Goal: Task Accomplishment & Management: Manage account settings

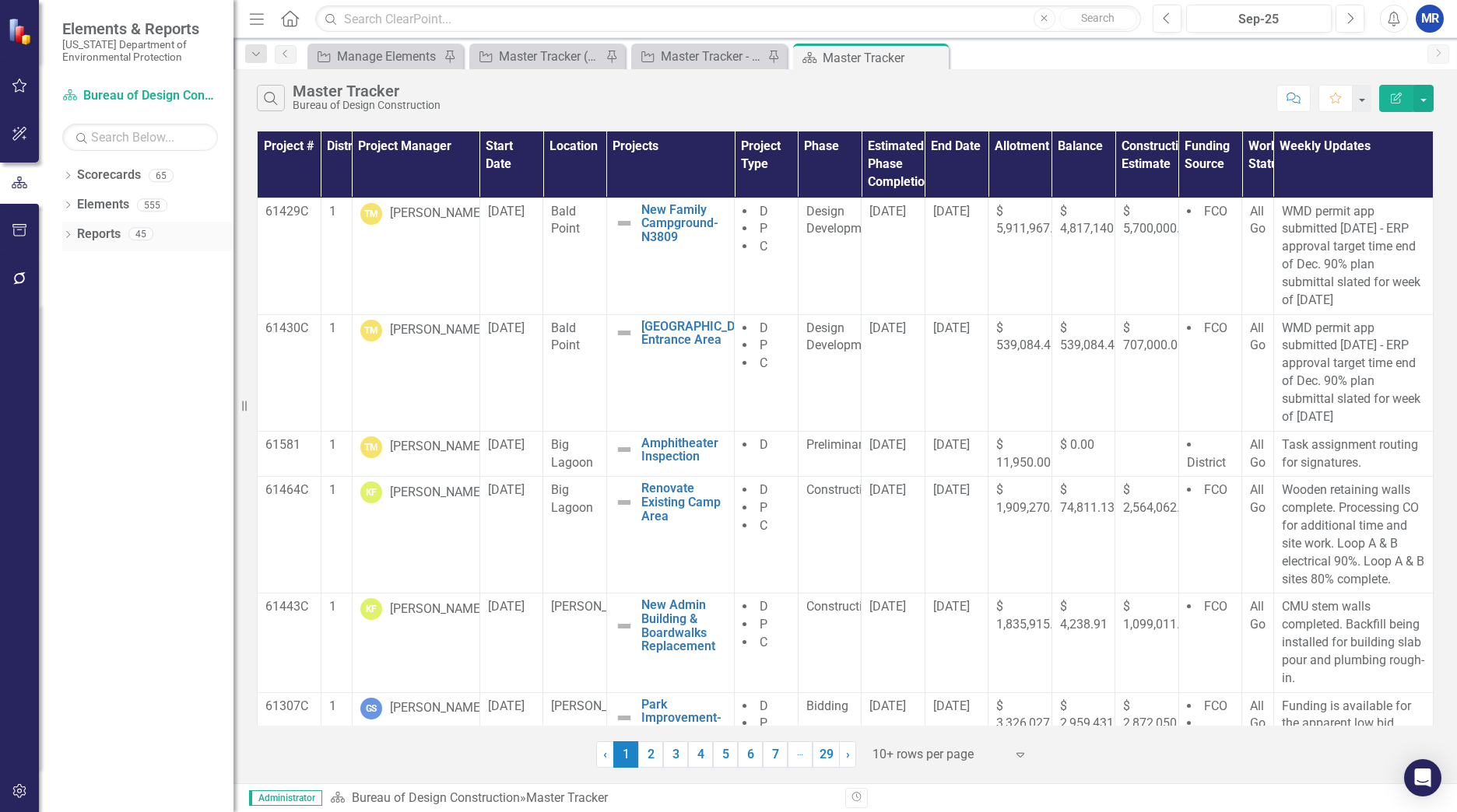
click at [73, 230] on div "Dropdown" at bounding box center [67, 236] width 11 height 13
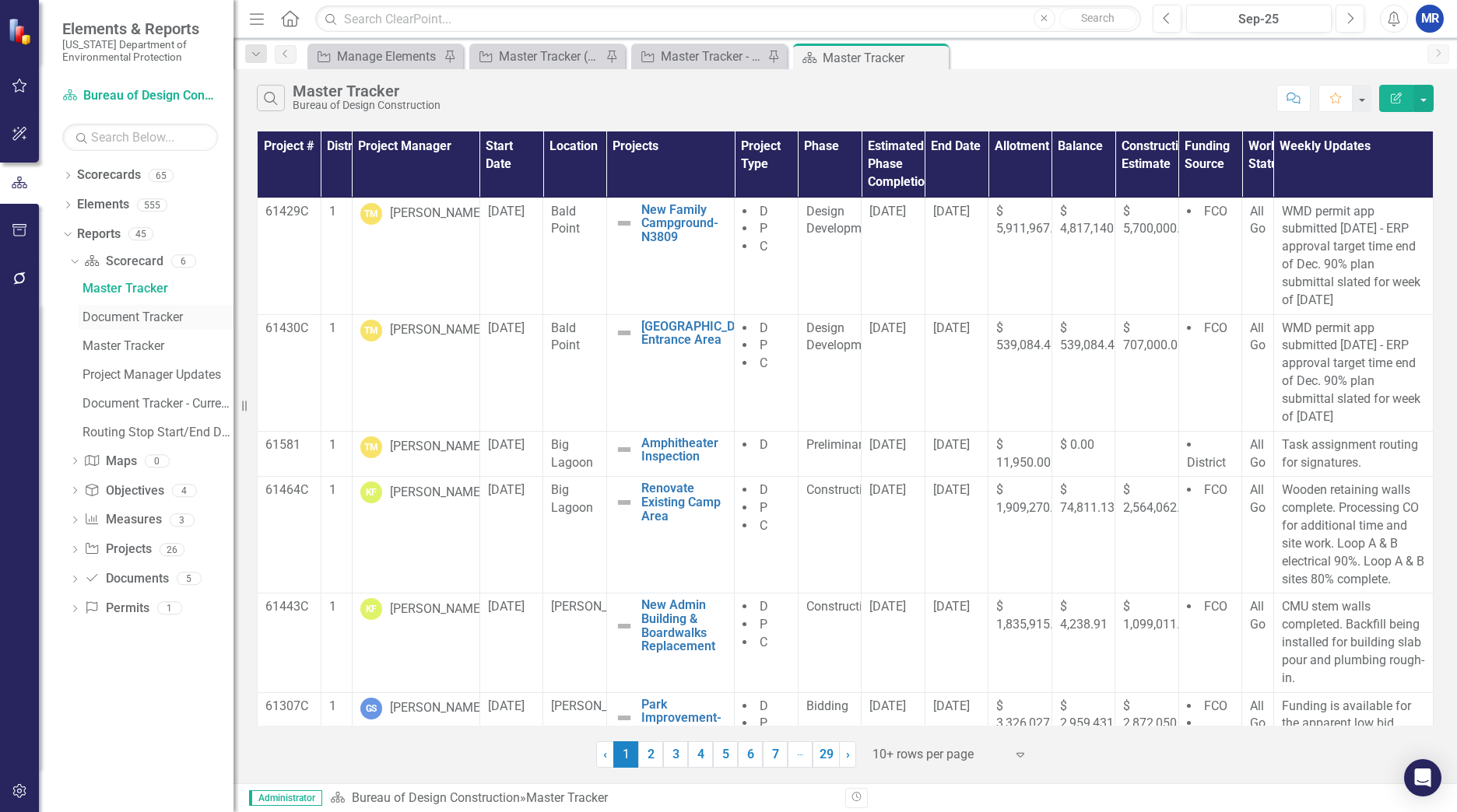
click at [101, 315] on div "Document Tracker" at bounding box center [157, 317] width 151 height 14
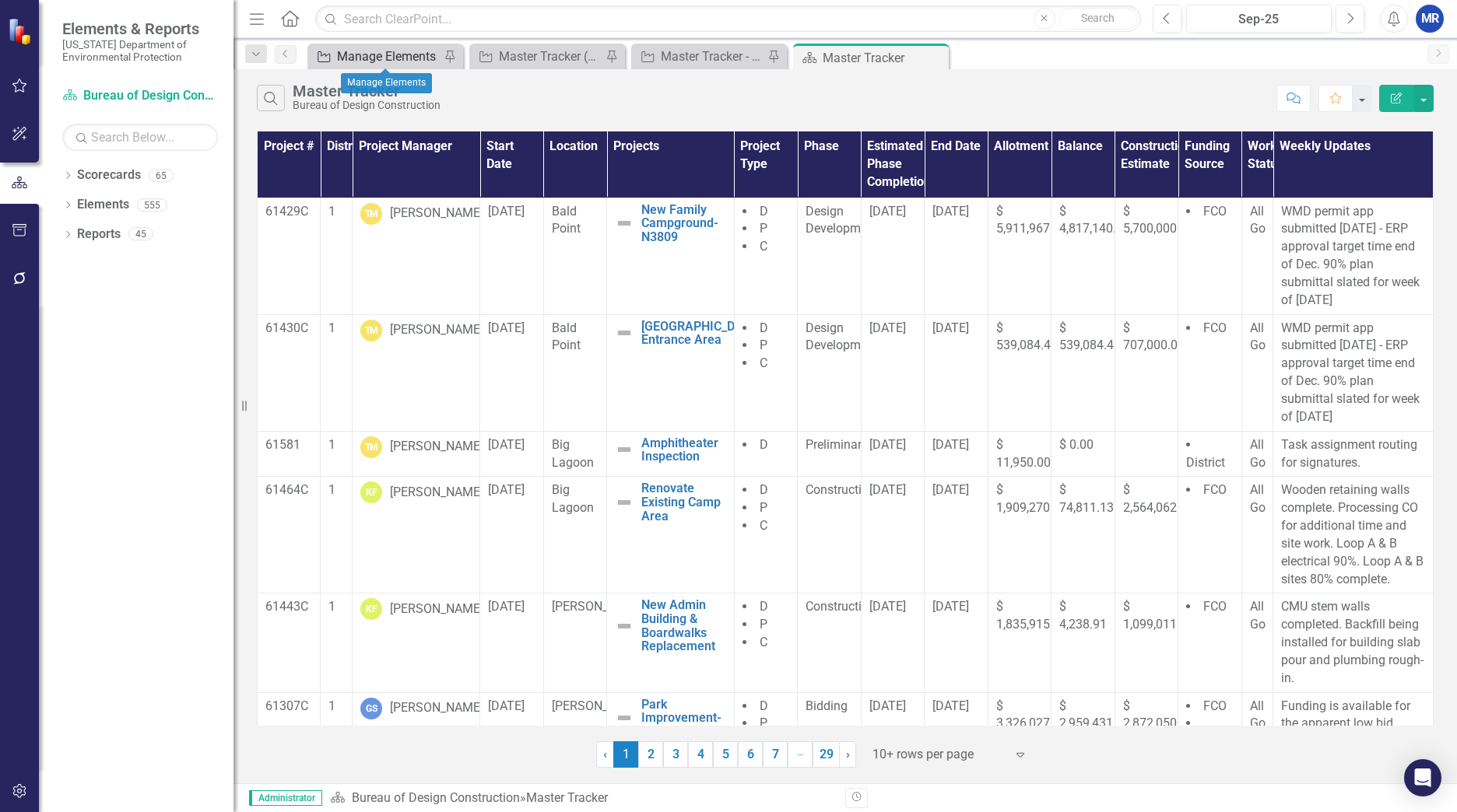
click at [391, 56] on div "Manage Elements" at bounding box center [388, 56] width 103 height 19
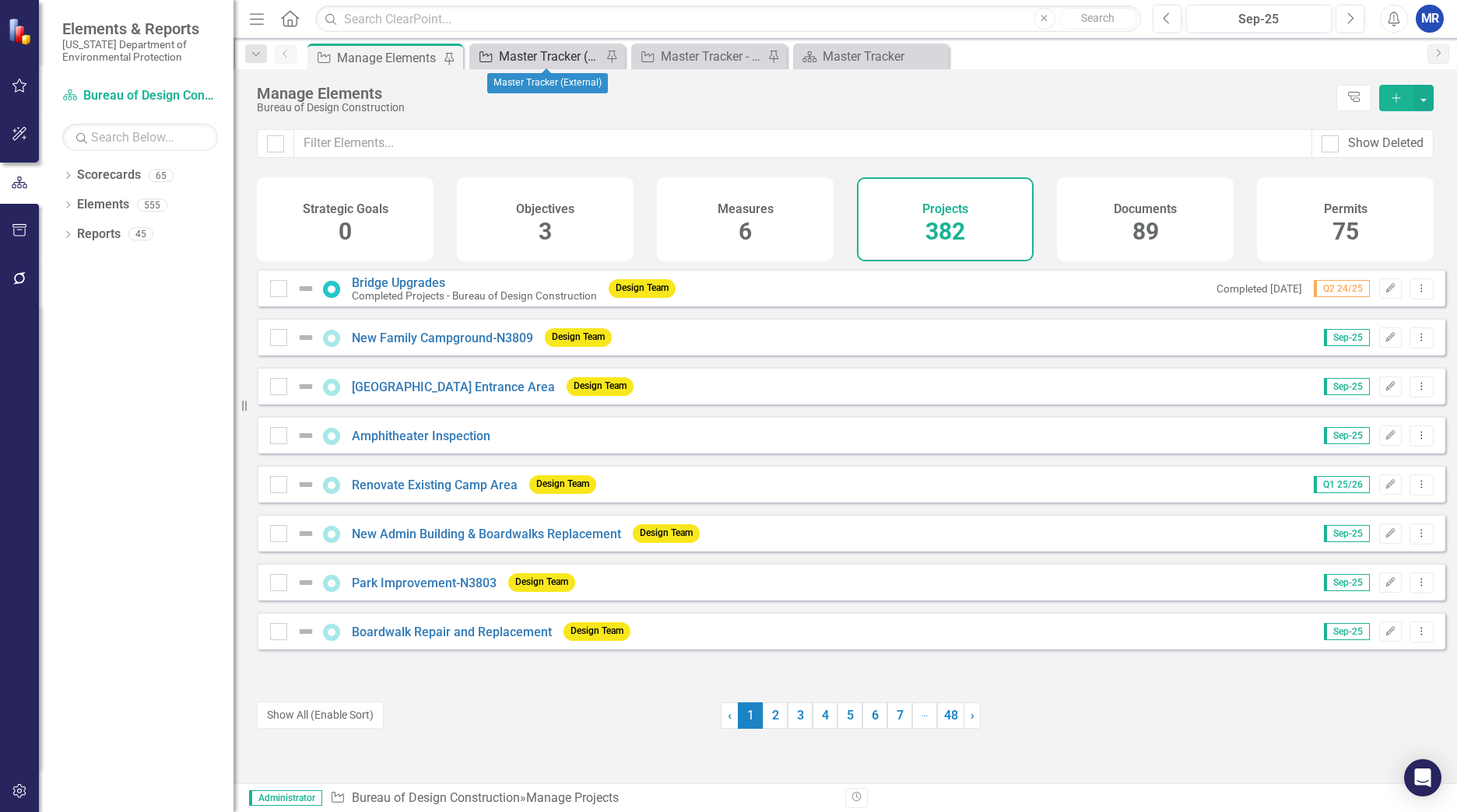
click at [540, 55] on div "Master Tracker (External)" at bounding box center [550, 56] width 103 height 19
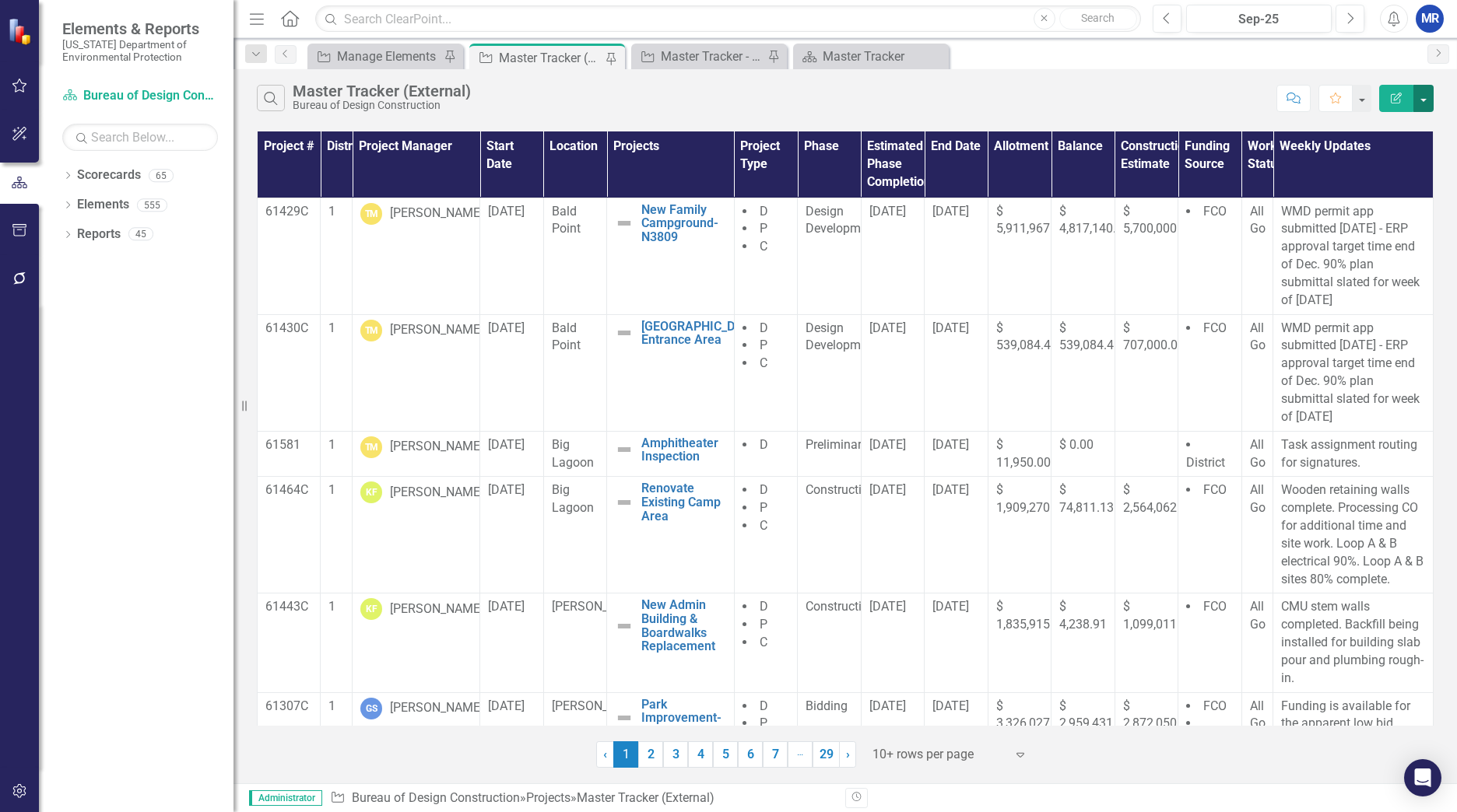
click at [1428, 91] on button "button" at bounding box center [1423, 98] width 20 height 27
click at [1198, 79] on div "Search Master Tracker (External) Bureau of Design Construction Comment Favorite…" at bounding box center [844, 94] width 1223 height 50
click at [1359, 95] on button "button" at bounding box center [1361, 98] width 20 height 27
click at [1295, 151] on link "Home Set As Home" at bounding box center [1296, 156] width 150 height 29
click at [65, 171] on div "Dropdown" at bounding box center [67, 178] width 11 height 13
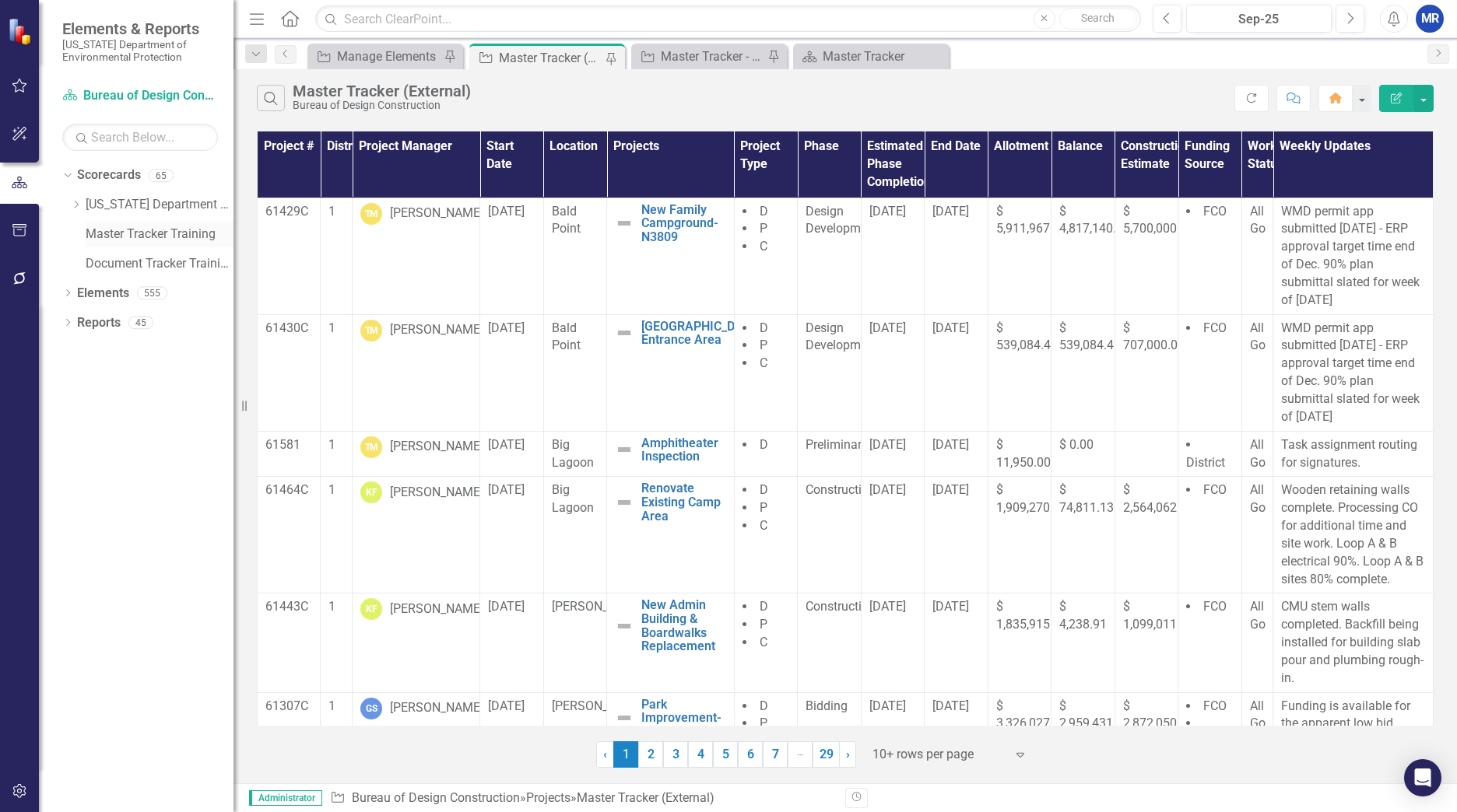
click at [130, 239] on link "Master Tracker Training" at bounding box center [160, 234] width 148 height 18
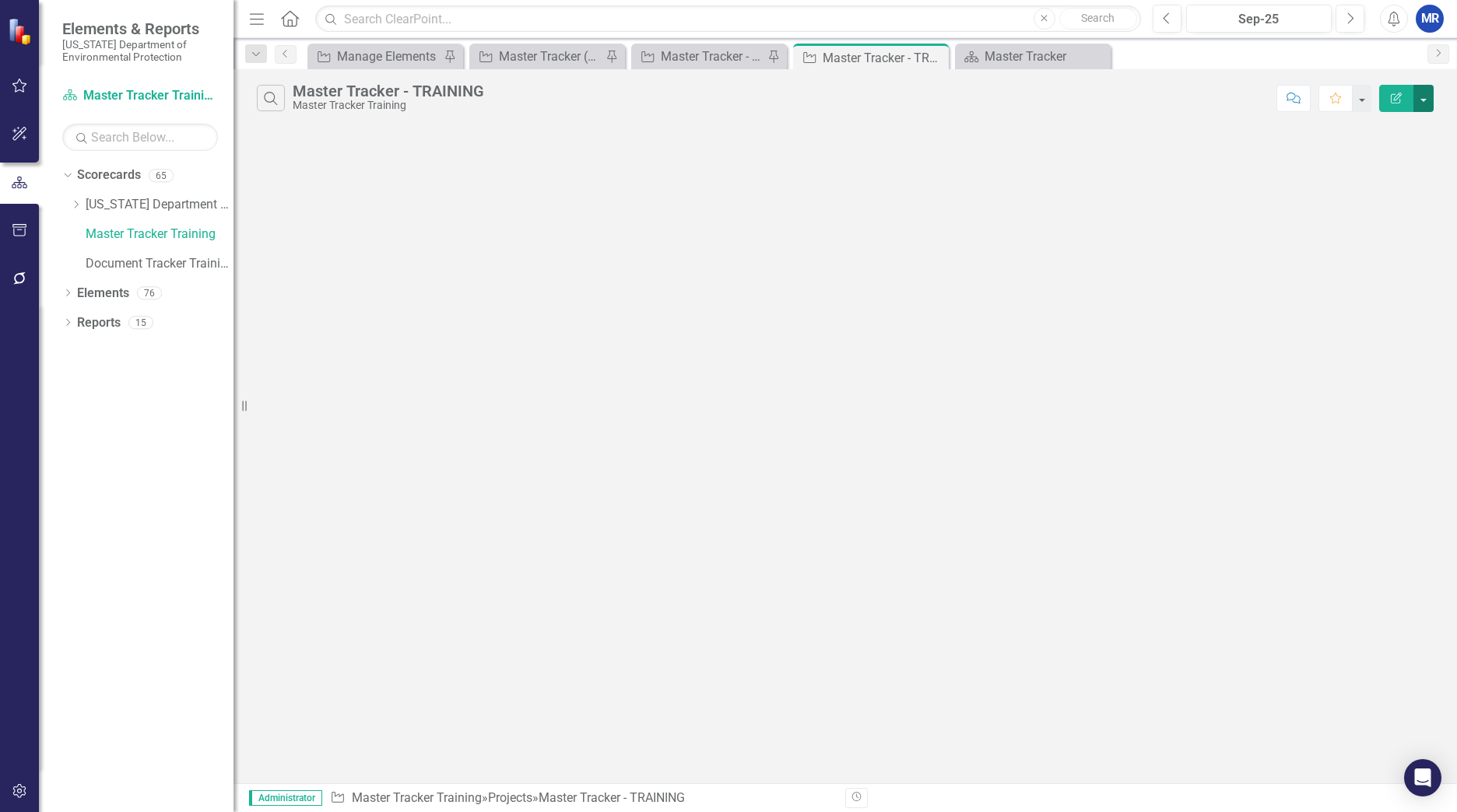
click at [1425, 105] on button "button" at bounding box center [1423, 98] width 20 height 27
click at [1062, 190] on div "Search Master Tracker - TRAINING Master Tracker Training Comment Favorite Edit …" at bounding box center [844, 426] width 1223 height 714
click at [1363, 102] on button "button" at bounding box center [1361, 98] width 20 height 27
click at [1036, 157] on div "Search Master Tracker - TRAINING Master Tracker Training Comment Favorite Edit …" at bounding box center [844, 426] width 1223 height 714
click at [1401, 93] on icon "Edit Report" at bounding box center [1396, 98] width 14 height 11
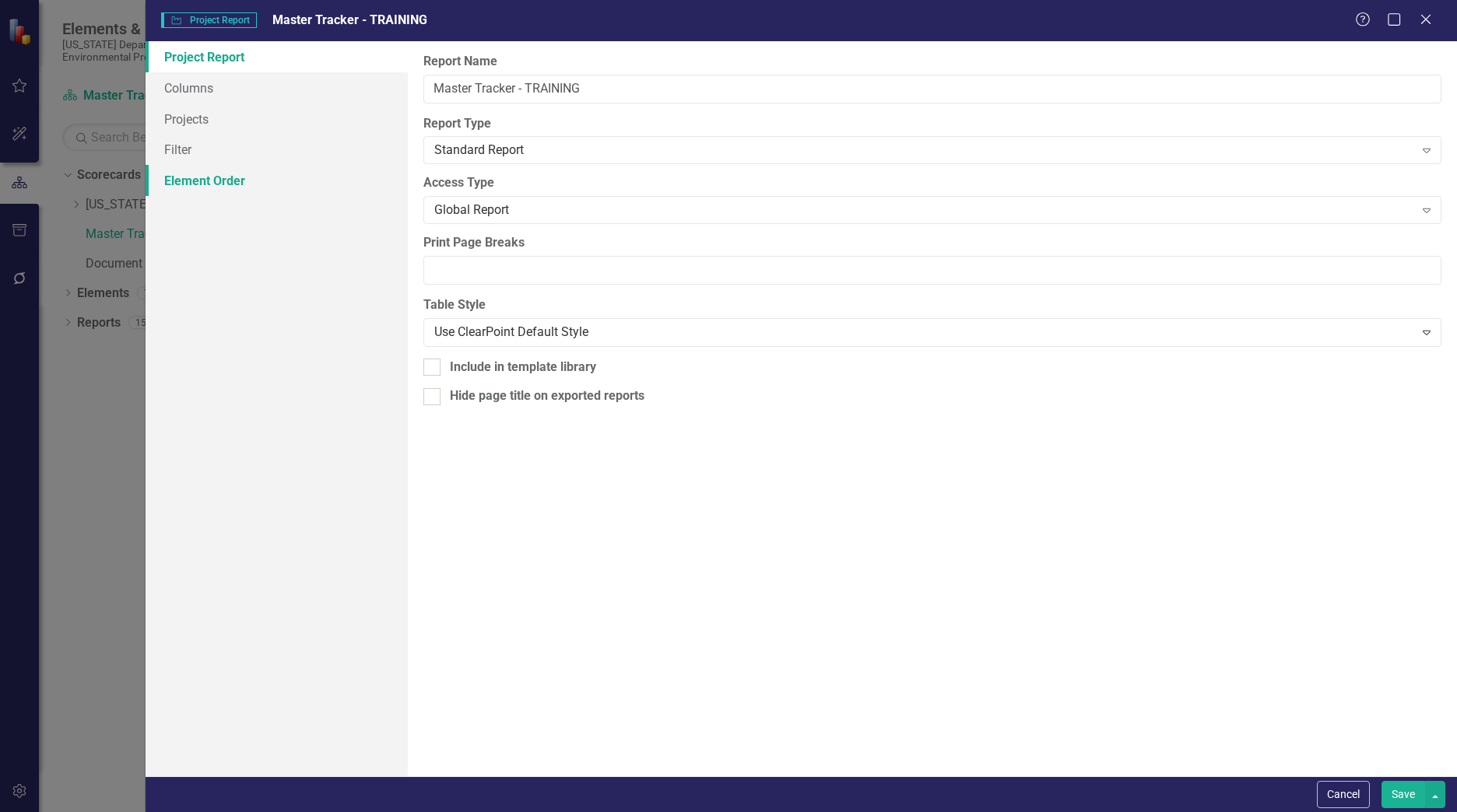
click at [201, 175] on link "Element Order" at bounding box center [277, 180] width 263 height 31
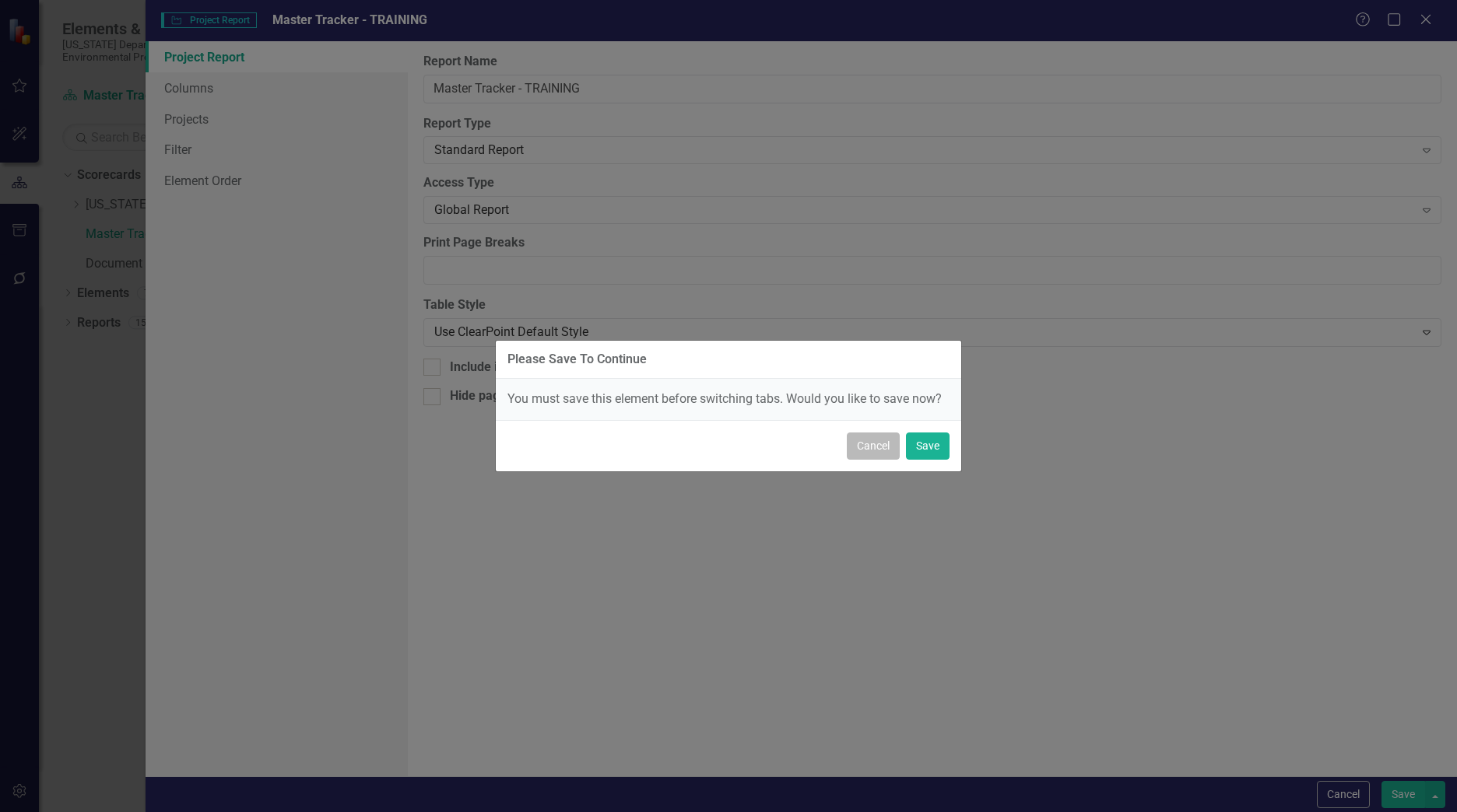
click at [865, 443] on button "Cancel" at bounding box center [873, 446] width 53 height 27
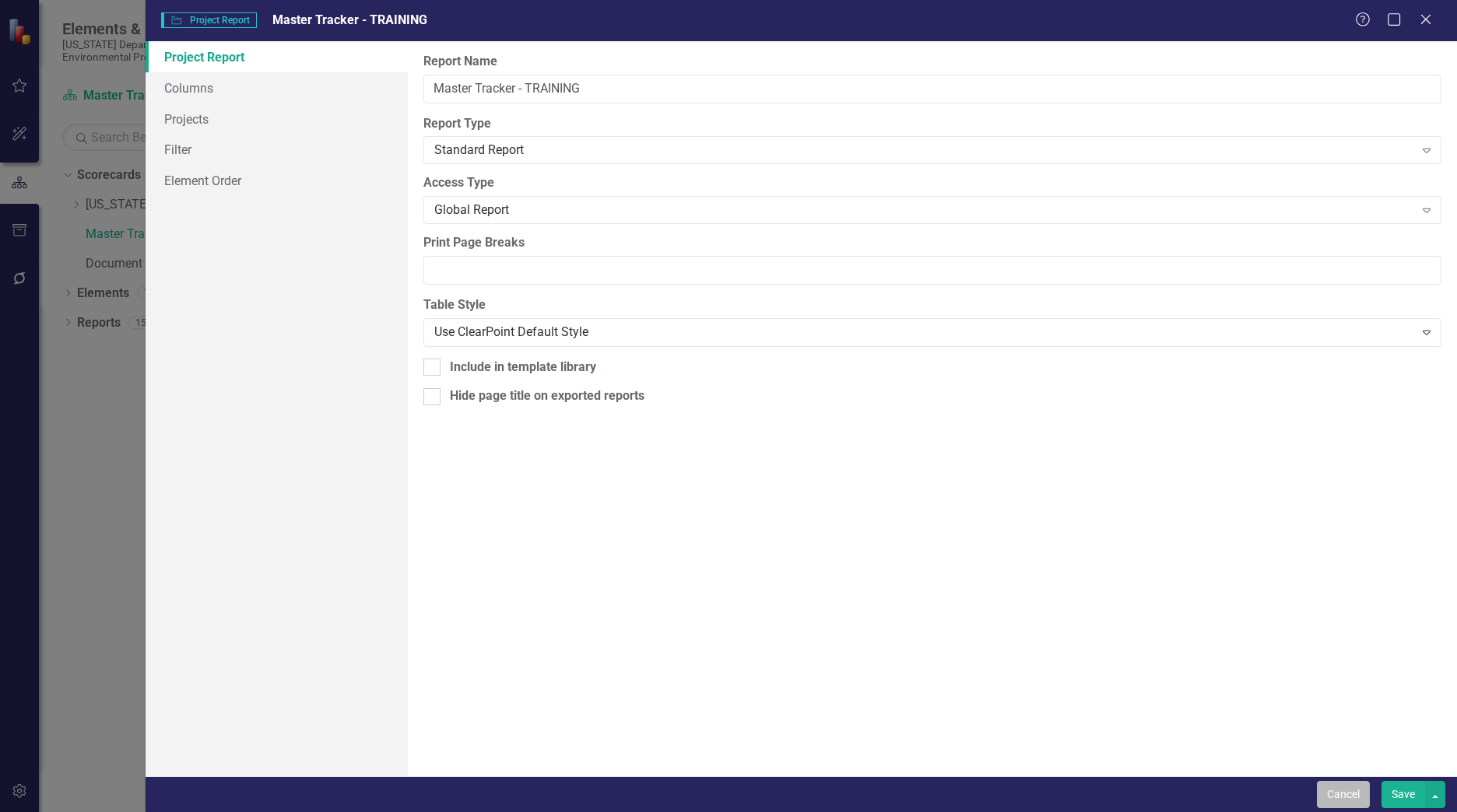
click at [1324, 791] on button "Cancel" at bounding box center [1343, 794] width 53 height 27
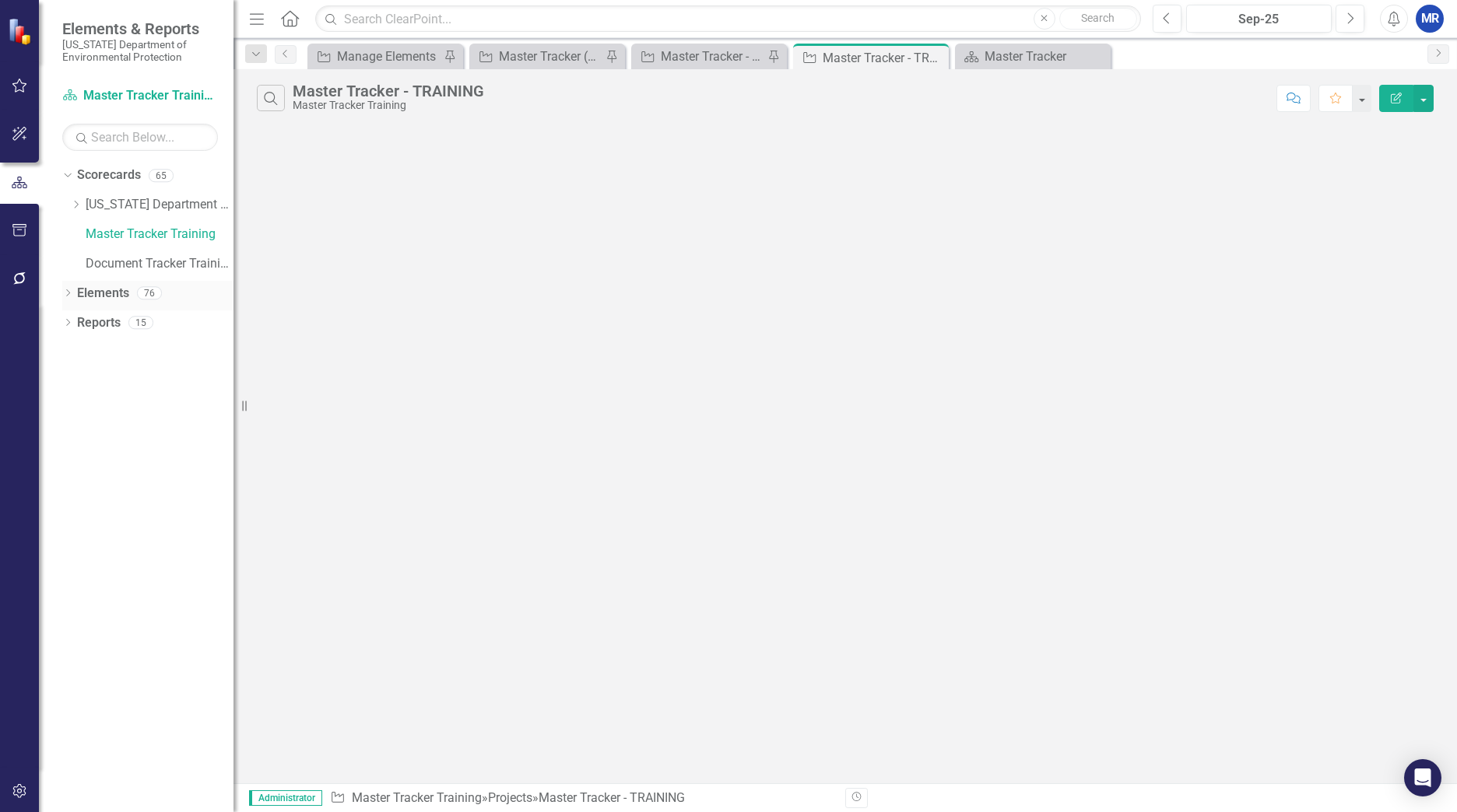
click at [101, 285] on link "Elements" at bounding box center [104, 293] width 52 height 18
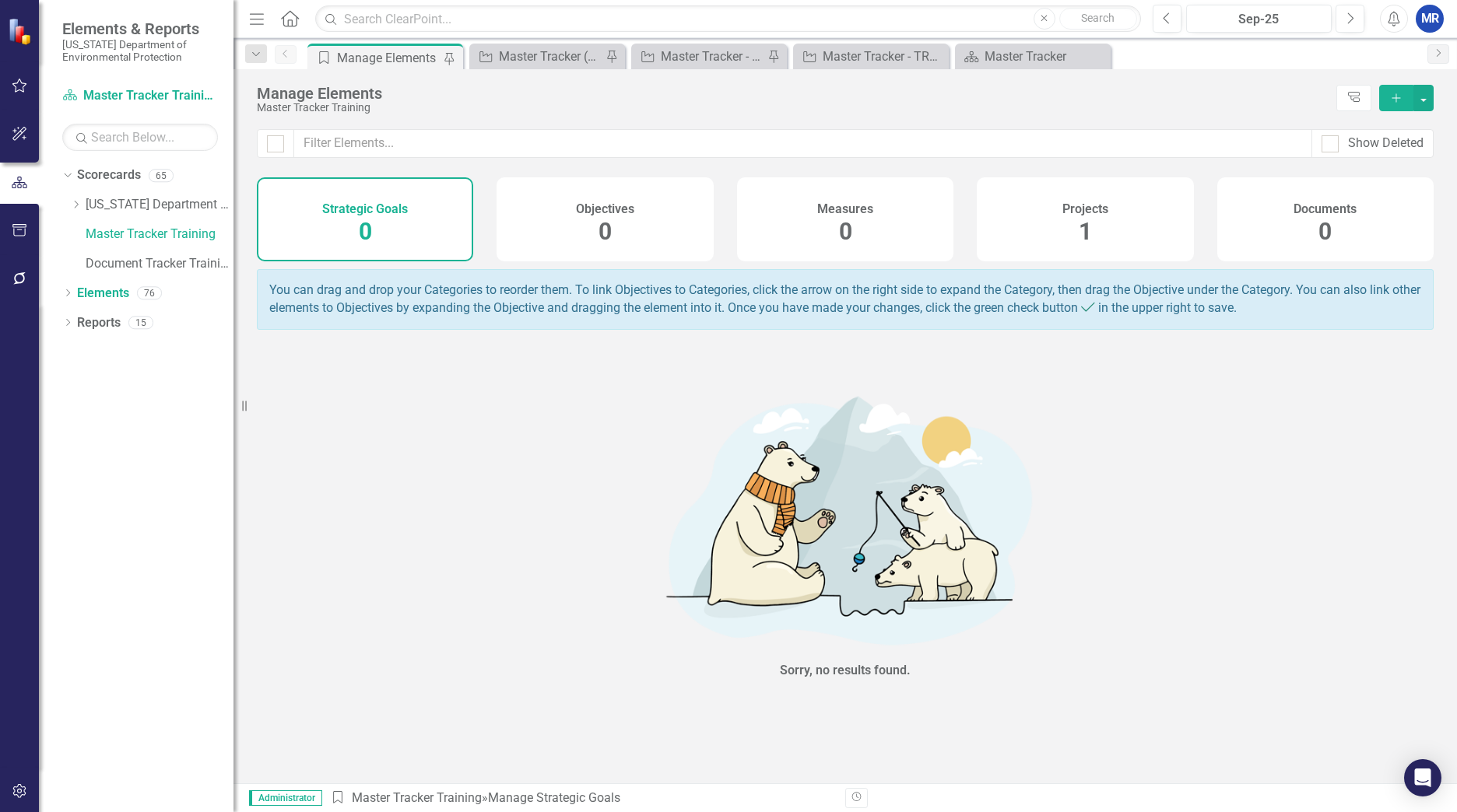
click at [1077, 221] on div "Projects 1" at bounding box center [1084, 220] width 216 height 84
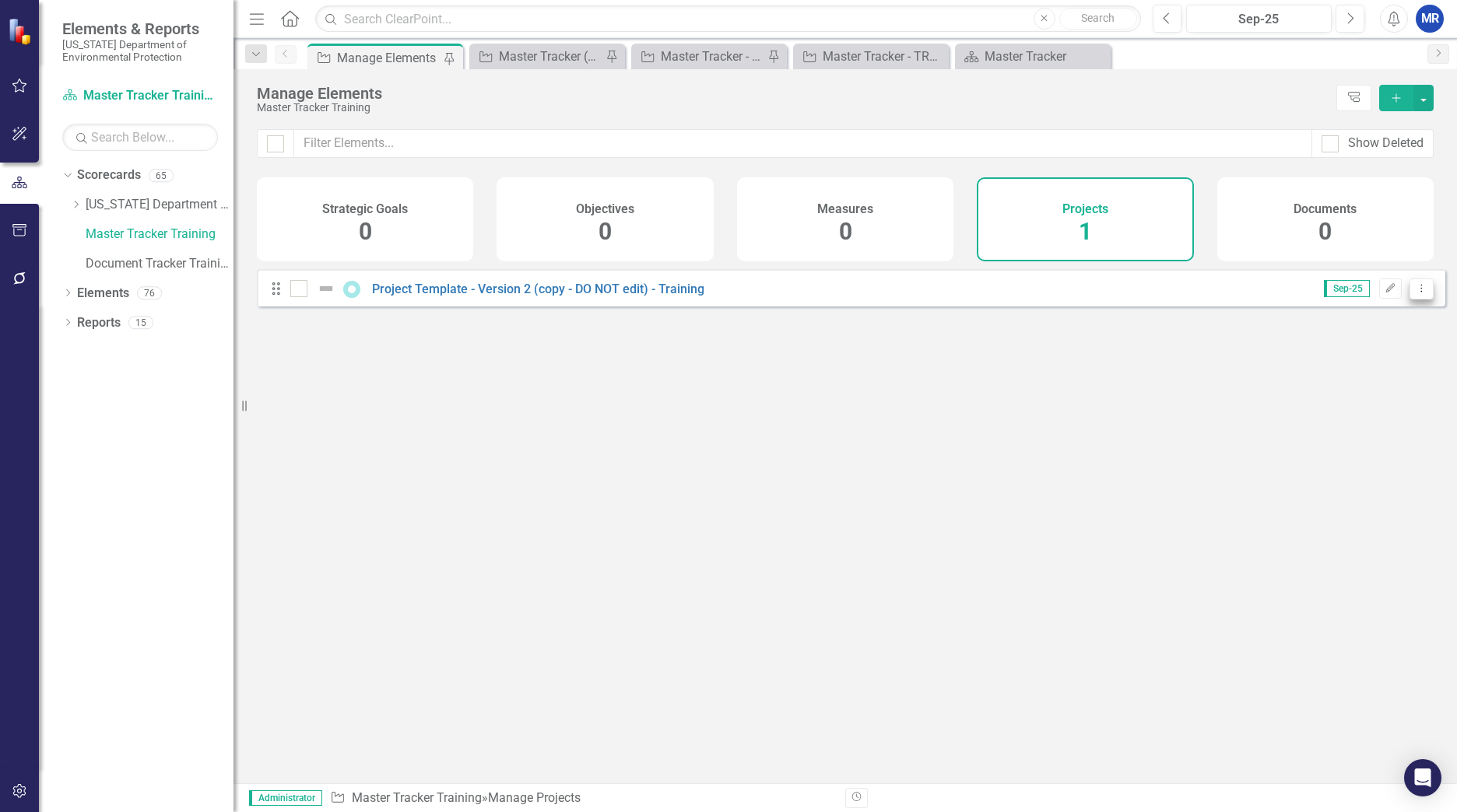
click at [1409, 297] on button "Dropdown Menu" at bounding box center [1421, 289] width 24 height 21
click at [1381, 379] on link "Copy Duplicate Project" at bounding box center [1355, 384] width 130 height 29
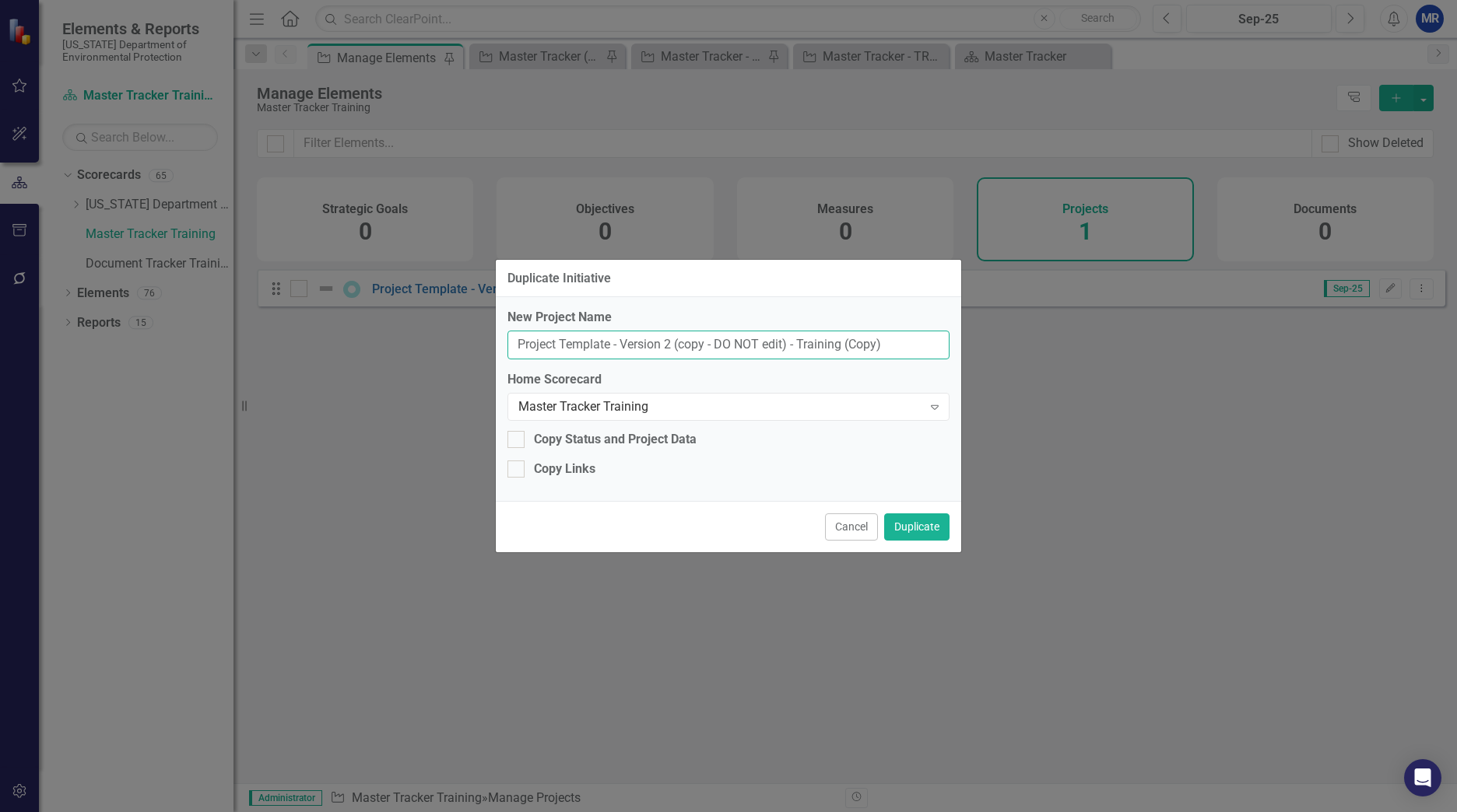
drag, startPoint x: 896, startPoint y: 342, endPoint x: 421, endPoint y: 300, distance: 476.9
click at [421, 300] on div "Duplicate Initiative New Project Name Project Template - Version 2 (copy - DO N…" at bounding box center [728, 406] width 1457 height 812
type input "[PERSON_NAME] Project - Test"
click at [516, 447] on div at bounding box center [516, 439] width 17 height 17
click at [516, 441] on input "Copy Status and Project Data" at bounding box center [513, 436] width 10 height 10
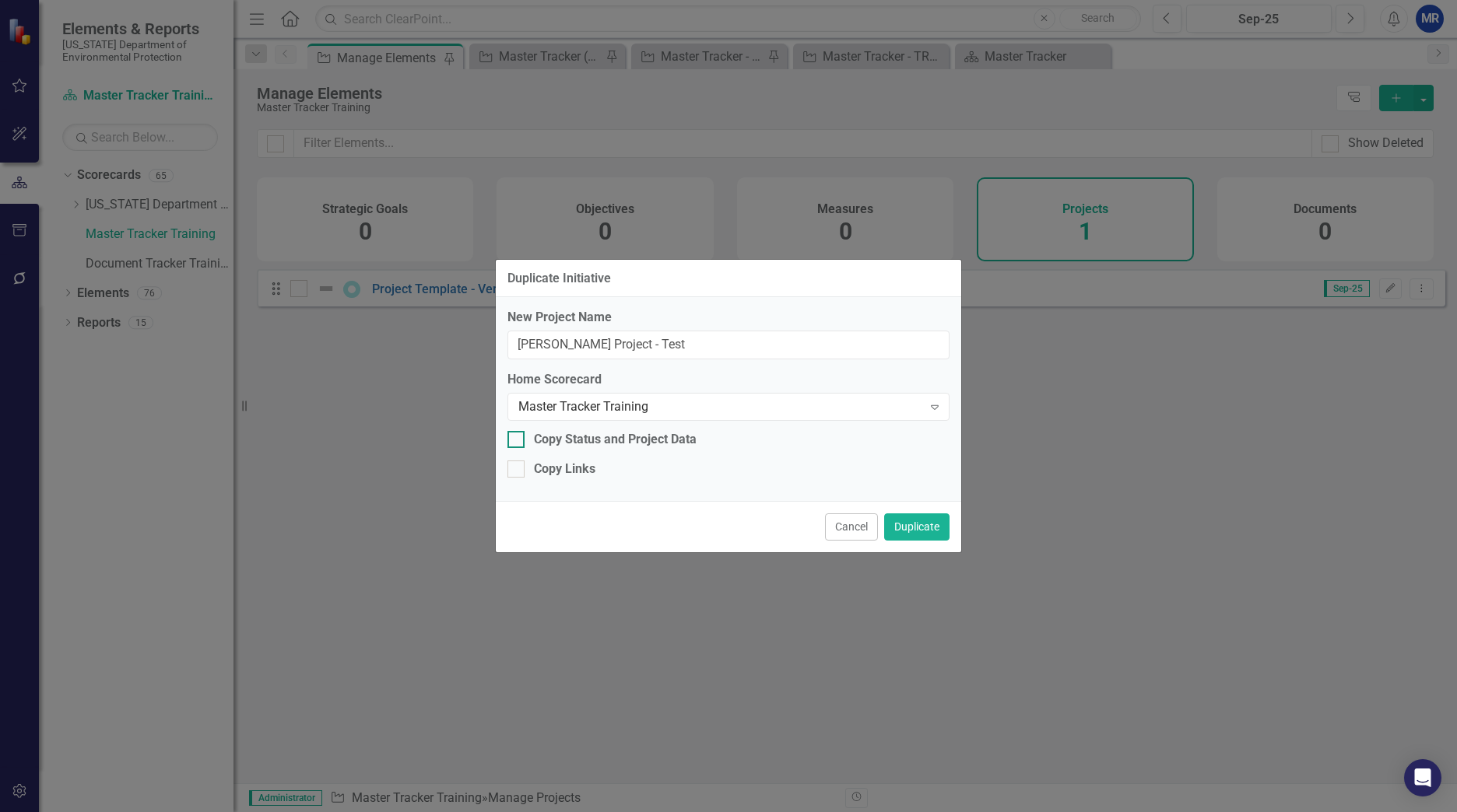
checkbox input "true"
click at [932, 533] on button "Duplicate" at bounding box center [917, 527] width 66 height 27
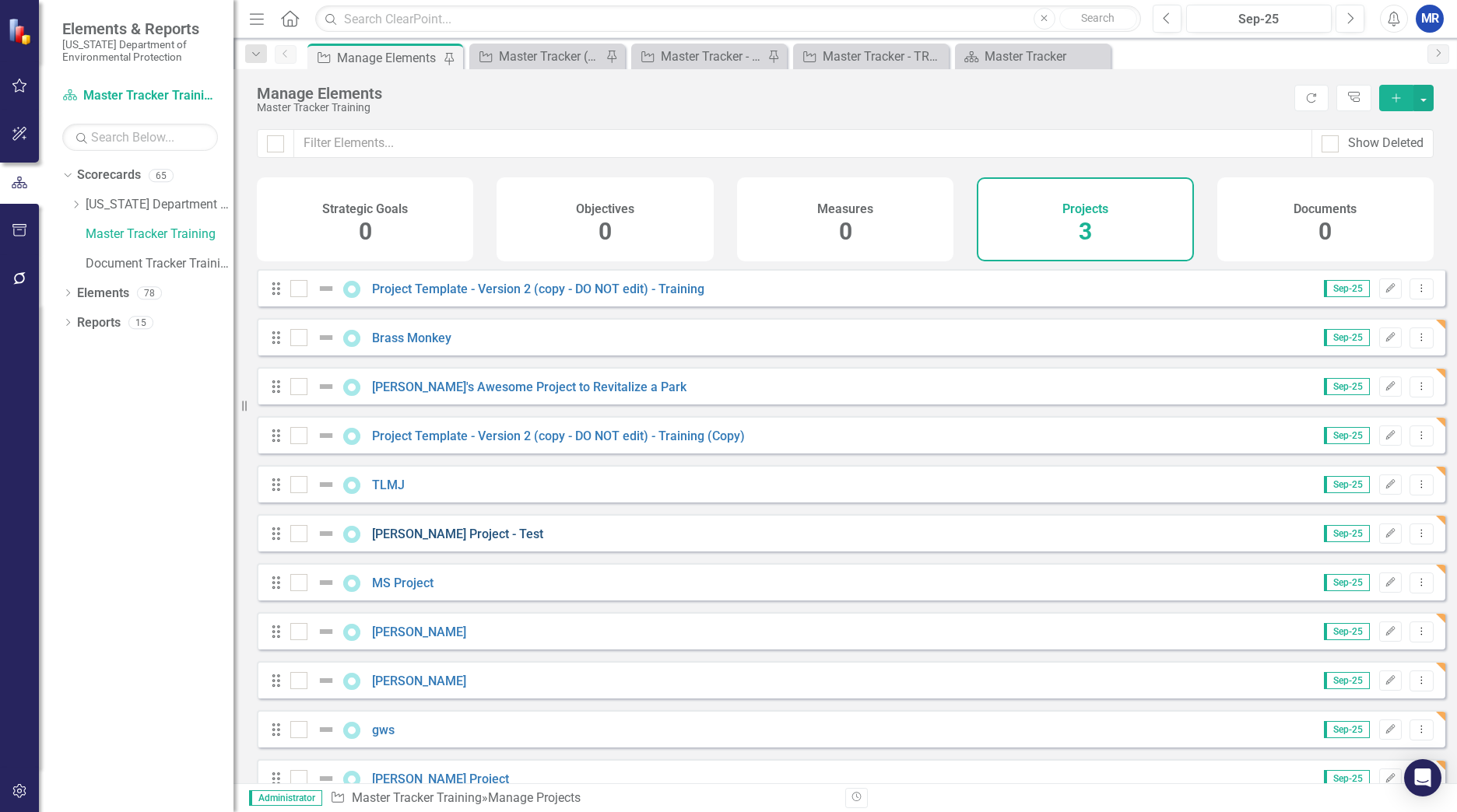
click at [393, 541] on link "[PERSON_NAME] Project - Test" at bounding box center [457, 534] width 171 height 15
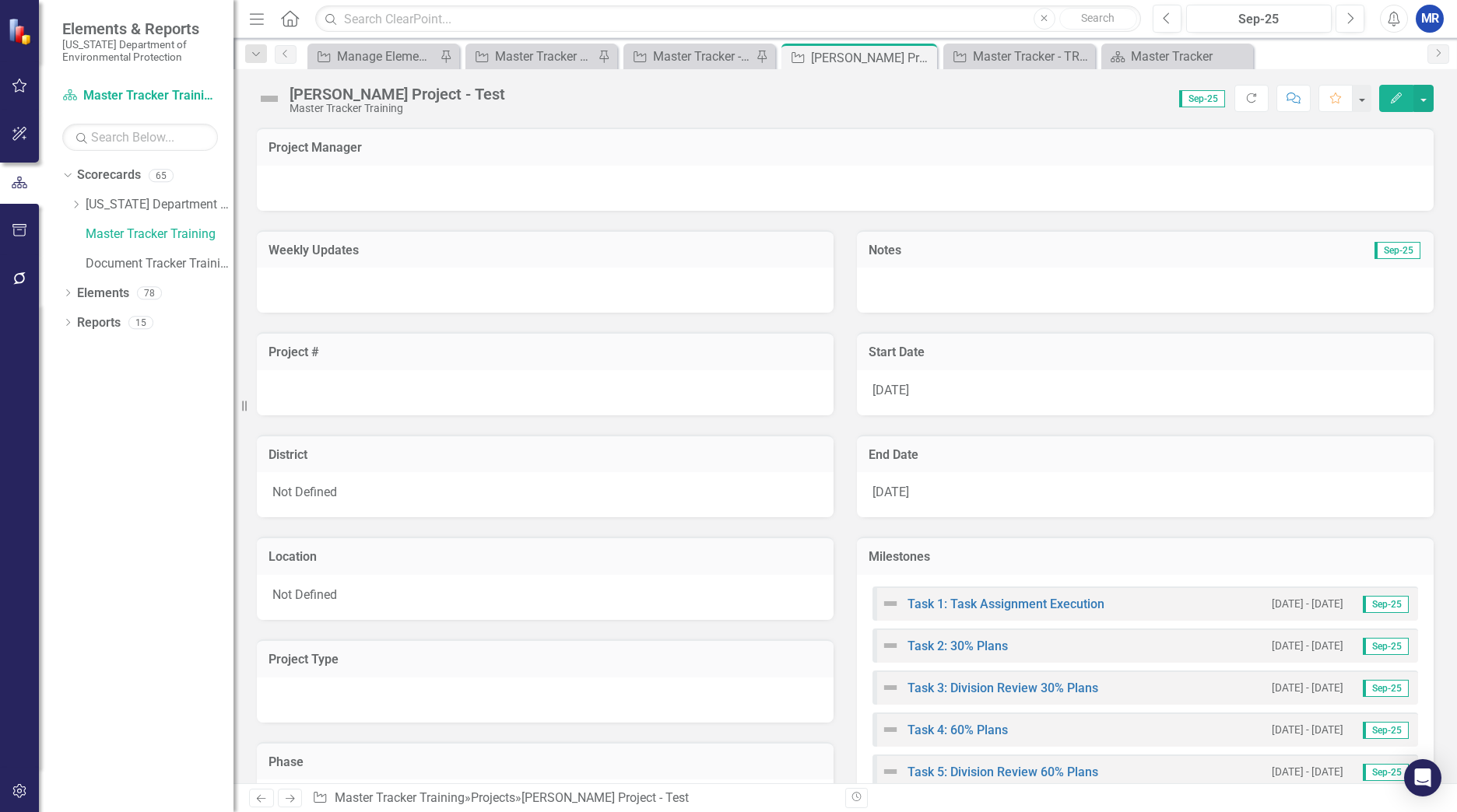
click at [1391, 104] on button "Edit" at bounding box center [1396, 98] width 35 height 27
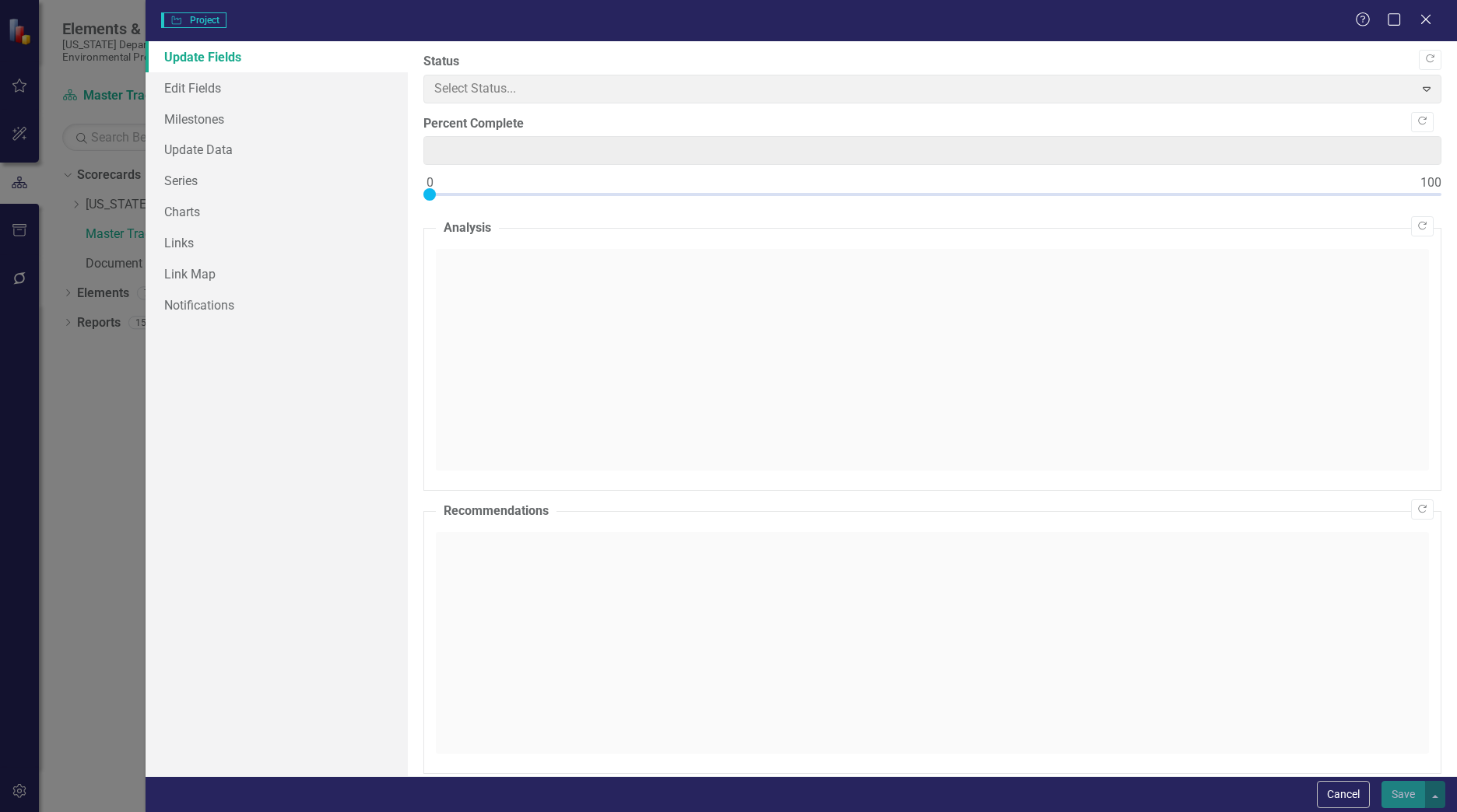
type input "0"
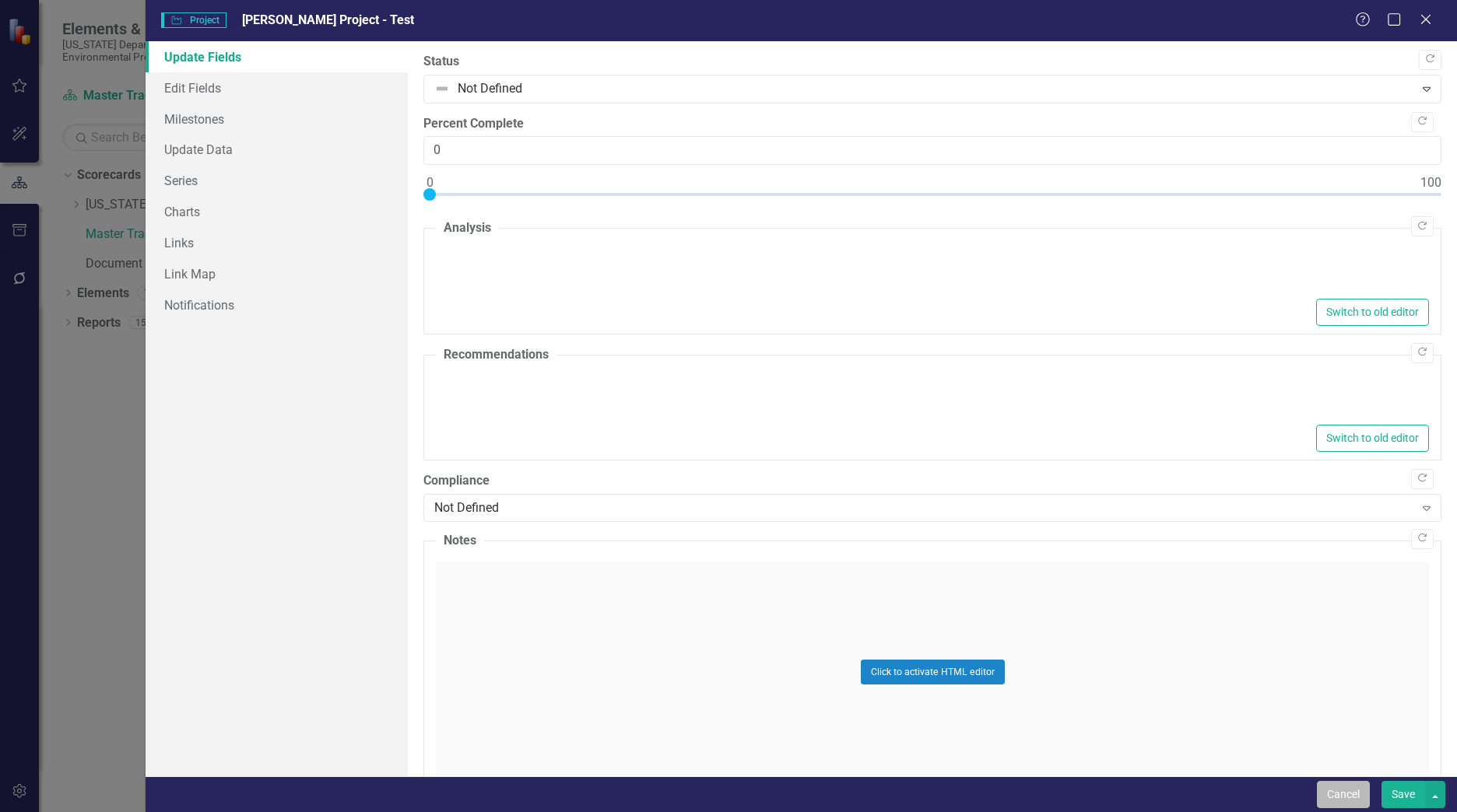
click at [1322, 795] on button "Cancel" at bounding box center [1343, 794] width 53 height 27
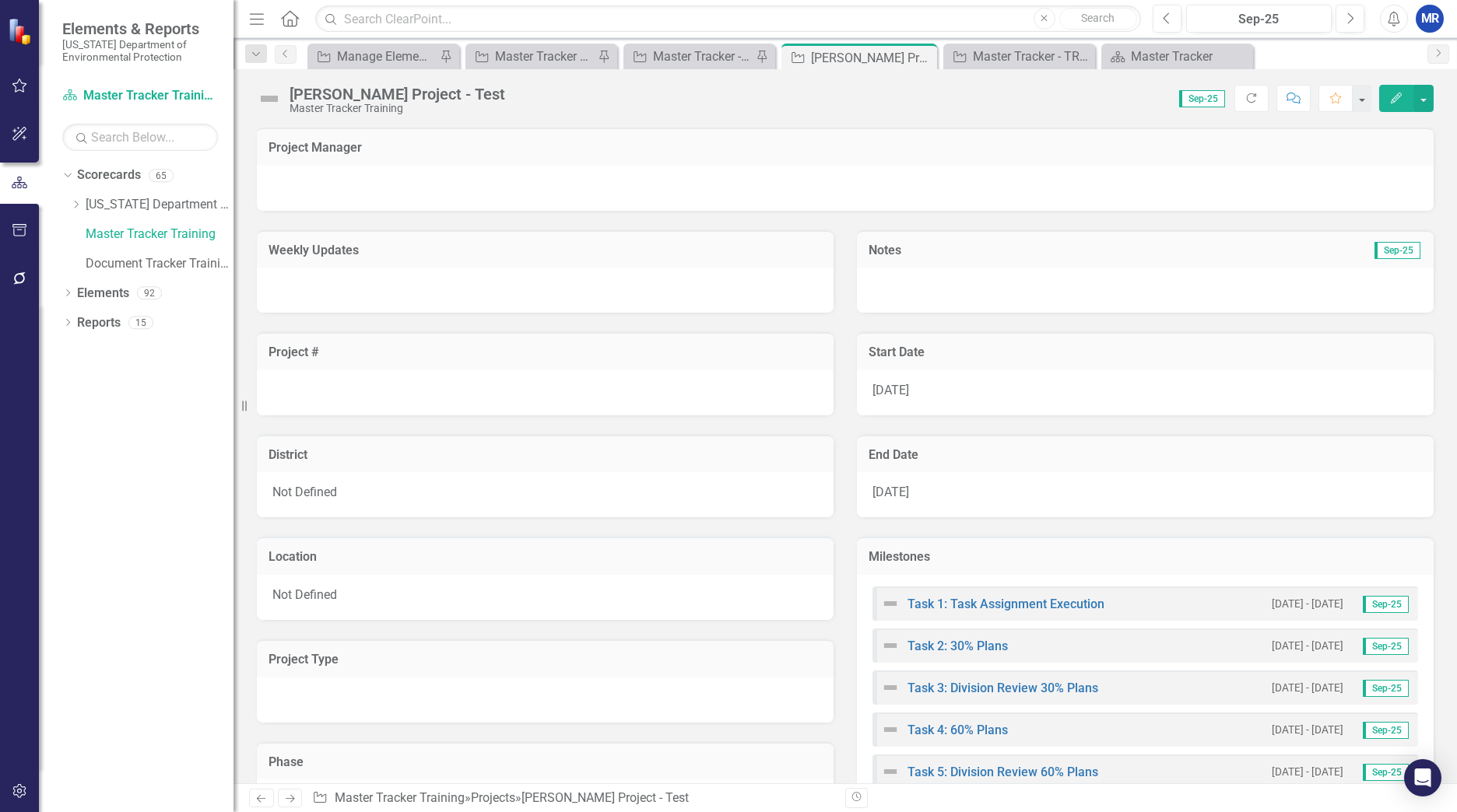
click at [320, 190] on div at bounding box center [845, 188] width 1177 height 45
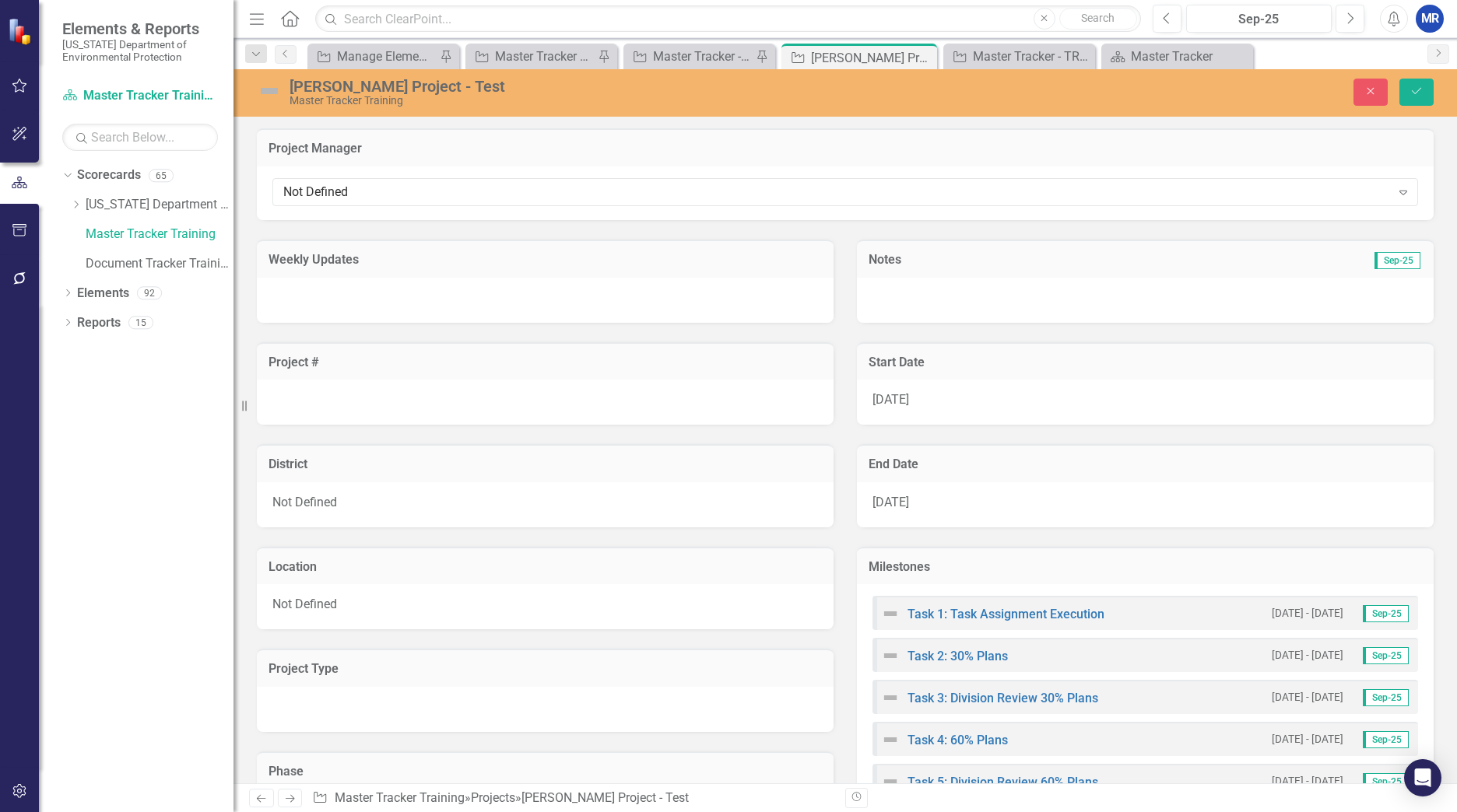
click at [320, 190] on div "Not Defined" at bounding box center [838, 192] width 1108 height 18
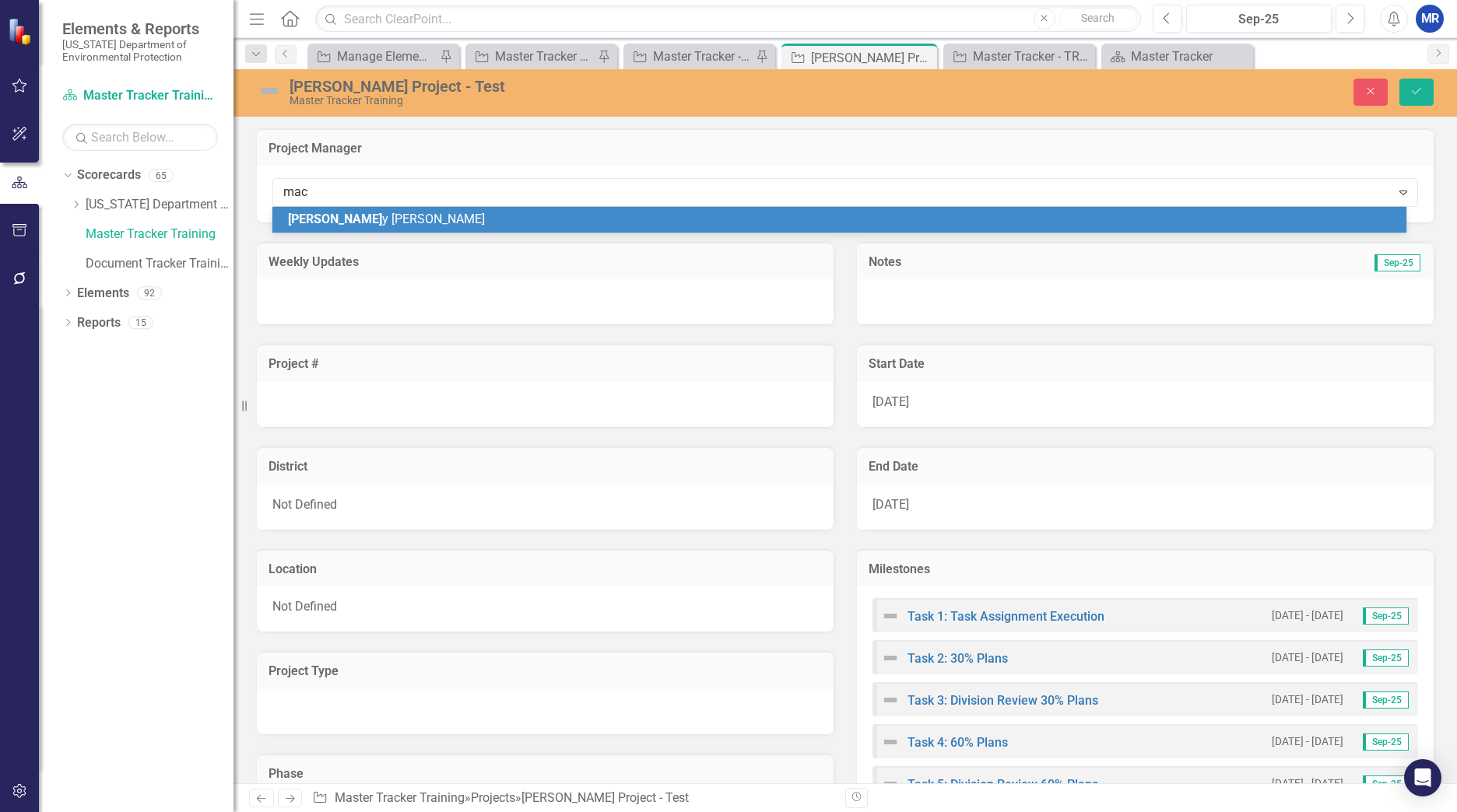
type input "[PERSON_NAME]"
click at [354, 214] on span "[PERSON_NAME]" at bounding box center [386, 219] width 197 height 15
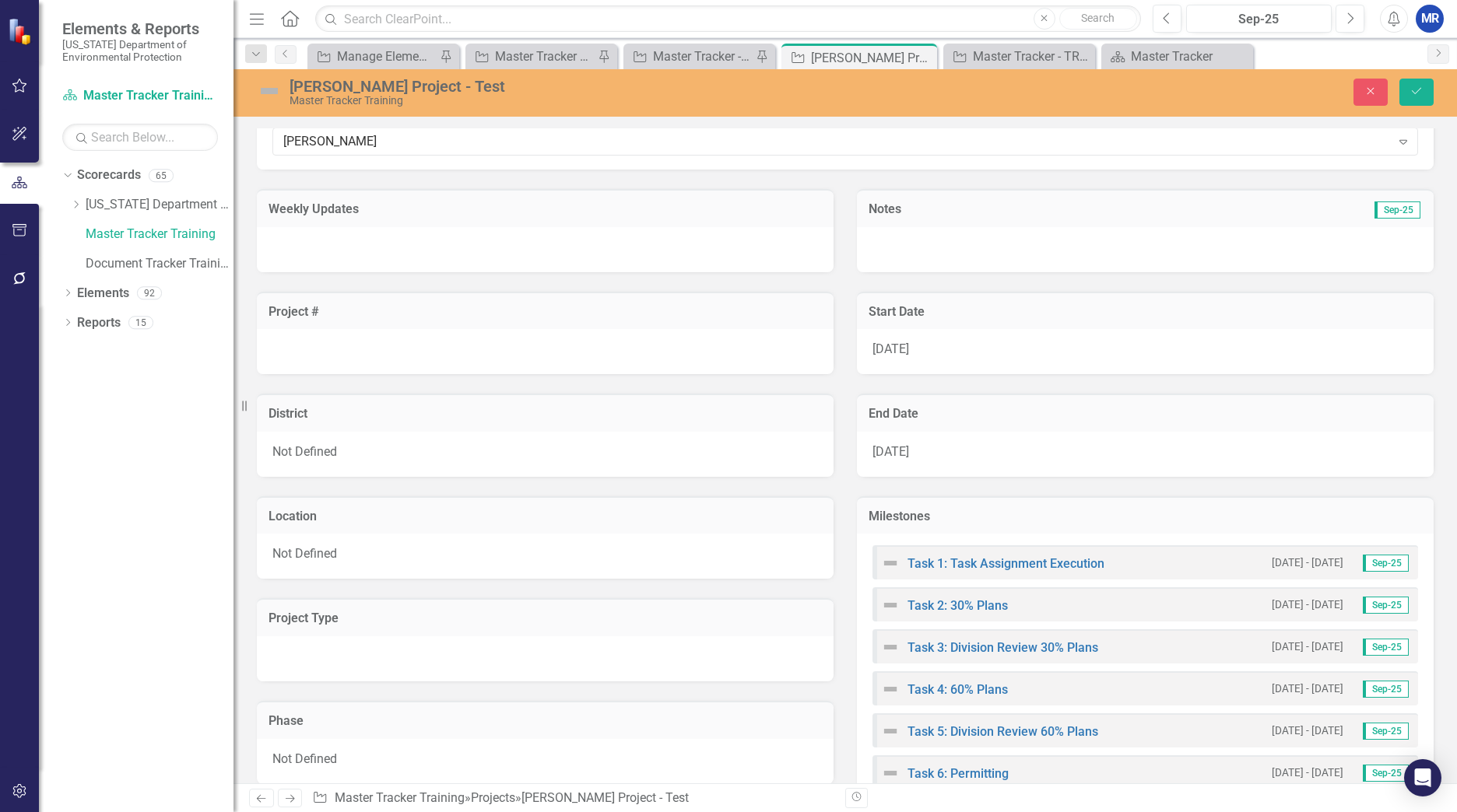
scroll to position [77, 0]
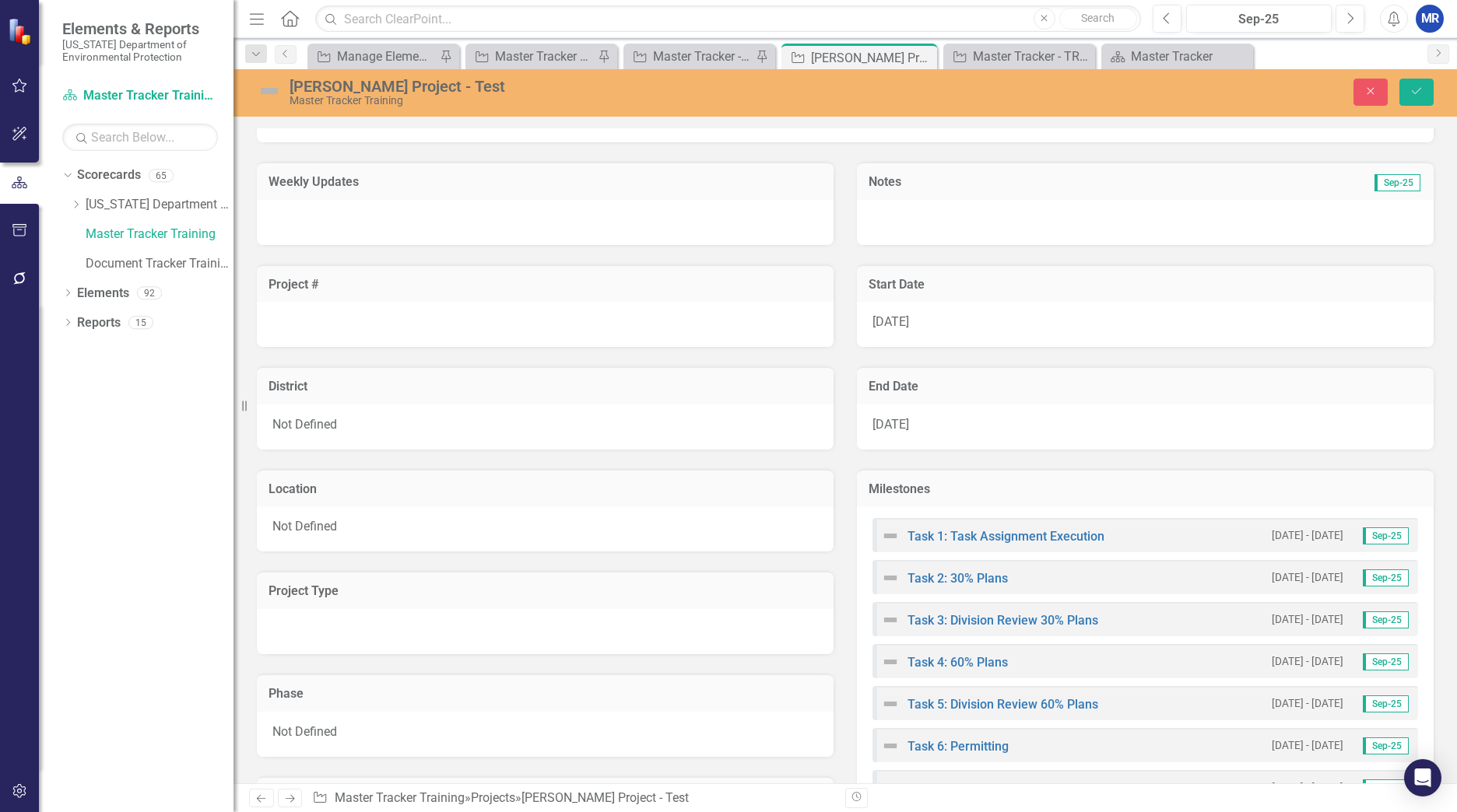
click at [372, 224] on div at bounding box center [545, 223] width 577 height 45
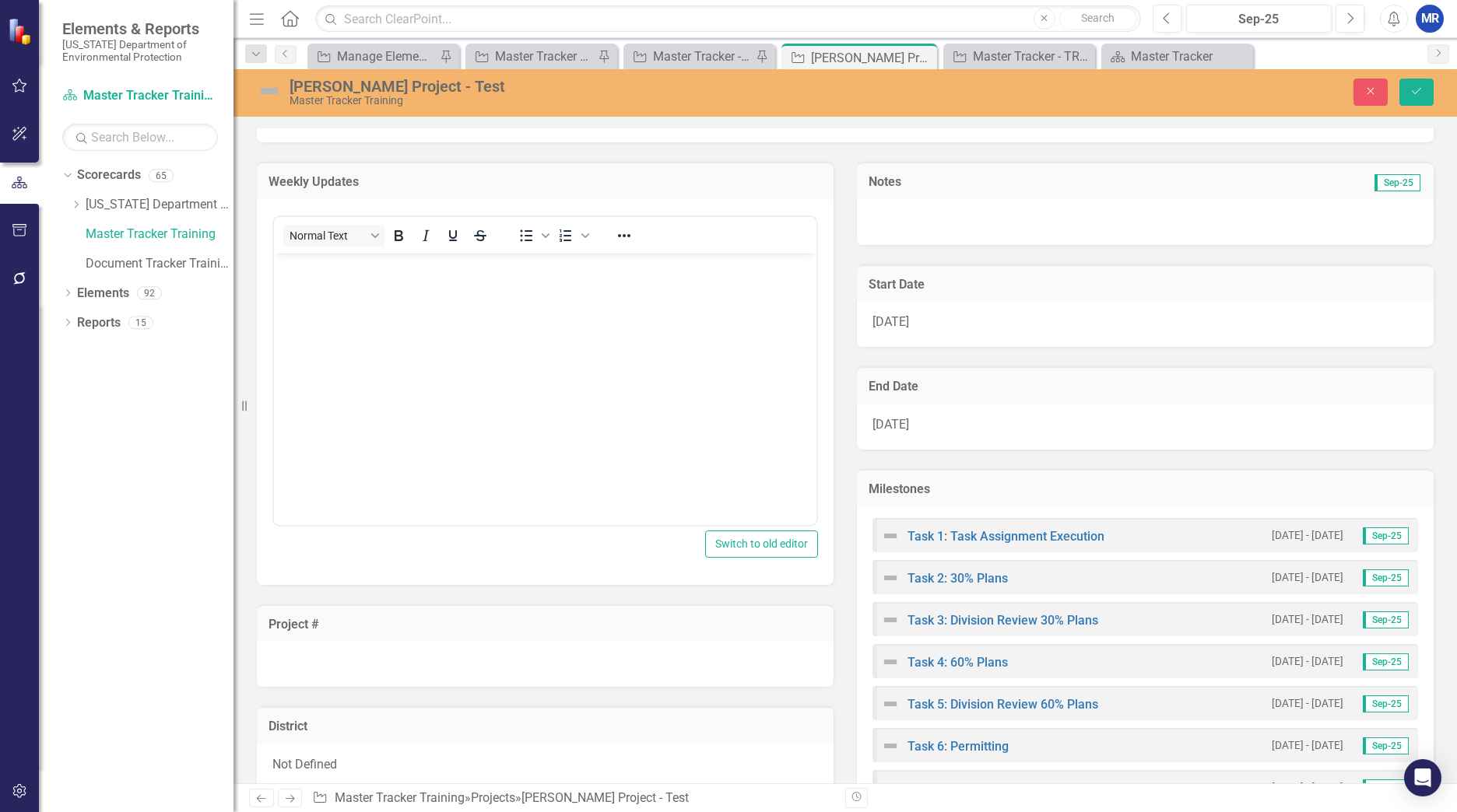
scroll to position [0, 0]
click at [364, 295] on body "Rich Text Area. Press ALT-0 for help." at bounding box center [545, 369] width 542 height 233
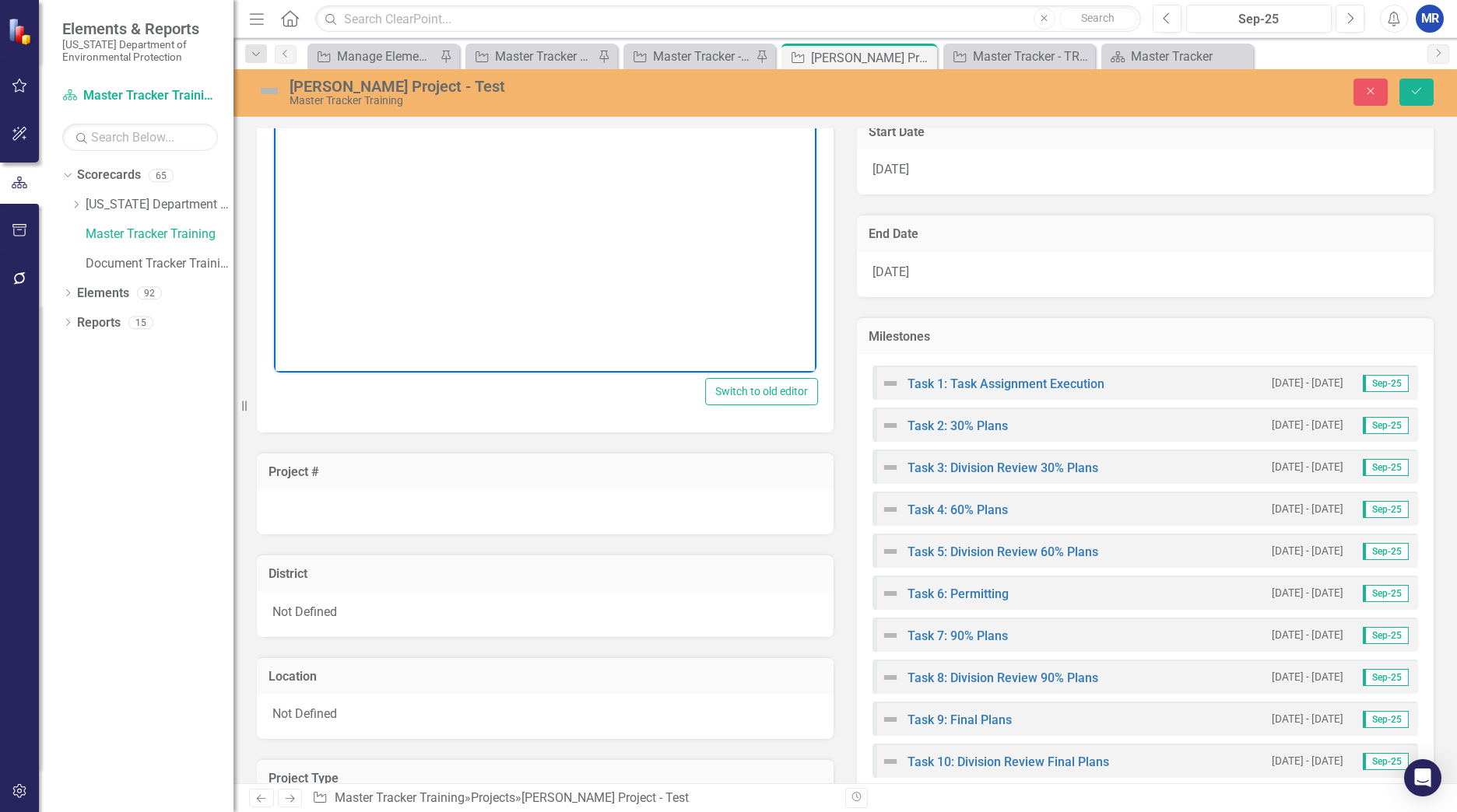
scroll to position [233, 0]
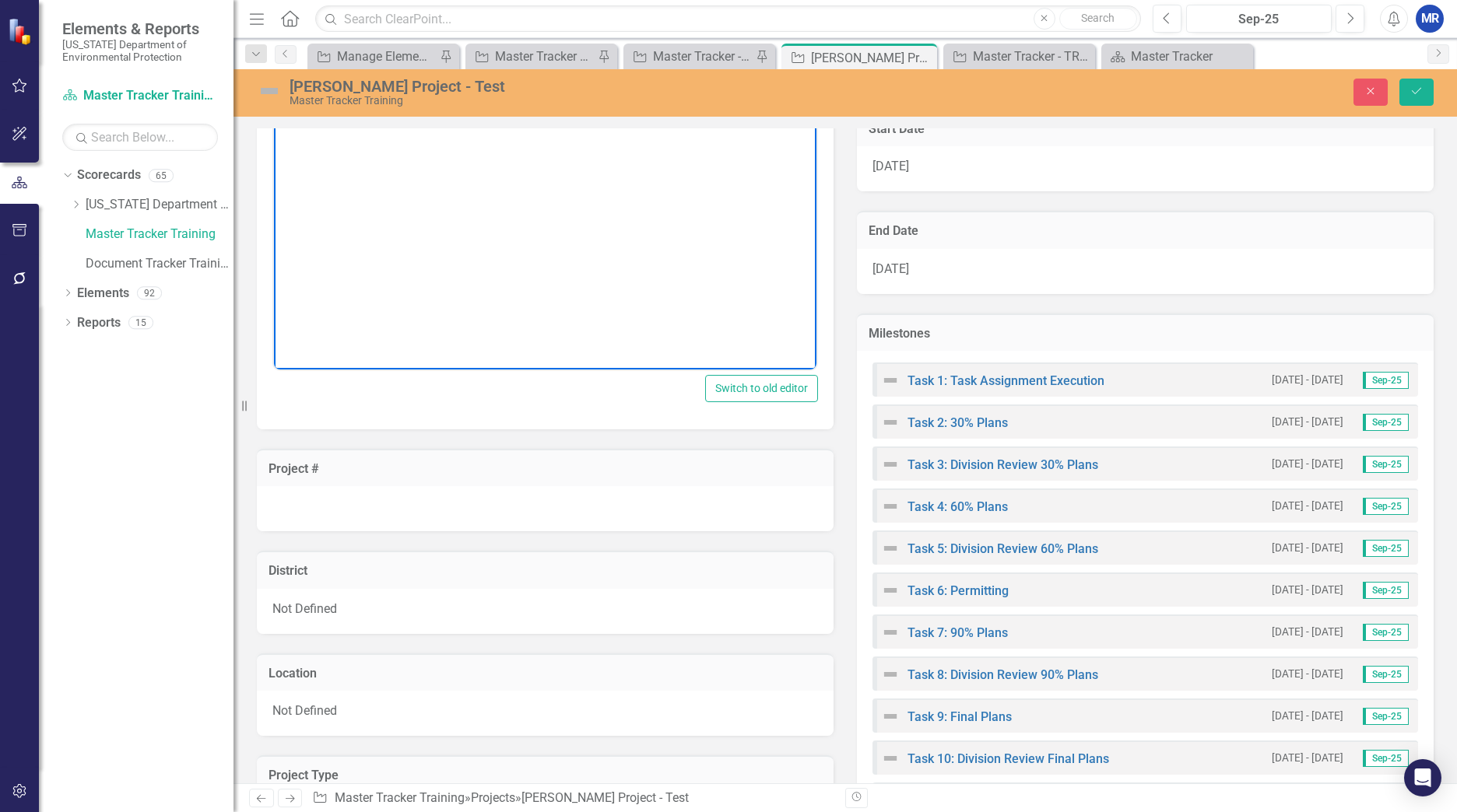
click at [370, 497] on div at bounding box center [545, 509] width 577 height 45
click at [368, 510] on div at bounding box center [545, 509] width 577 height 45
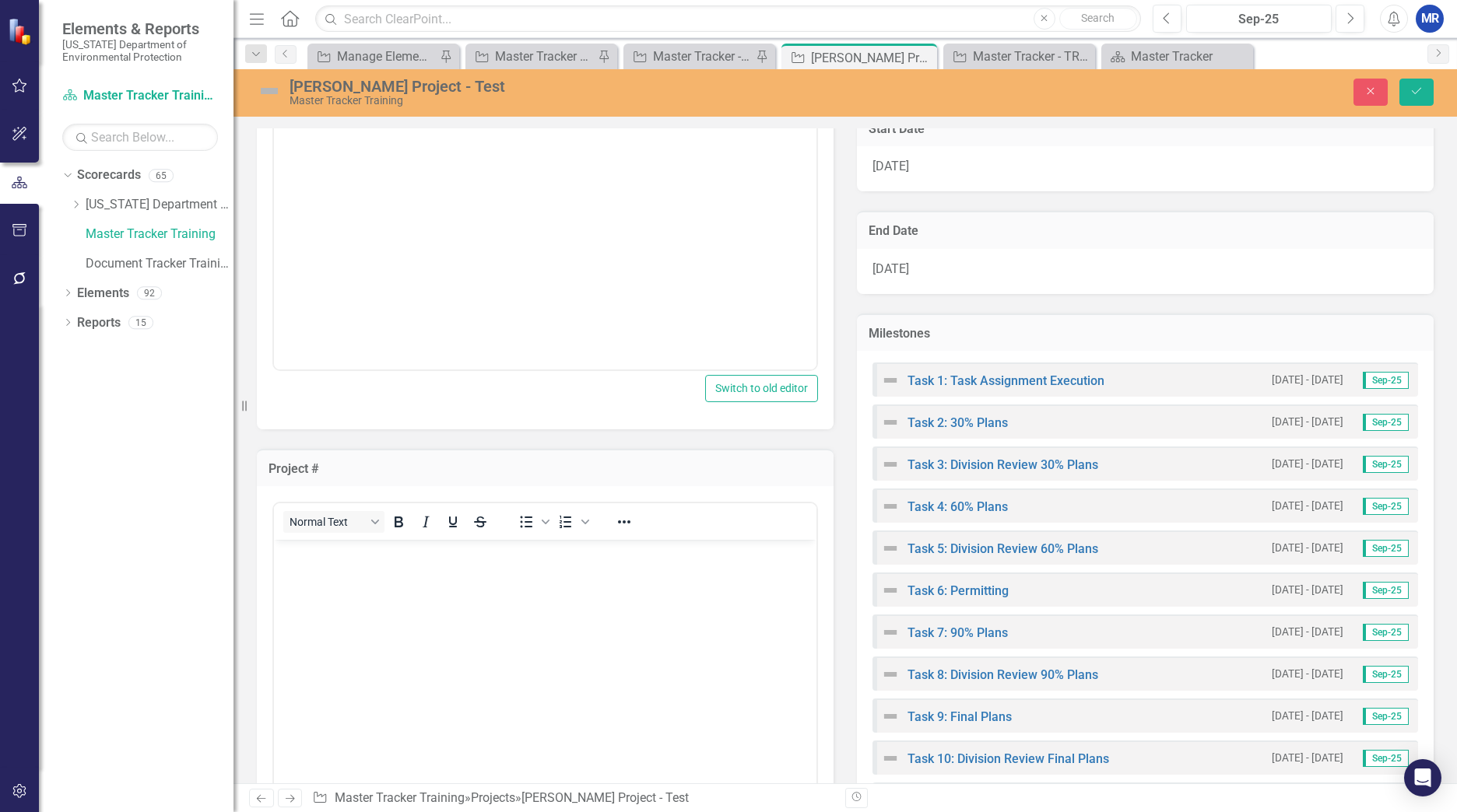
scroll to position [0, 0]
click at [353, 555] on p "Rich Text Area. Press ALT-0 for help." at bounding box center [545, 553] width 534 height 19
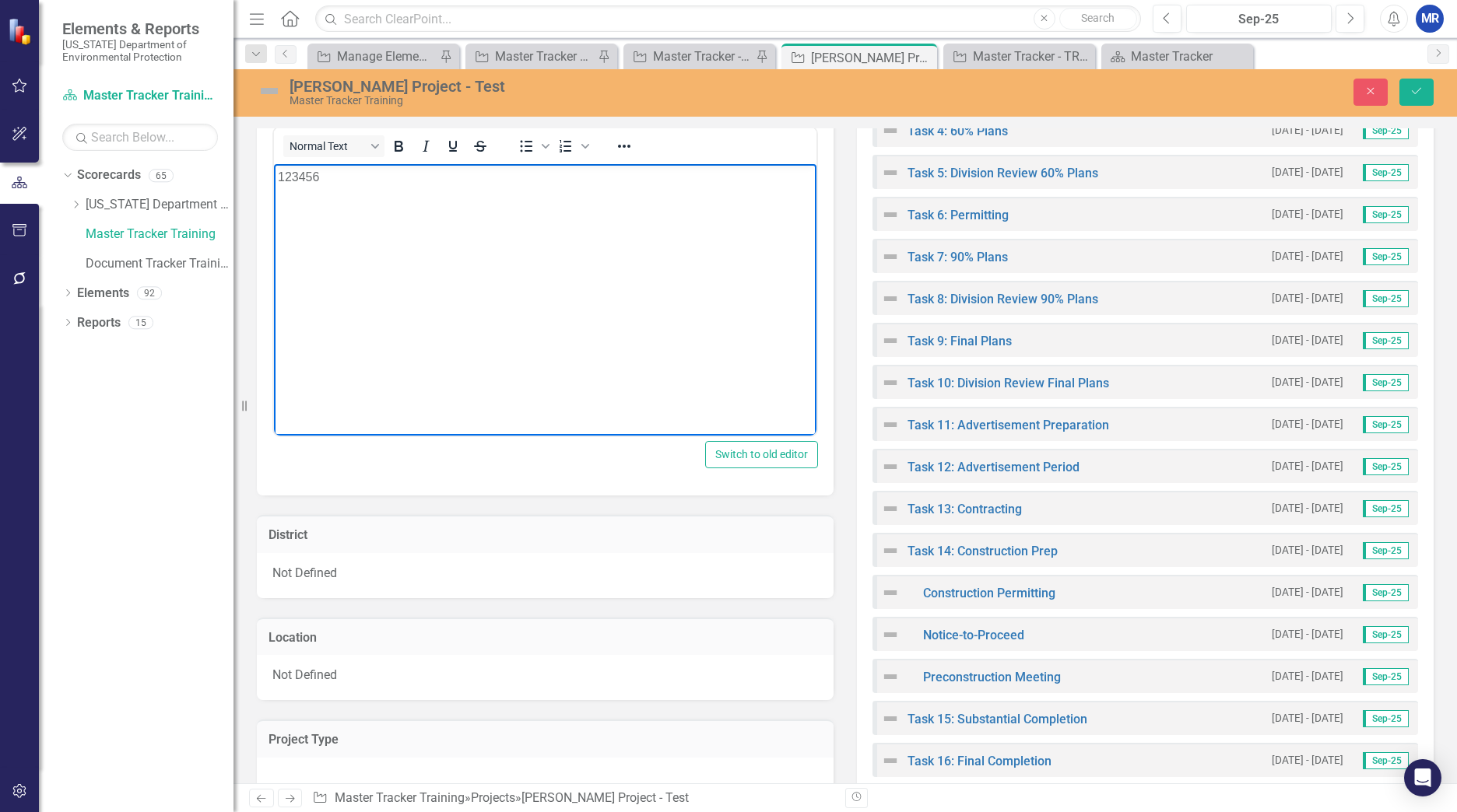
scroll to position [623, 0]
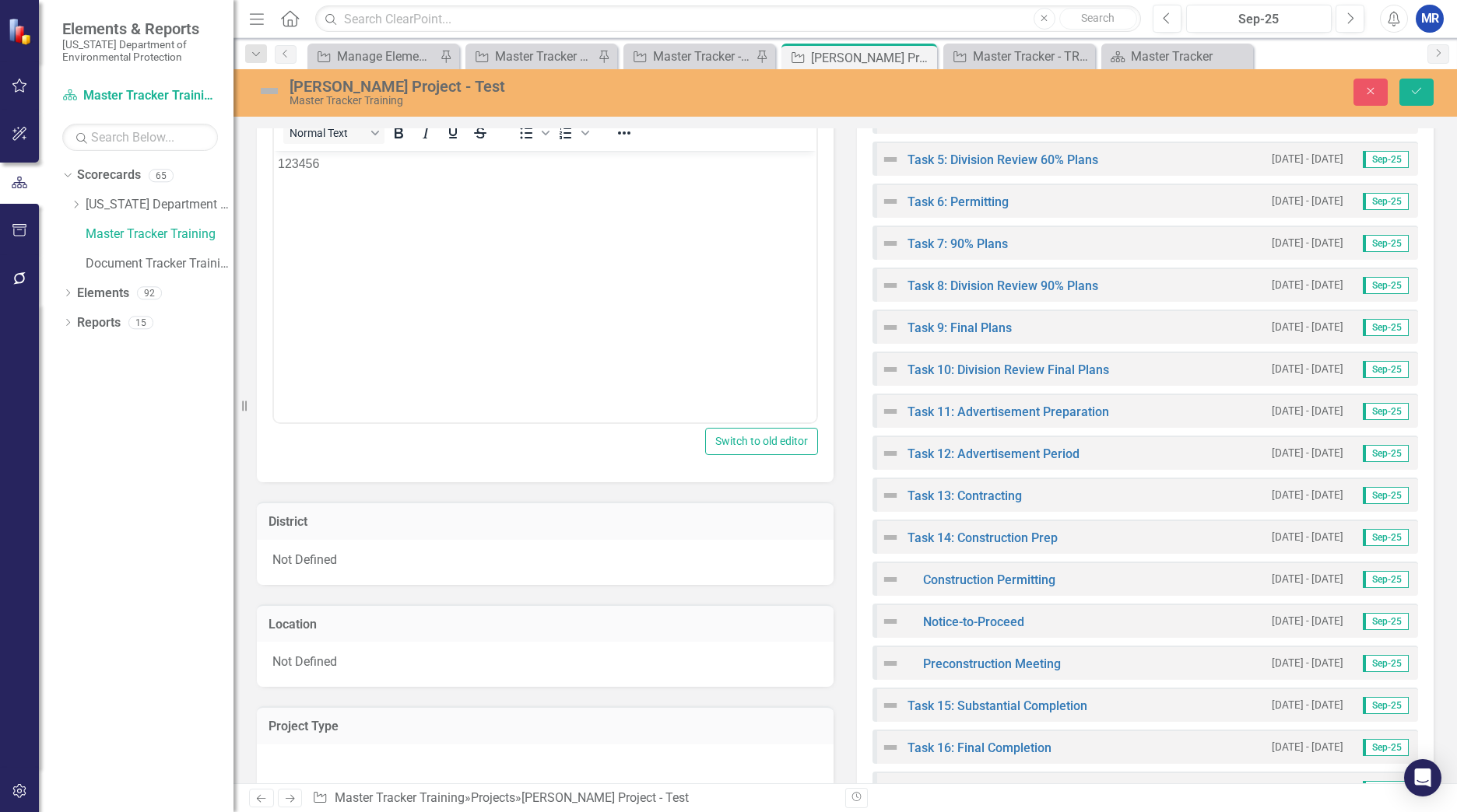
click at [384, 561] on div "Not Defined" at bounding box center [545, 563] width 577 height 45
click at [384, 561] on div "Not Defined" at bounding box center [537, 565] width 508 height 18
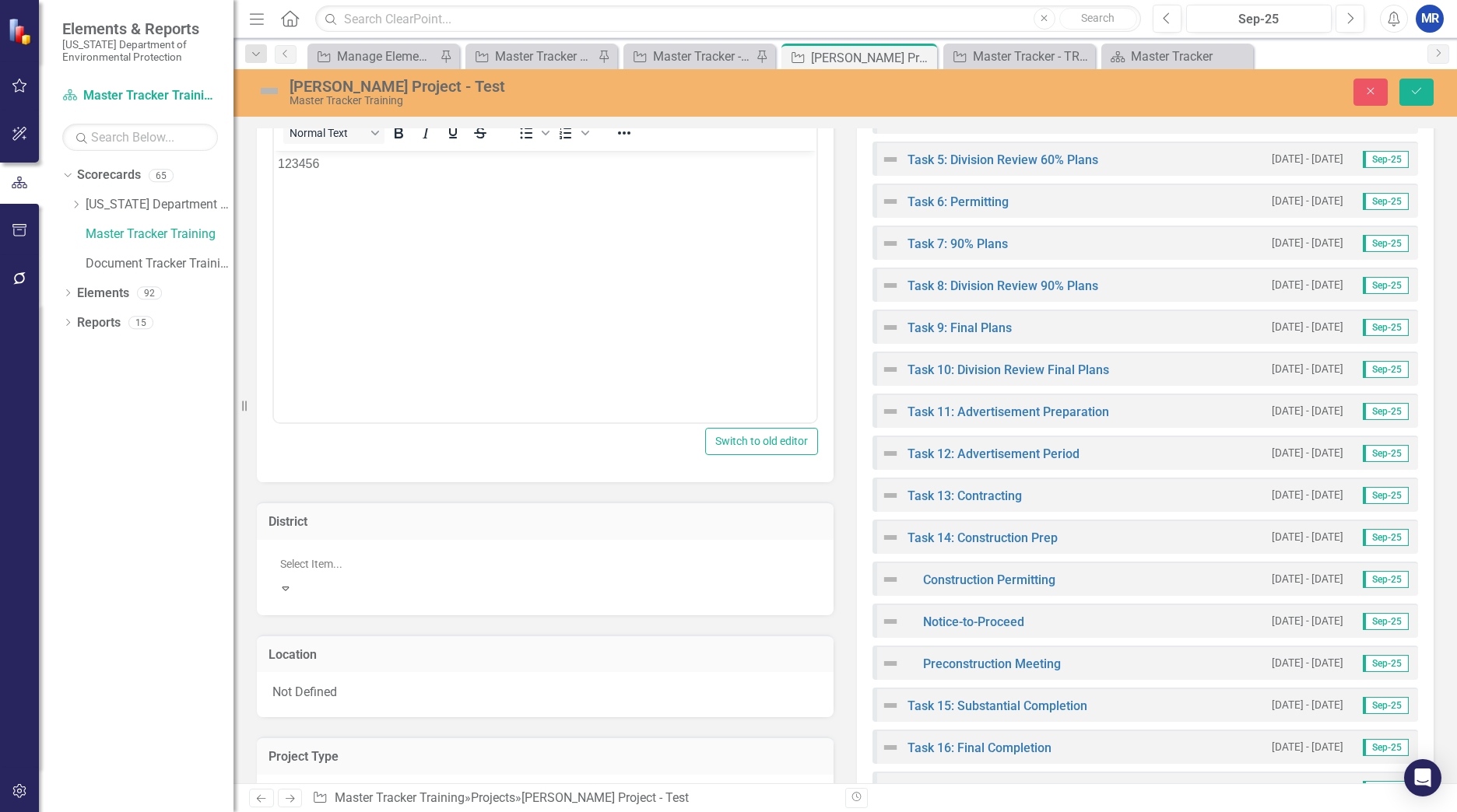
scroll to position [47, 0]
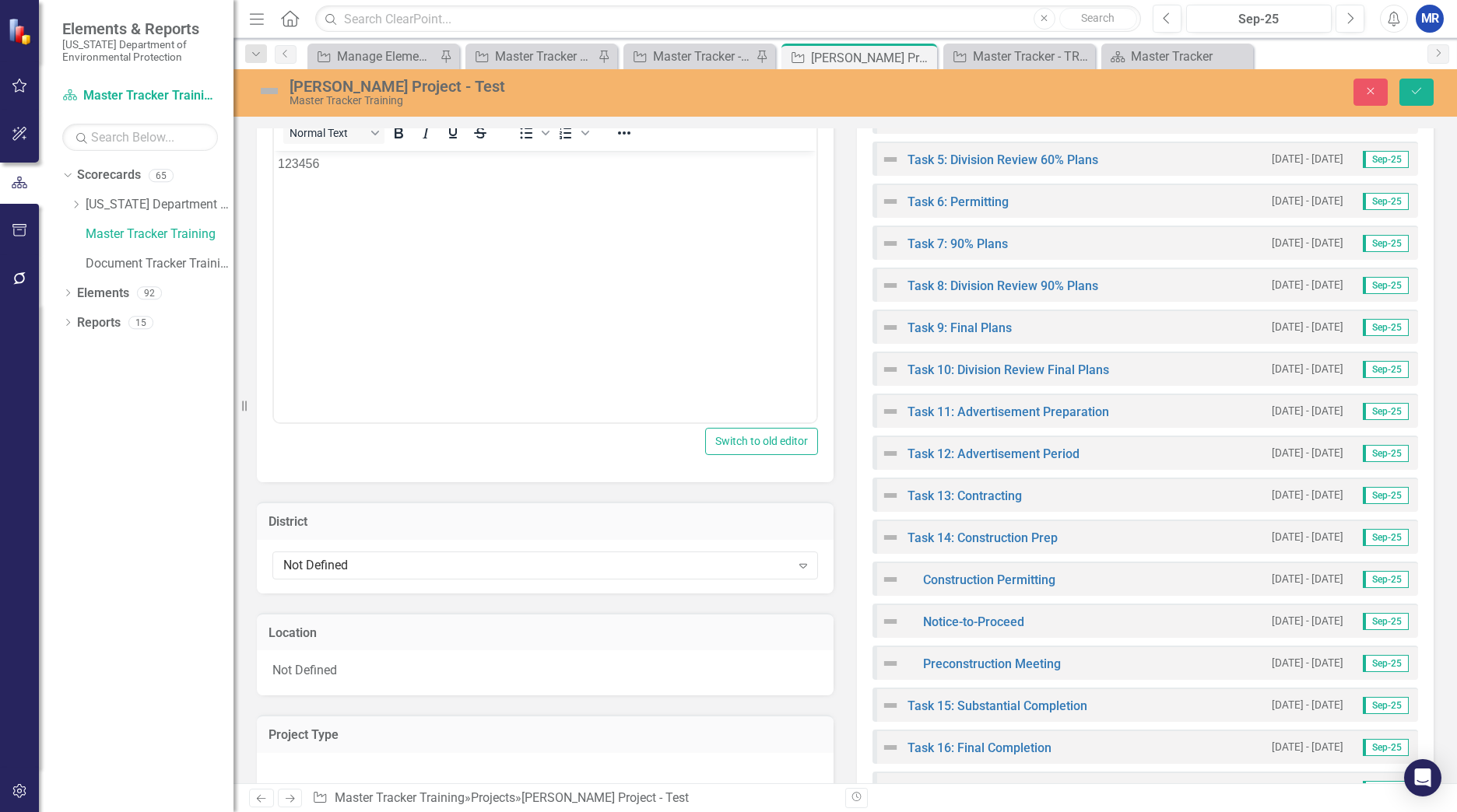
click at [306, 582] on div "Not Defined Expand" at bounding box center [545, 567] width 577 height 54
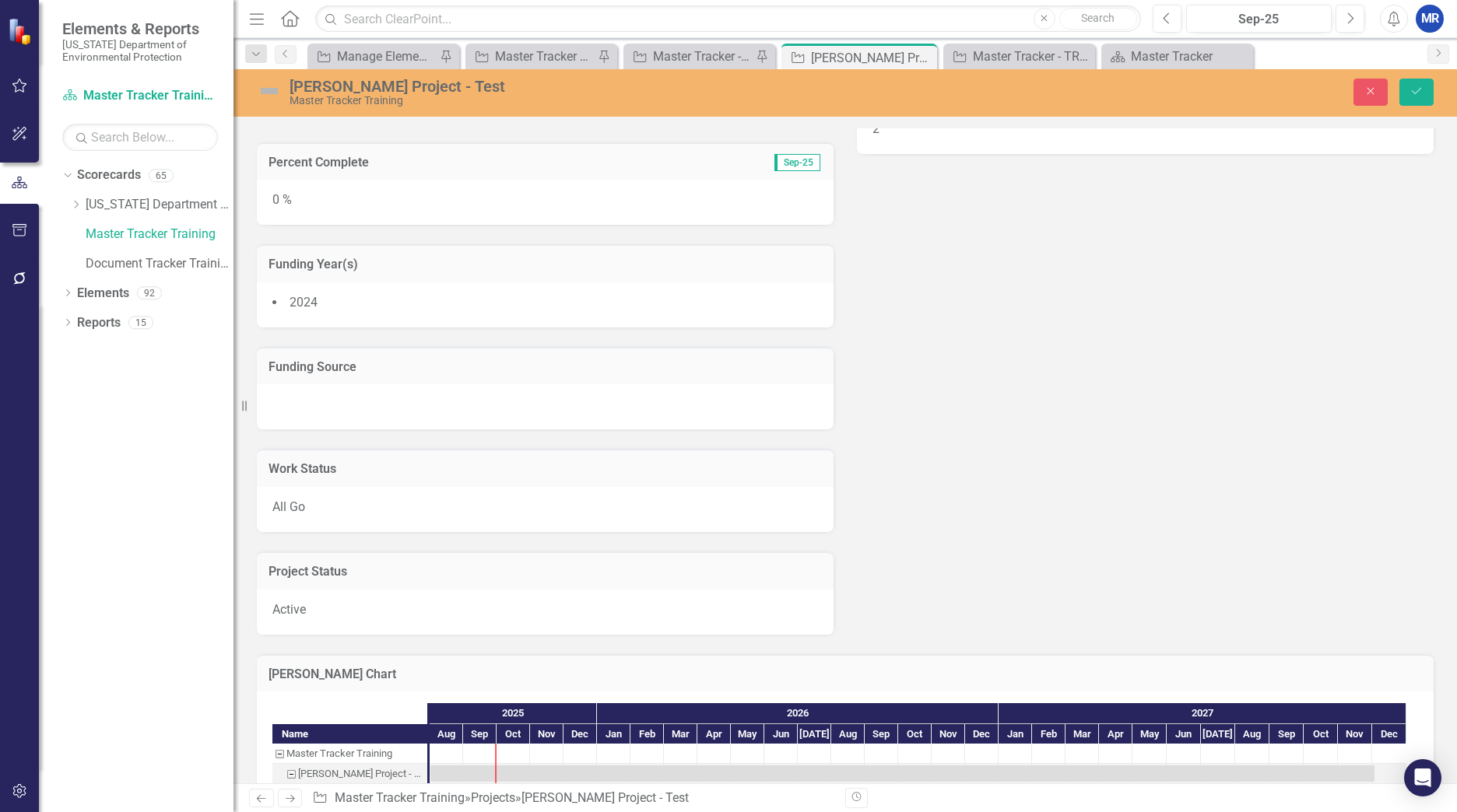
scroll to position [1789, 0]
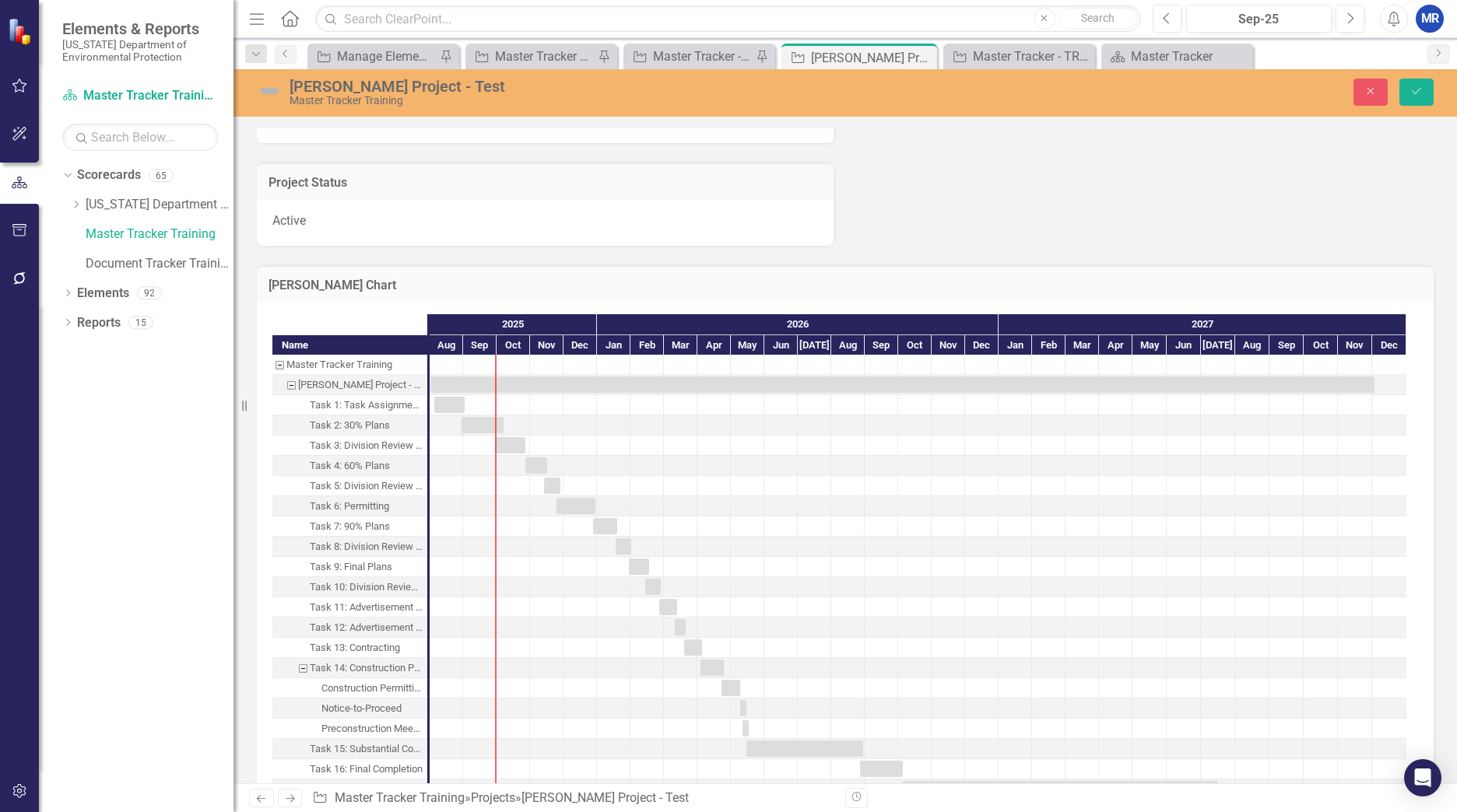
click at [605, 501] on div at bounding box center [614, 506] width 34 height 19
click at [444, 407] on div "Task: Start date: 2025-08-05 End date: 2025-09-02" at bounding box center [449, 405] width 30 height 16
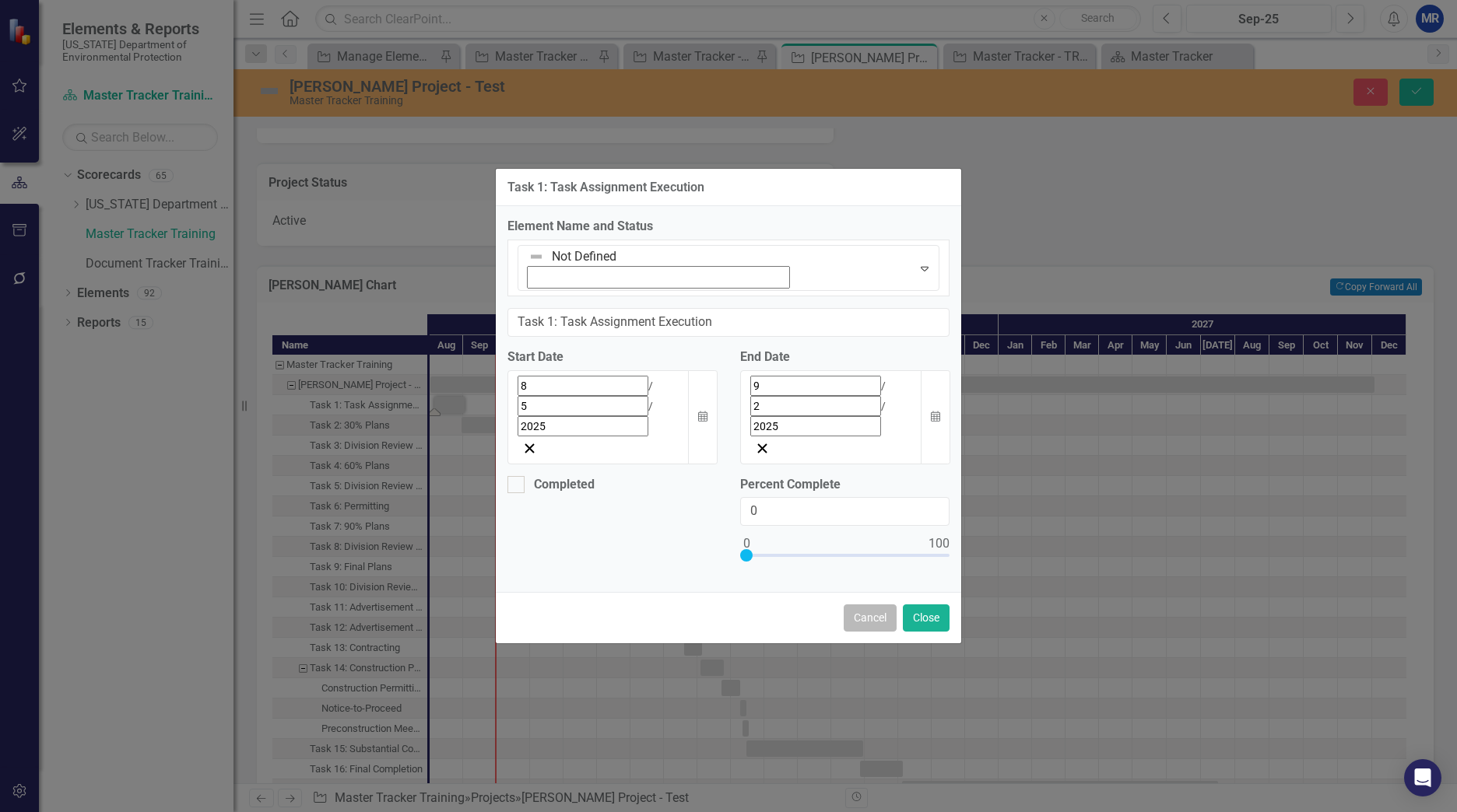
click at [869, 604] on button "Cancel" at bounding box center [869, 618] width 53 height 27
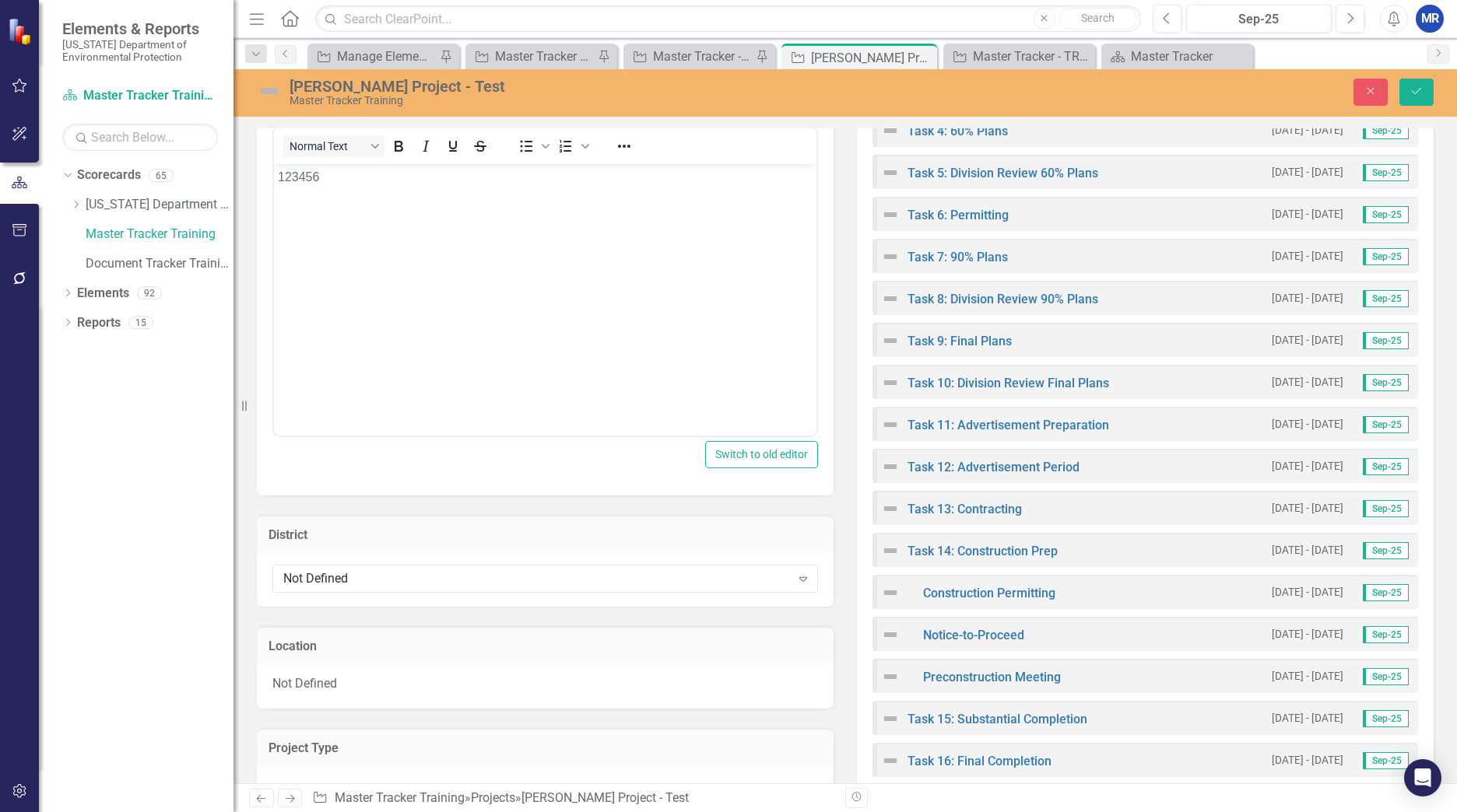
scroll to position [438, 0]
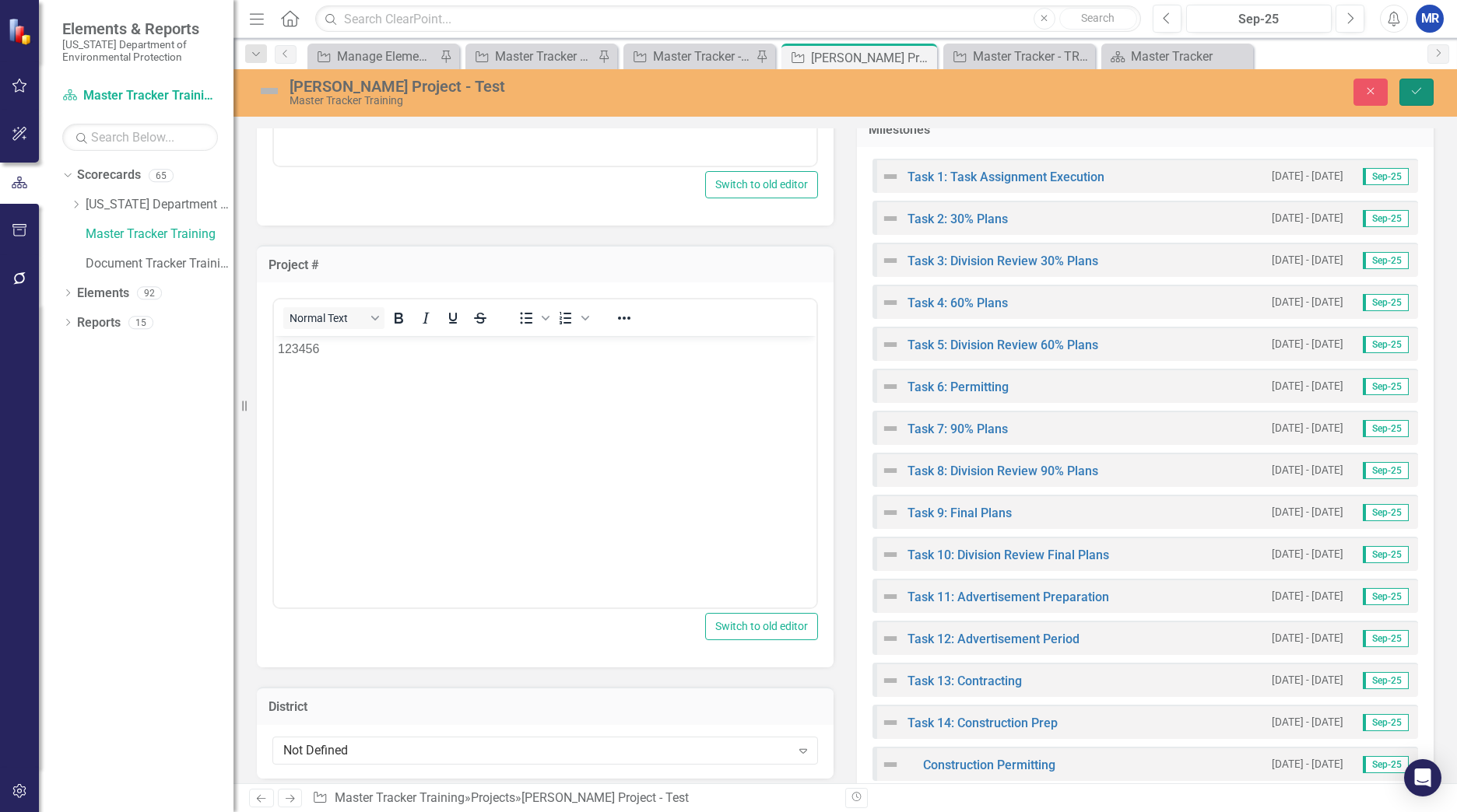
click at [1417, 83] on button "Save" at bounding box center [1416, 92] width 35 height 27
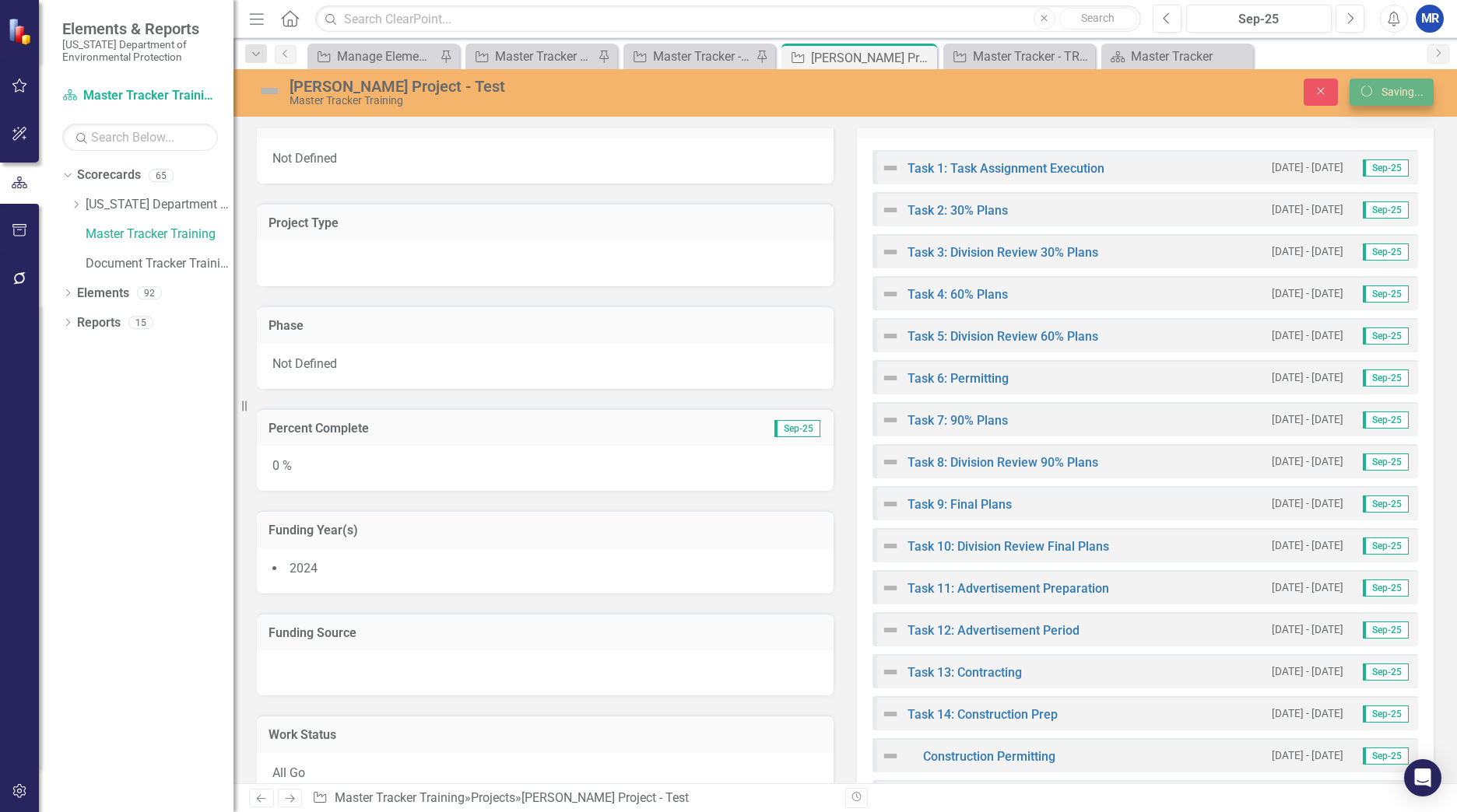
scroll to position [433, 0]
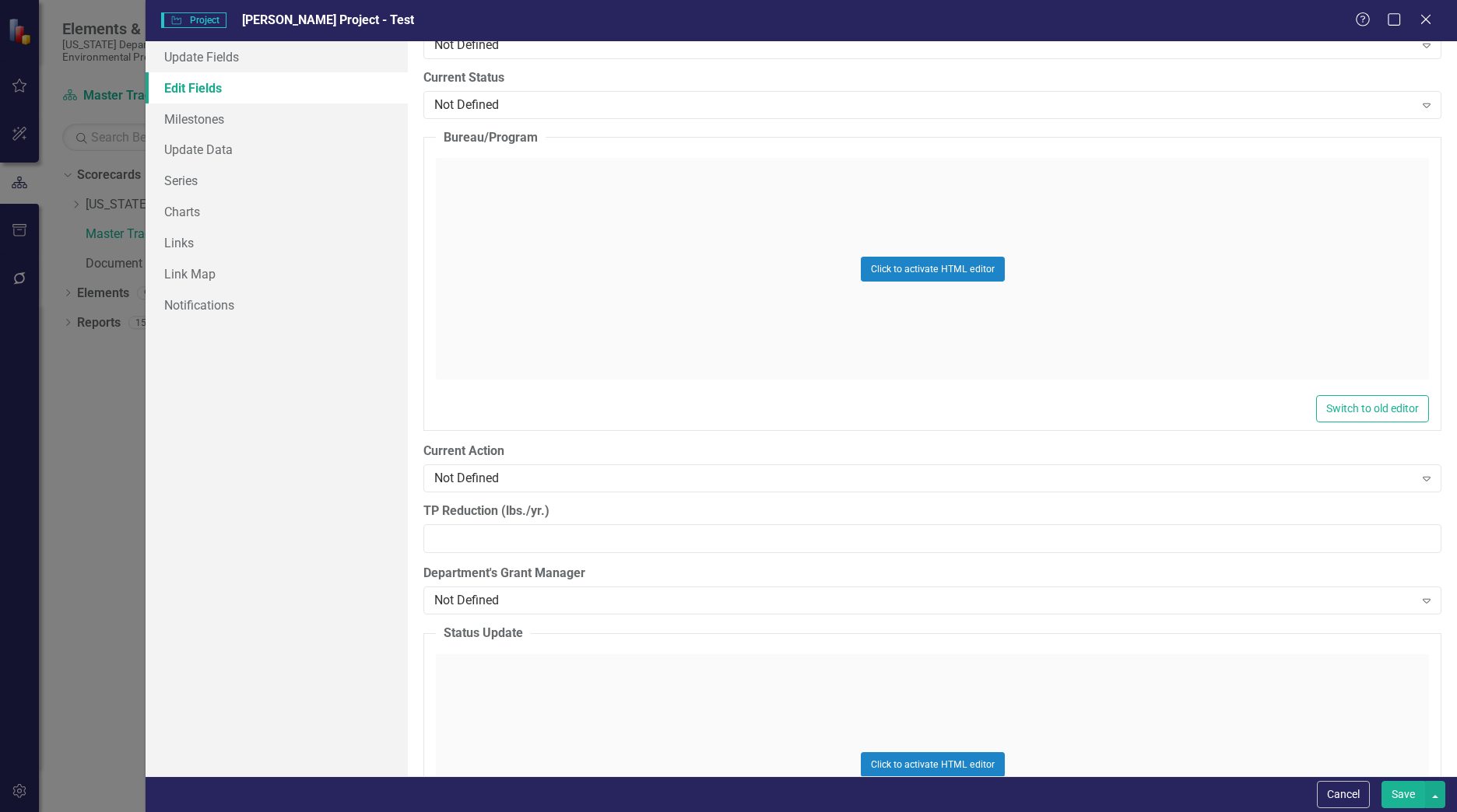
scroll to position [1634, 0]
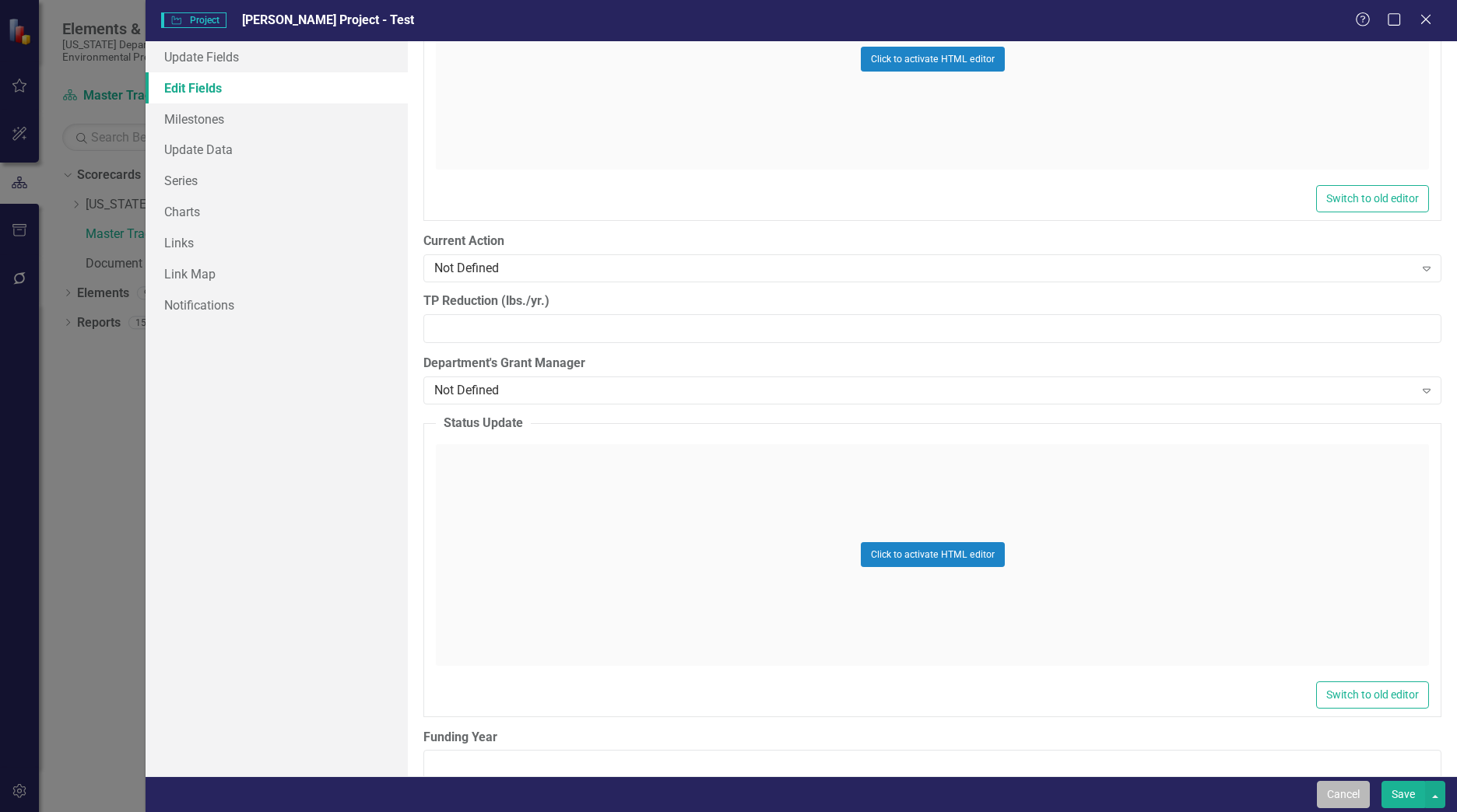
click at [1342, 786] on button "Cancel" at bounding box center [1343, 794] width 53 height 27
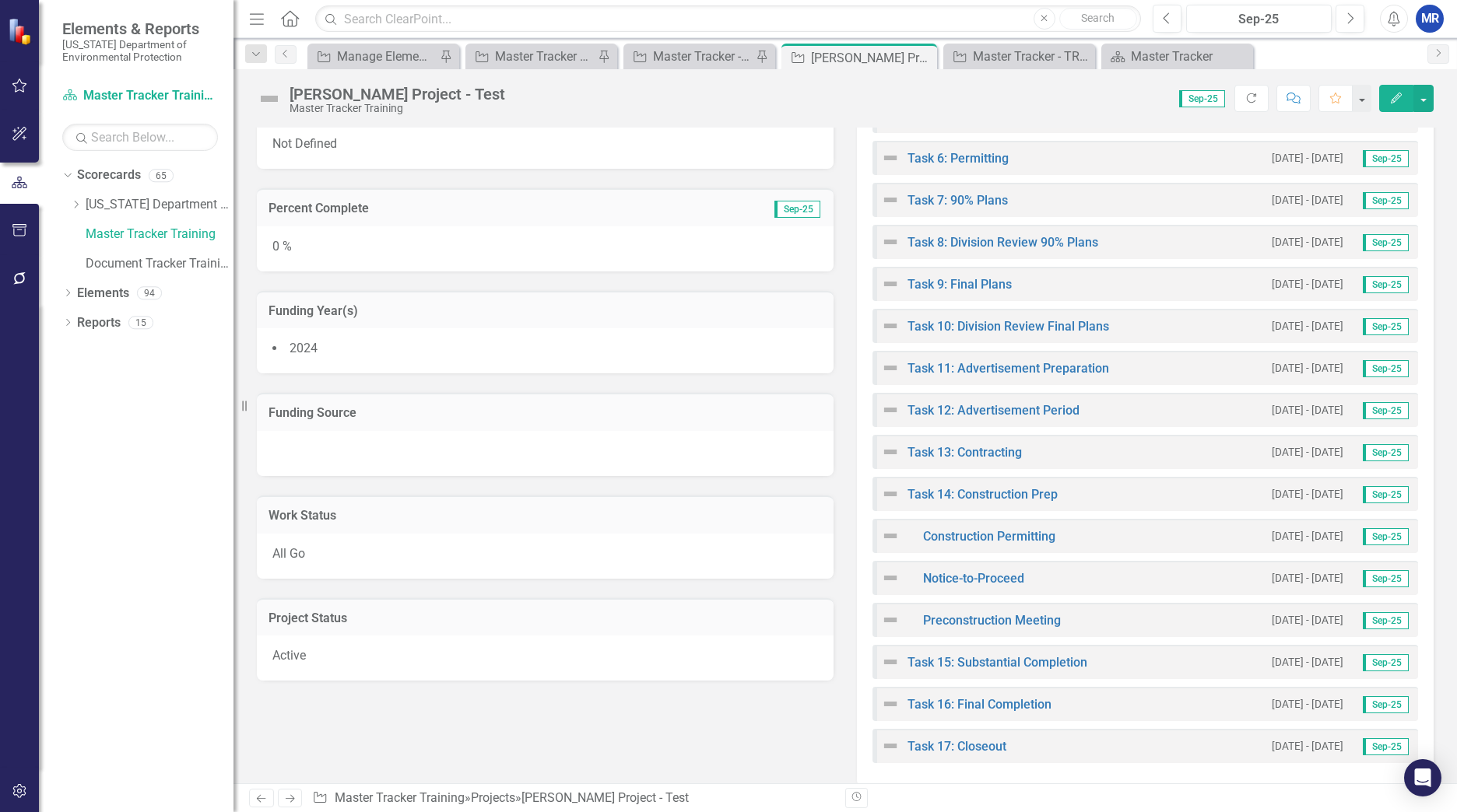
scroll to position [1127, 0]
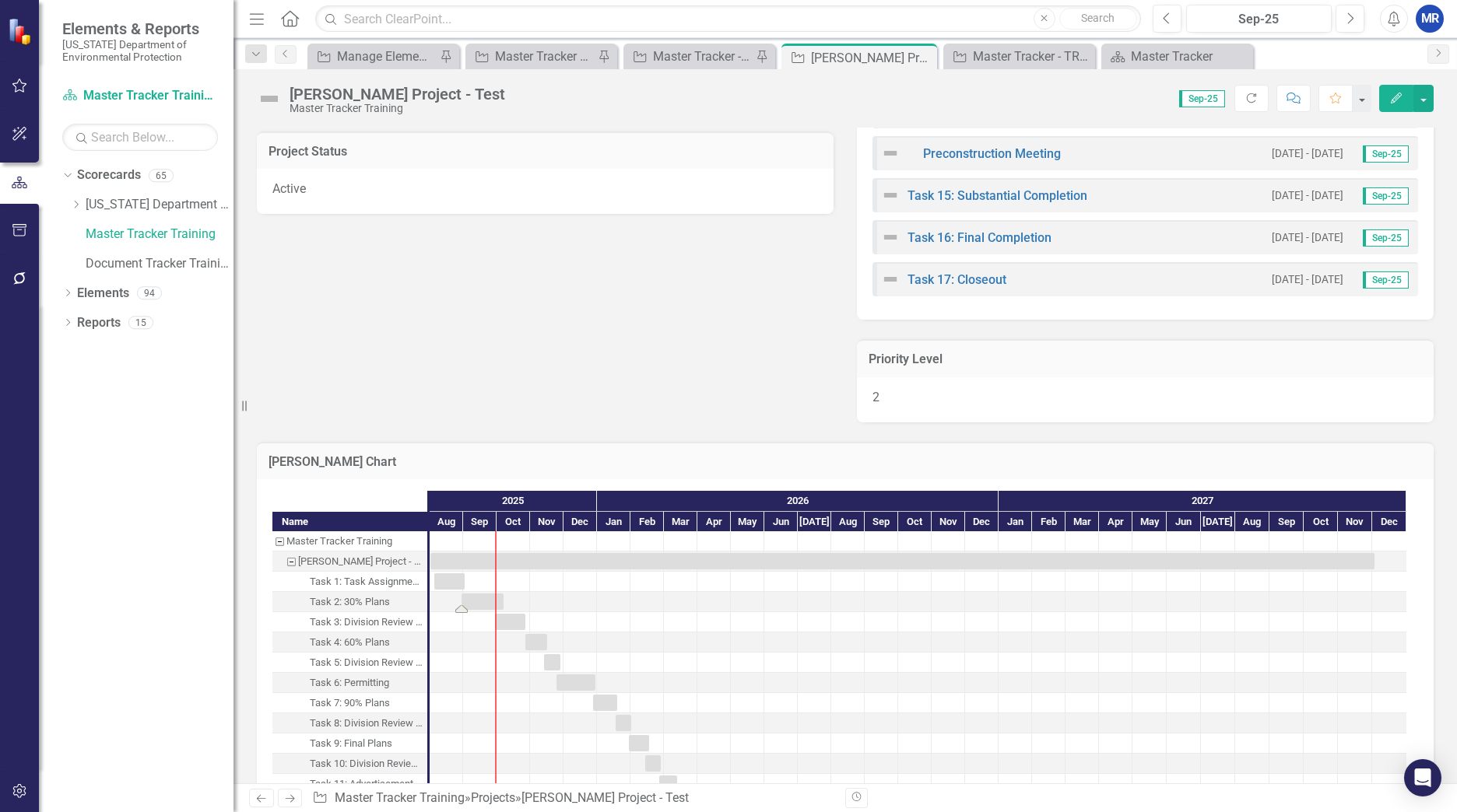
click at [497, 600] on div "Task: Start date: 2025-08-30 End date: 2025-10-07" at bounding box center [482, 601] width 42 height 16
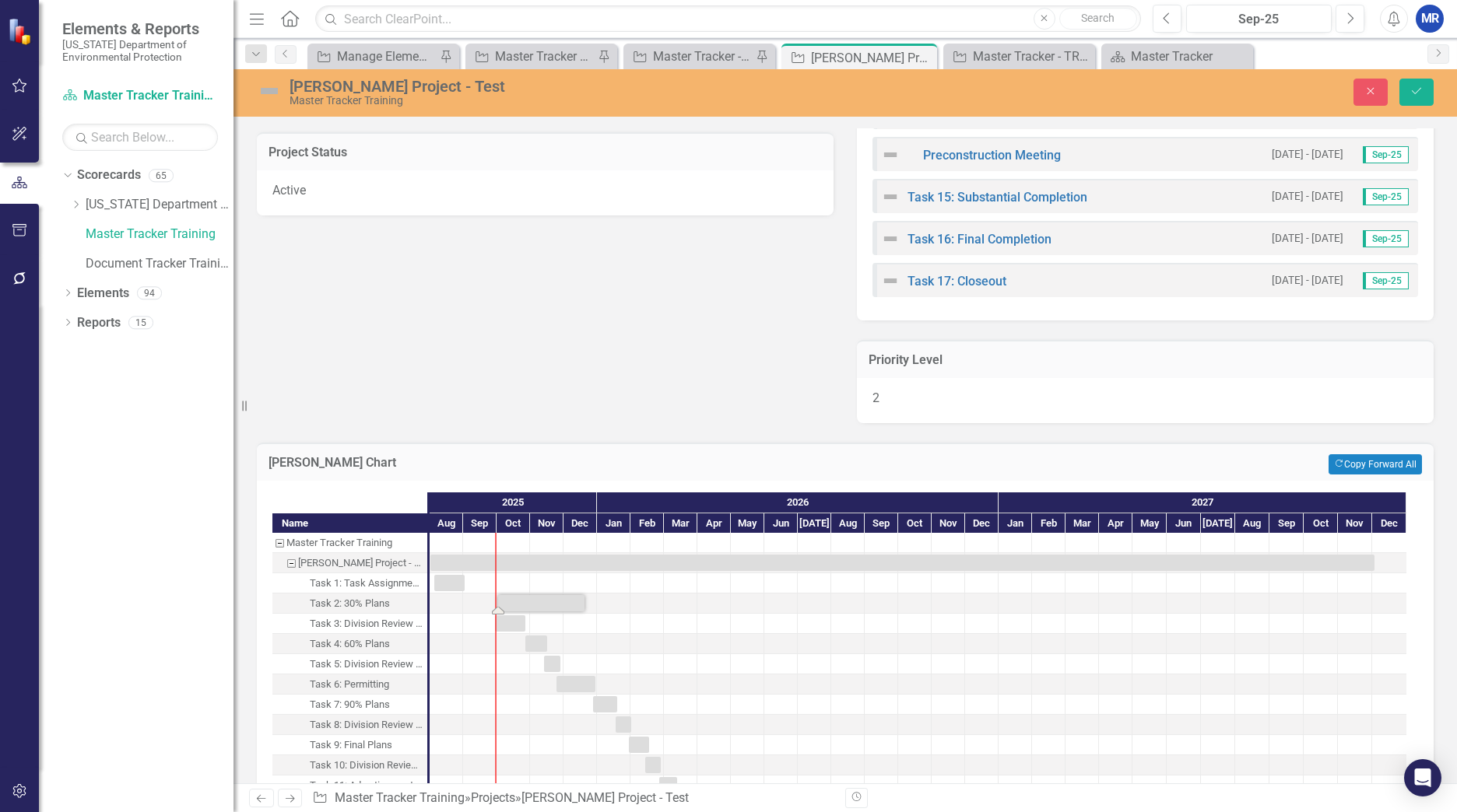
drag, startPoint x: 545, startPoint y: 607, endPoint x: 582, endPoint y: 612, distance: 37.3
click at [513, 649] on div at bounding box center [513, 643] width 34 height 19
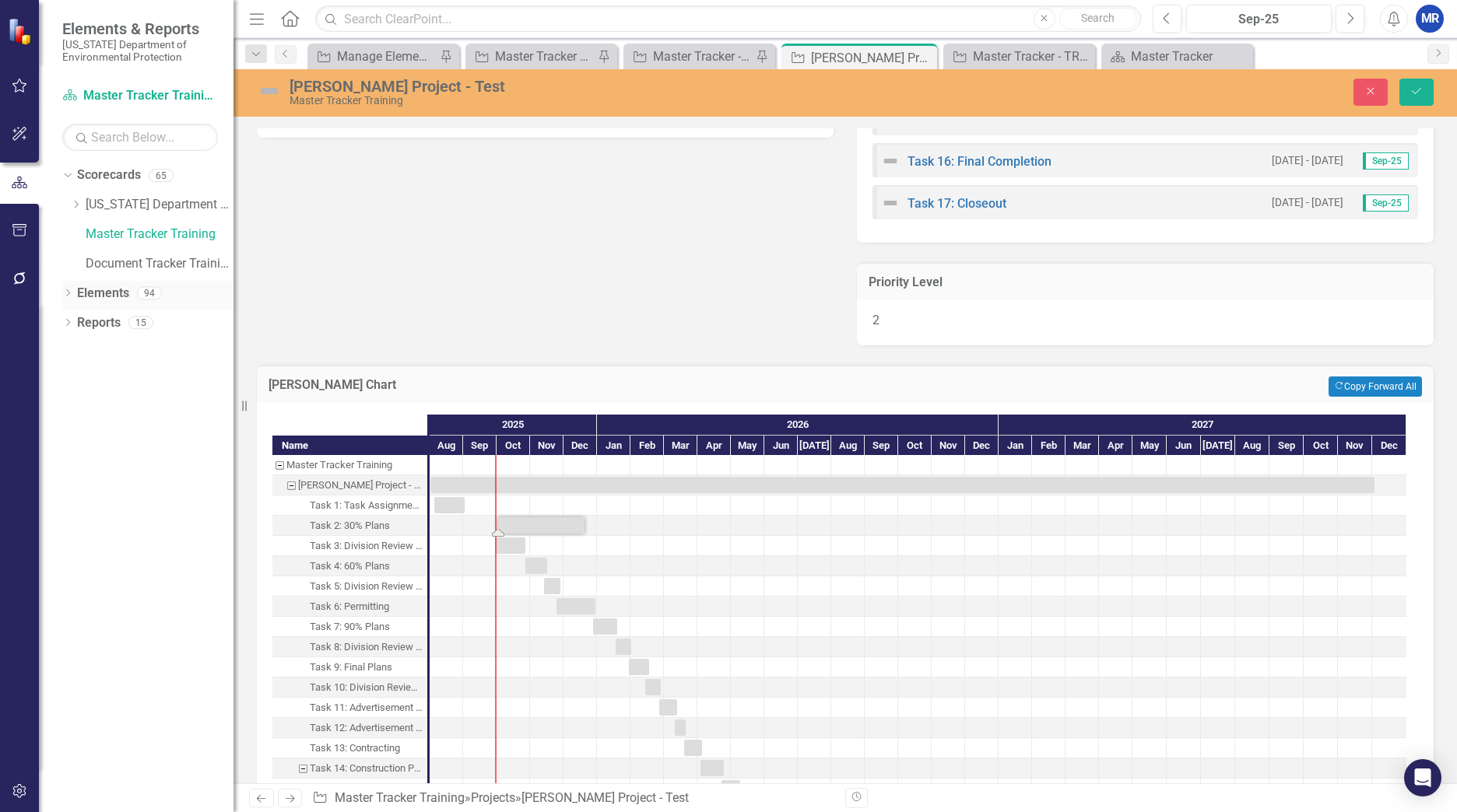
click at [77, 294] on link "Elements" at bounding box center [104, 293] width 52 height 18
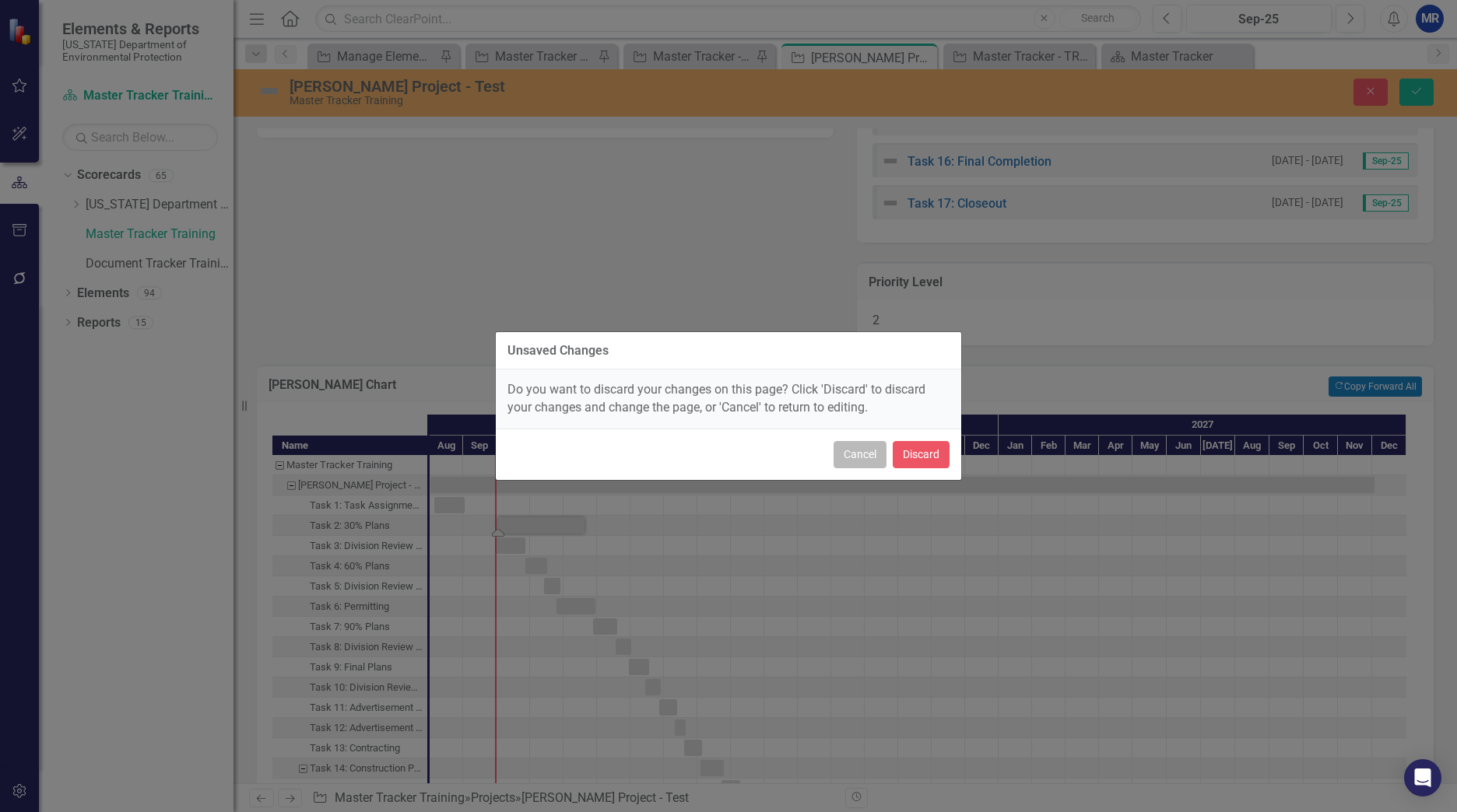
click at [878, 452] on button "Cancel" at bounding box center [859, 454] width 53 height 27
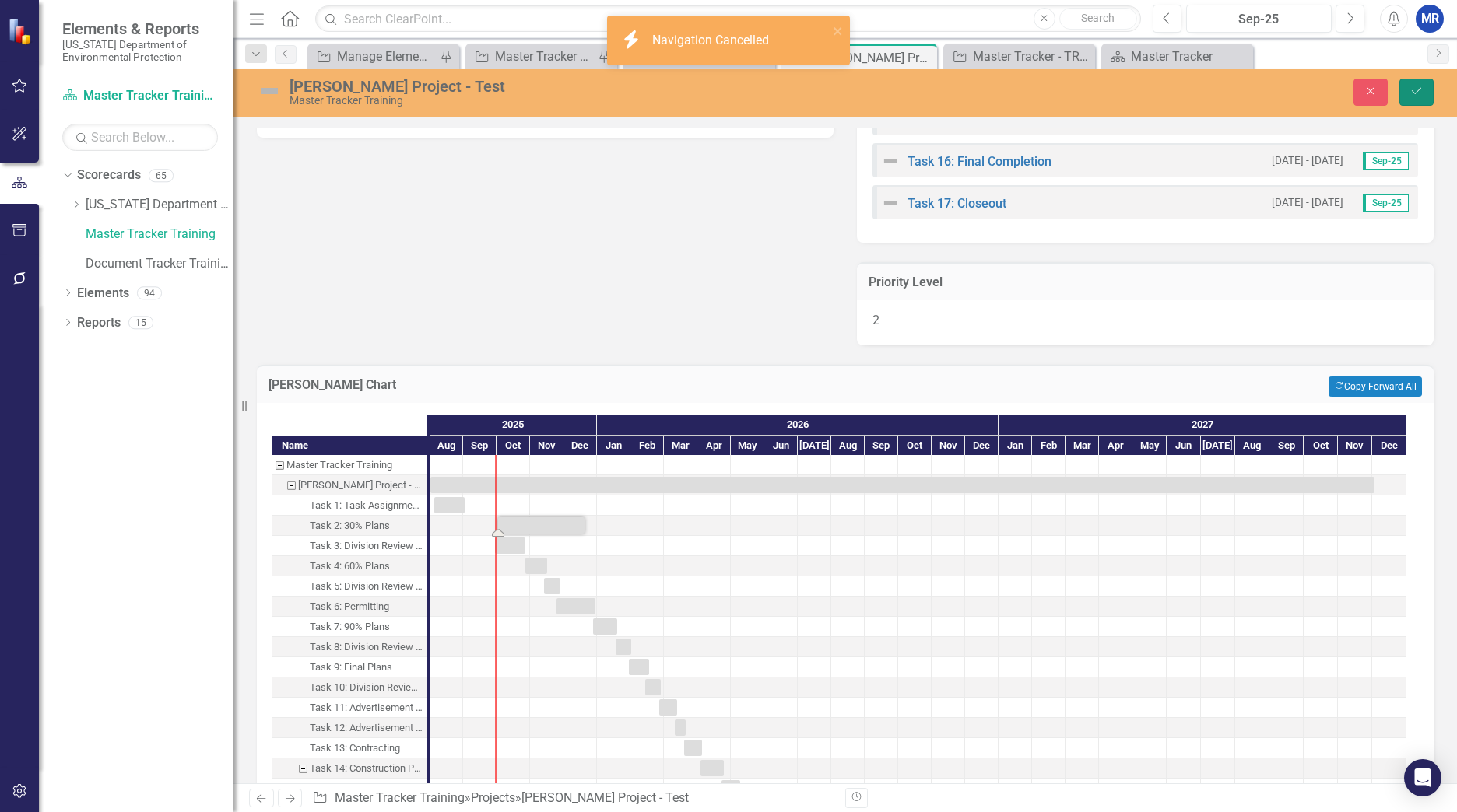
click at [1418, 89] on icon "Save" at bounding box center [1416, 91] width 14 height 11
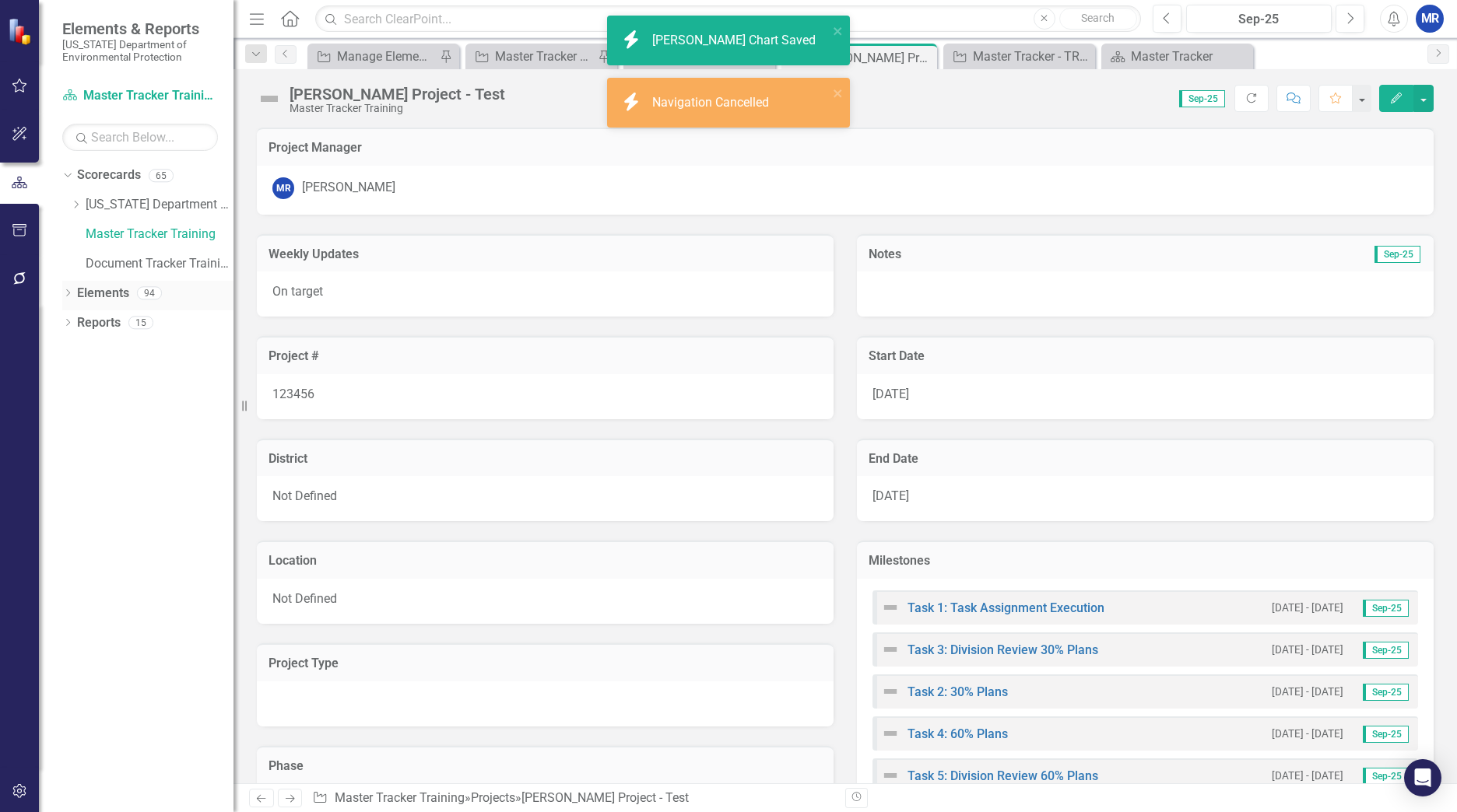
click at [100, 301] on link "Elements" at bounding box center [104, 293] width 52 height 18
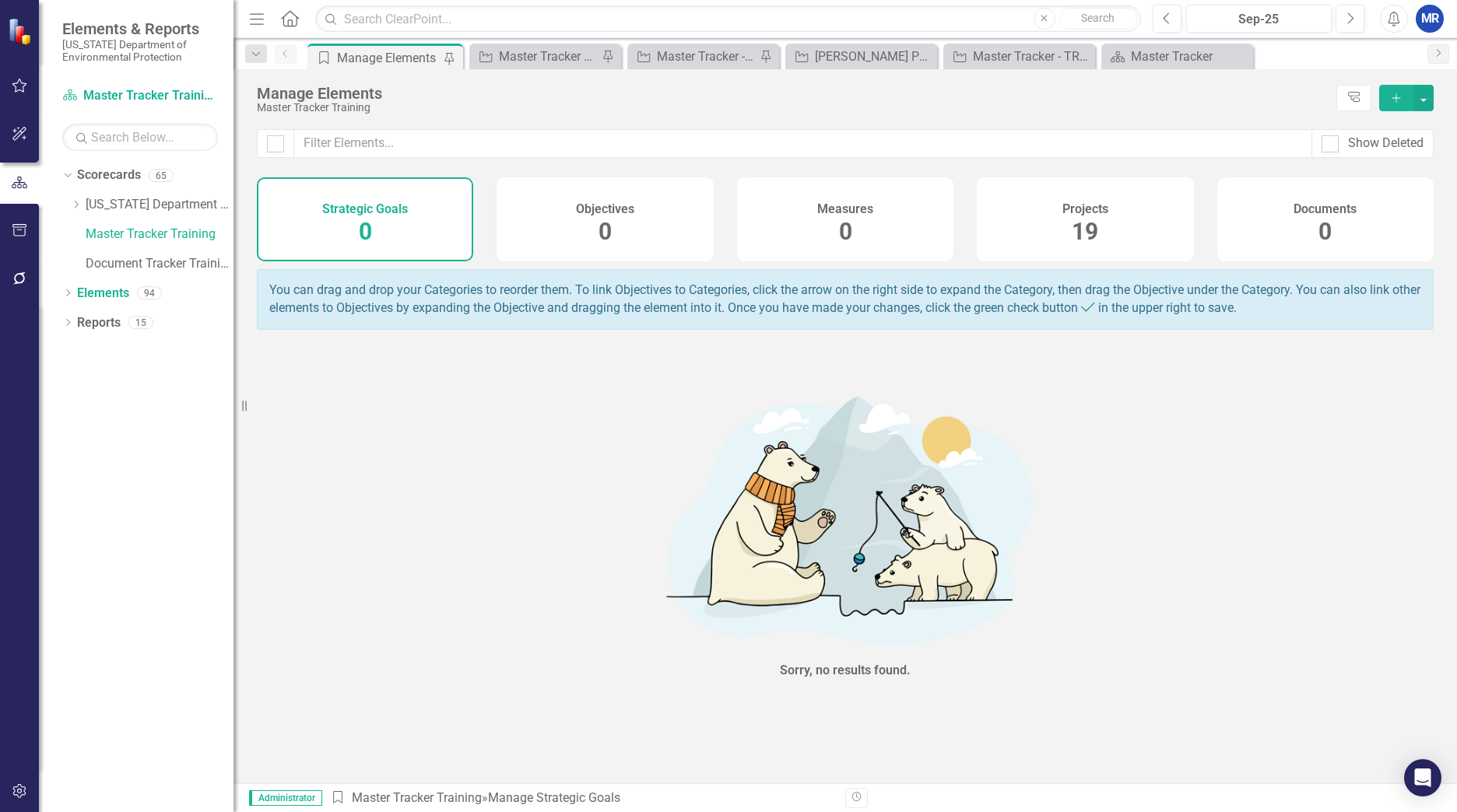
click at [1078, 220] on span "19" at bounding box center [1084, 231] width 26 height 27
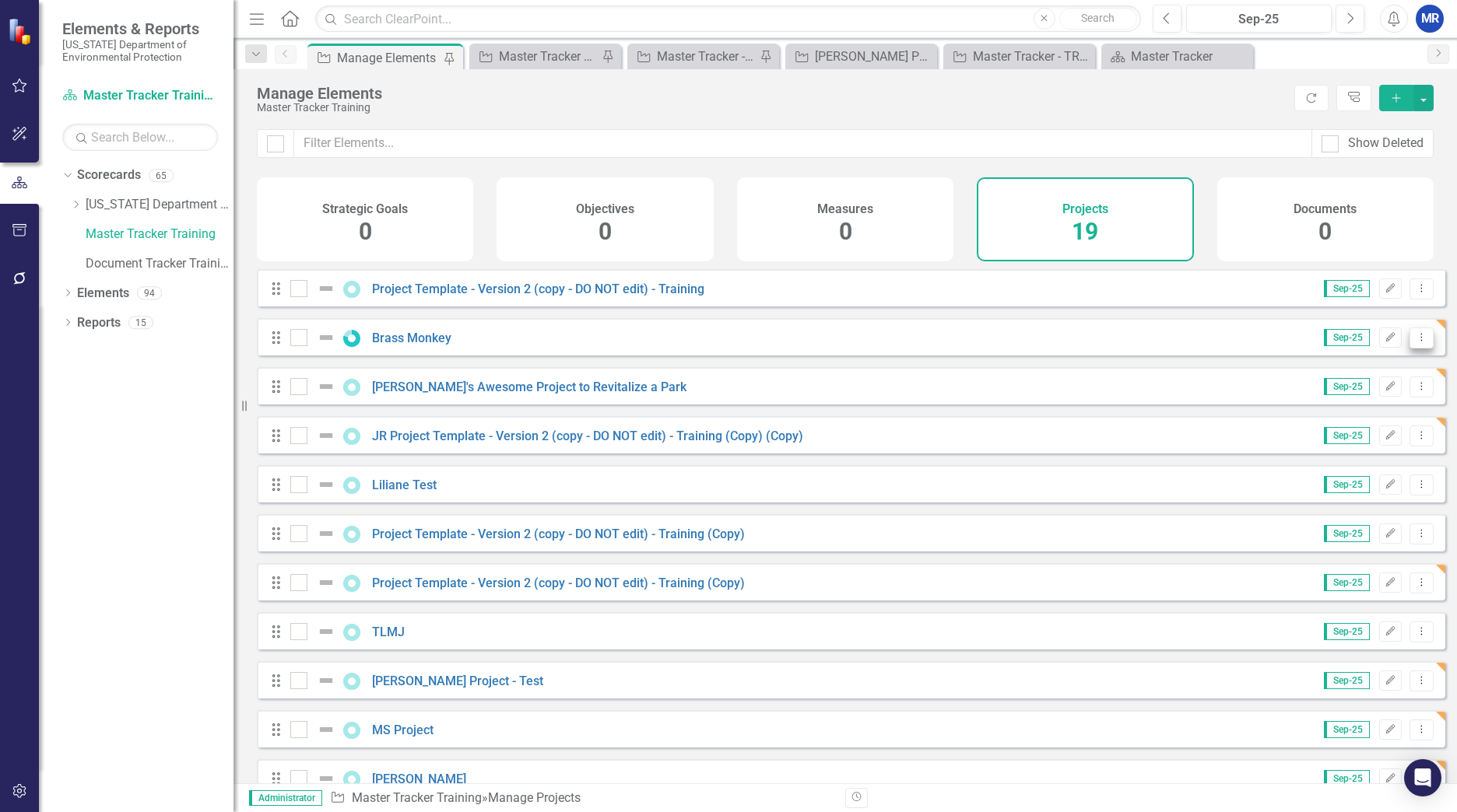
click at [1415, 342] on icon "Dropdown Menu" at bounding box center [1422, 337] width 13 height 10
click at [946, 430] on div "Drag JR Project Template - Version 2 (copy - DO NOT edit) - Training (Copy) (Co…" at bounding box center [851, 435] width 1188 height 37
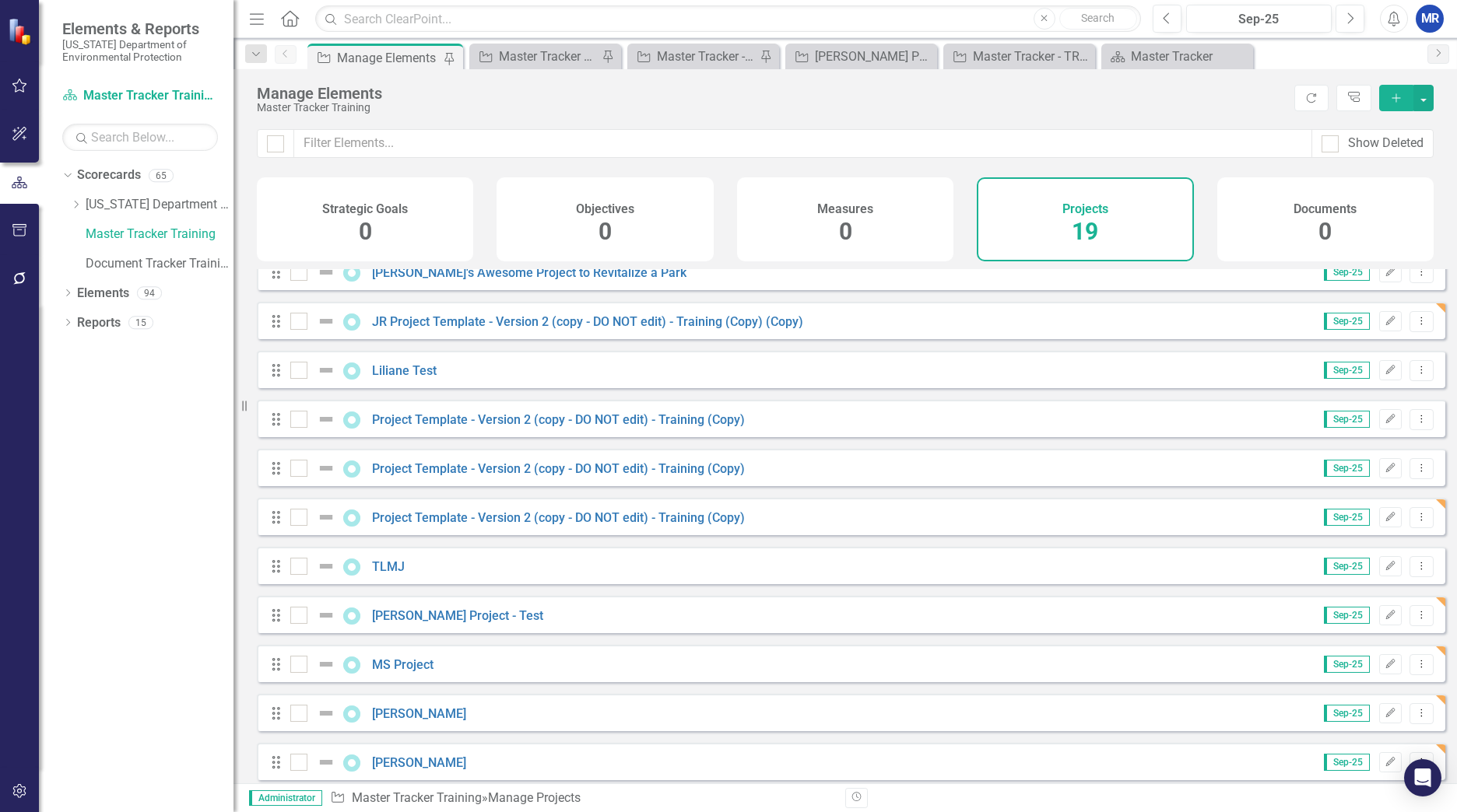
scroll to position [156, 0]
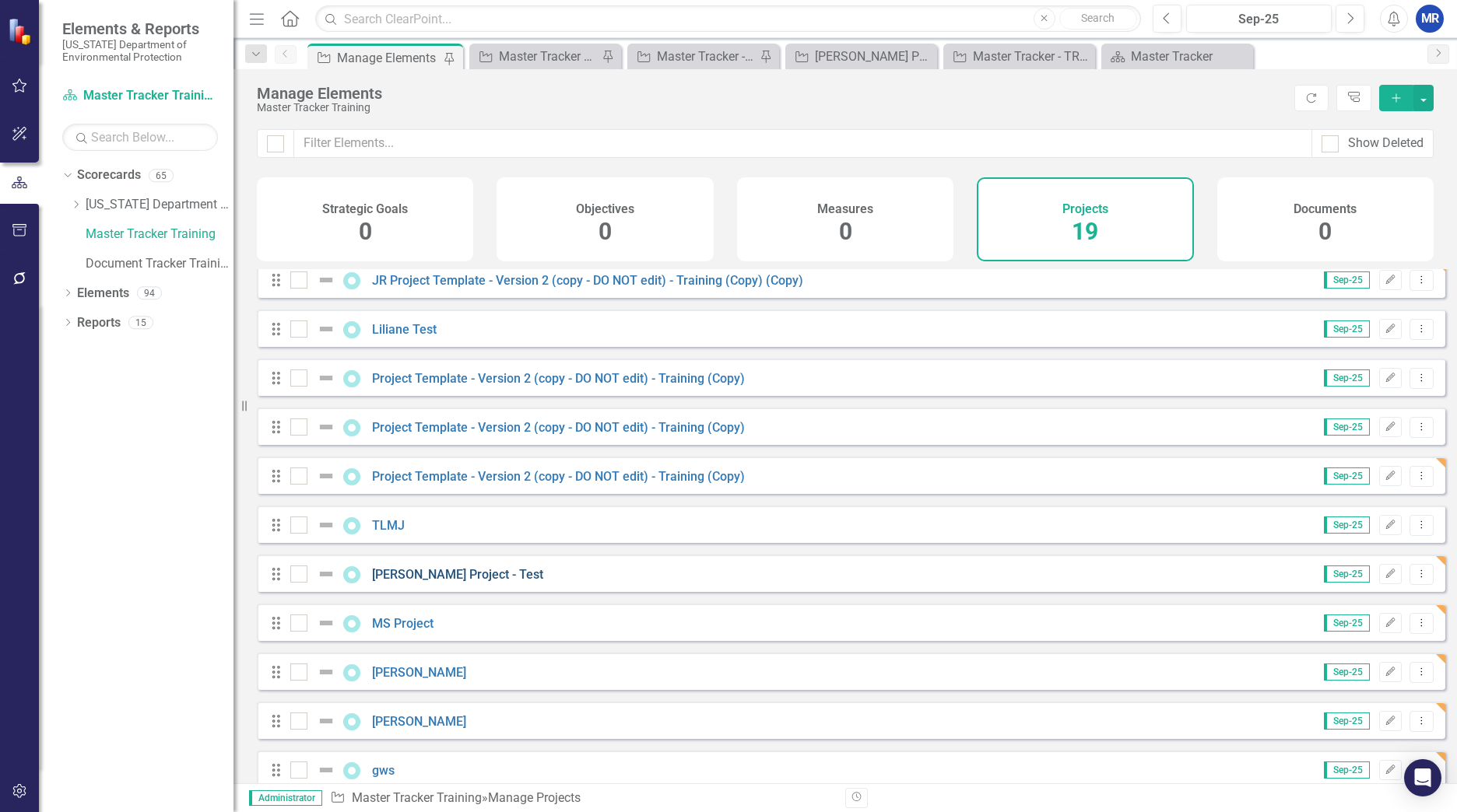
click at [439, 582] on link "[PERSON_NAME] Project - Test" at bounding box center [457, 575] width 171 height 15
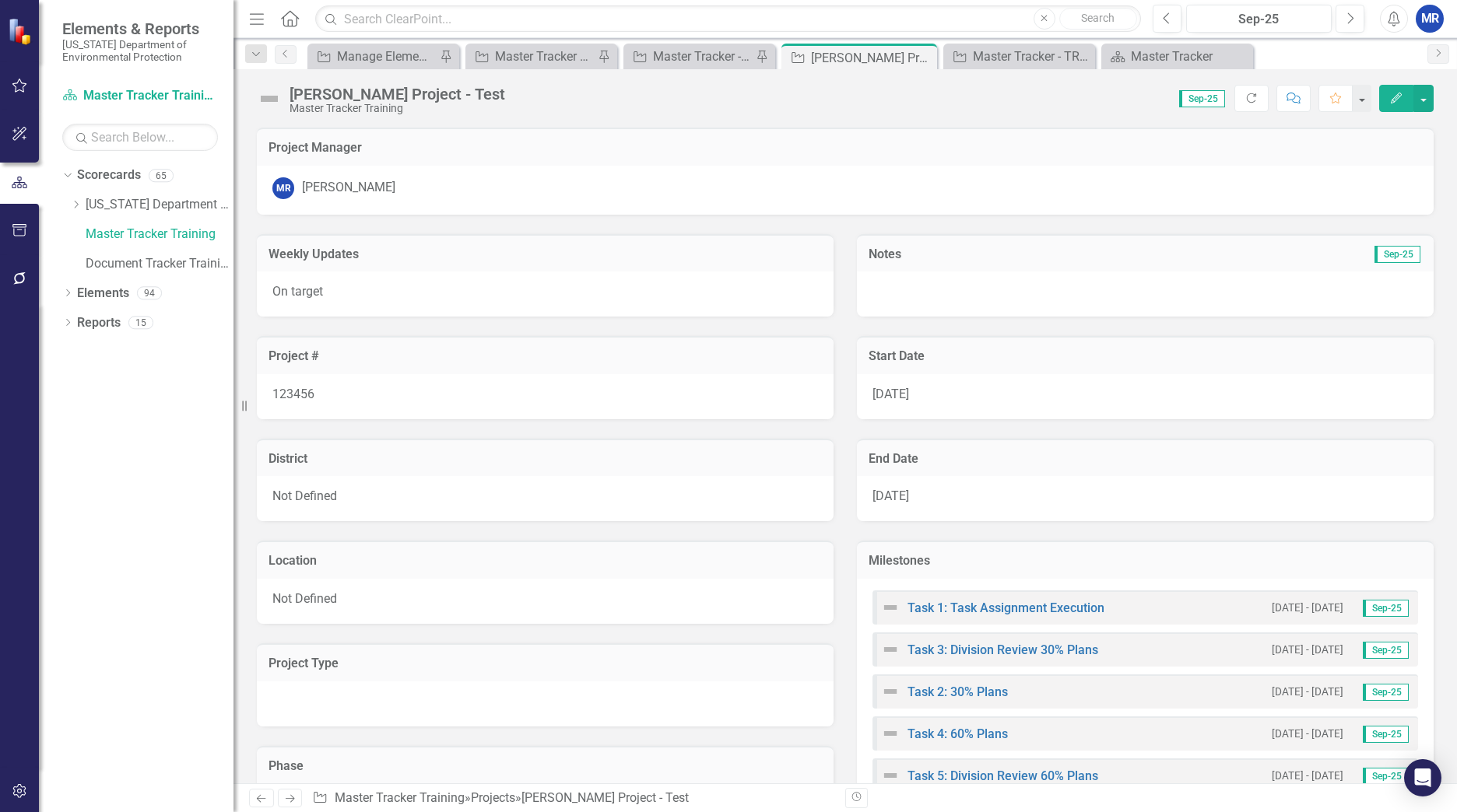
scroll to position [77, 0]
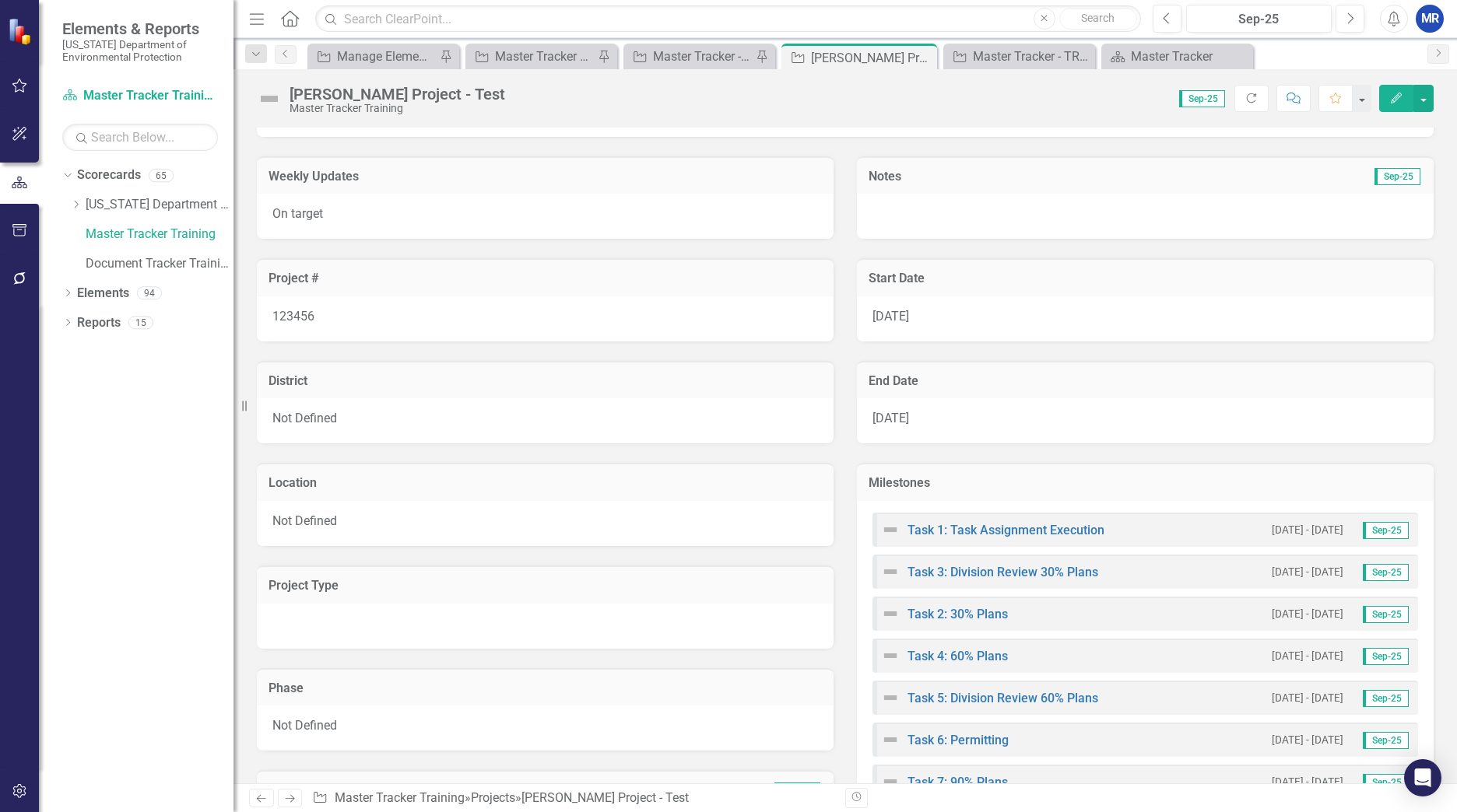
click at [412, 624] on div at bounding box center [545, 626] width 577 height 45
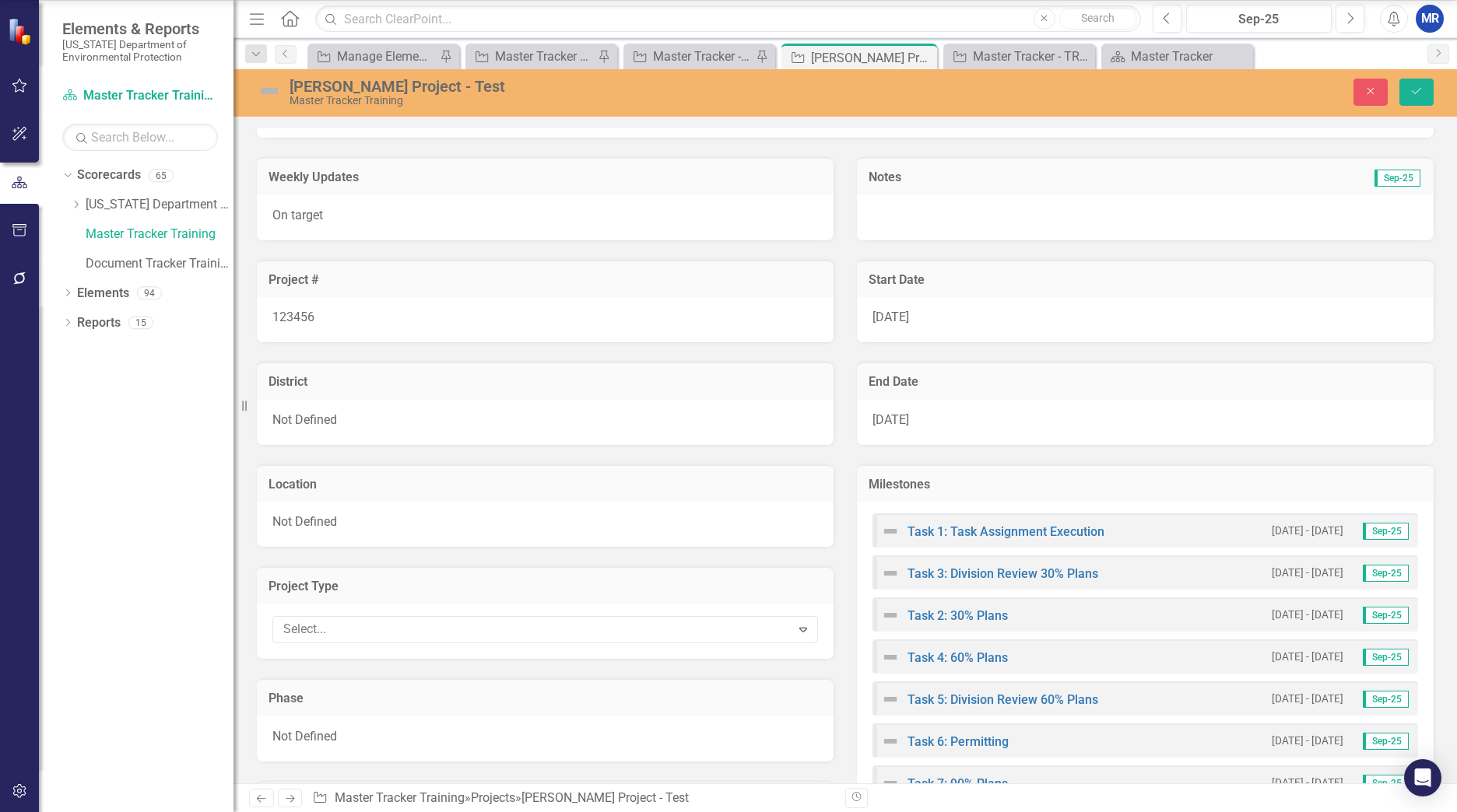
click at [412, 624] on div at bounding box center [534, 629] width 513 height 21
click at [1370, 94] on icon "Close" at bounding box center [1370, 91] width 14 height 11
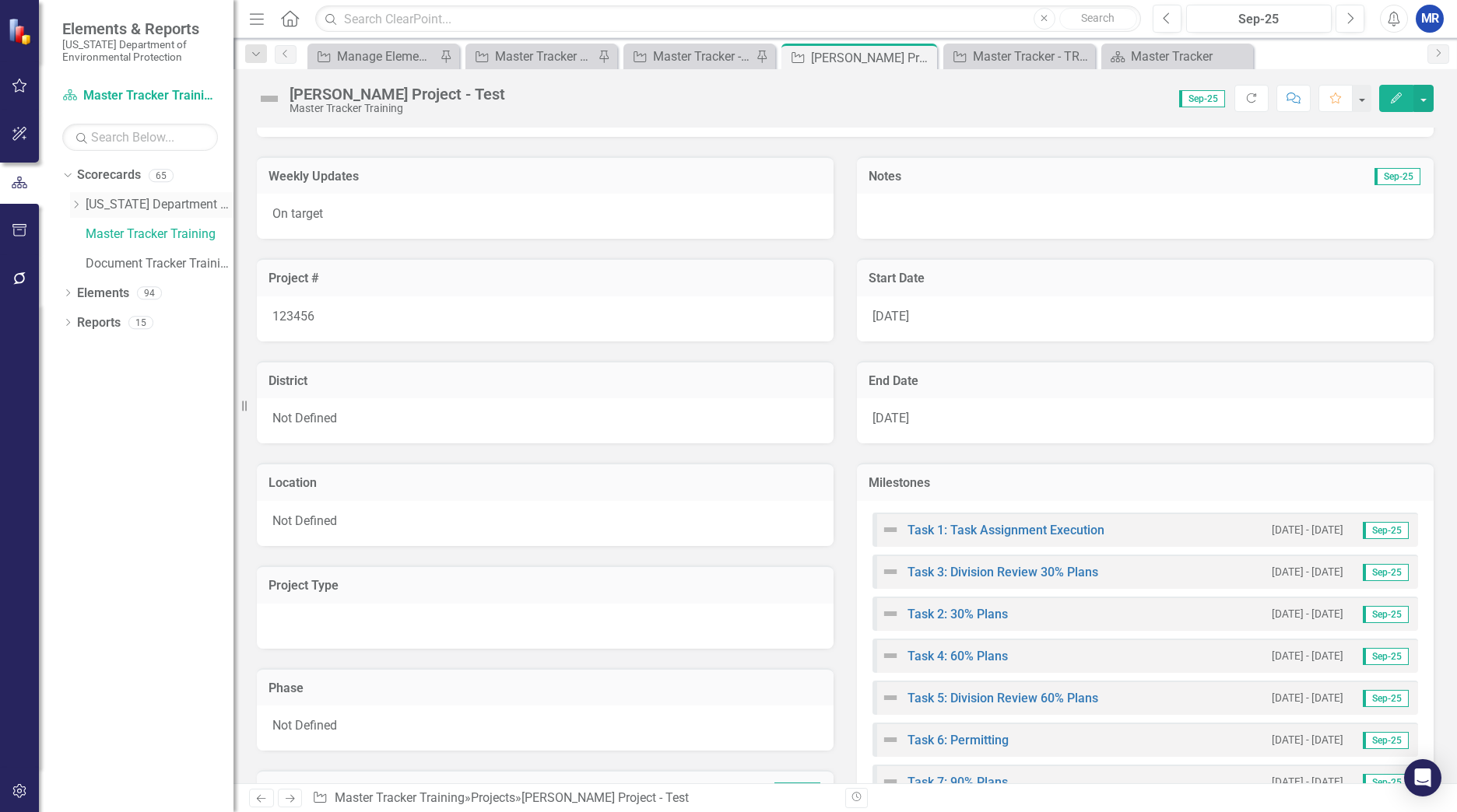
click at [77, 204] on icon "Dropdown" at bounding box center [76, 204] width 12 height 9
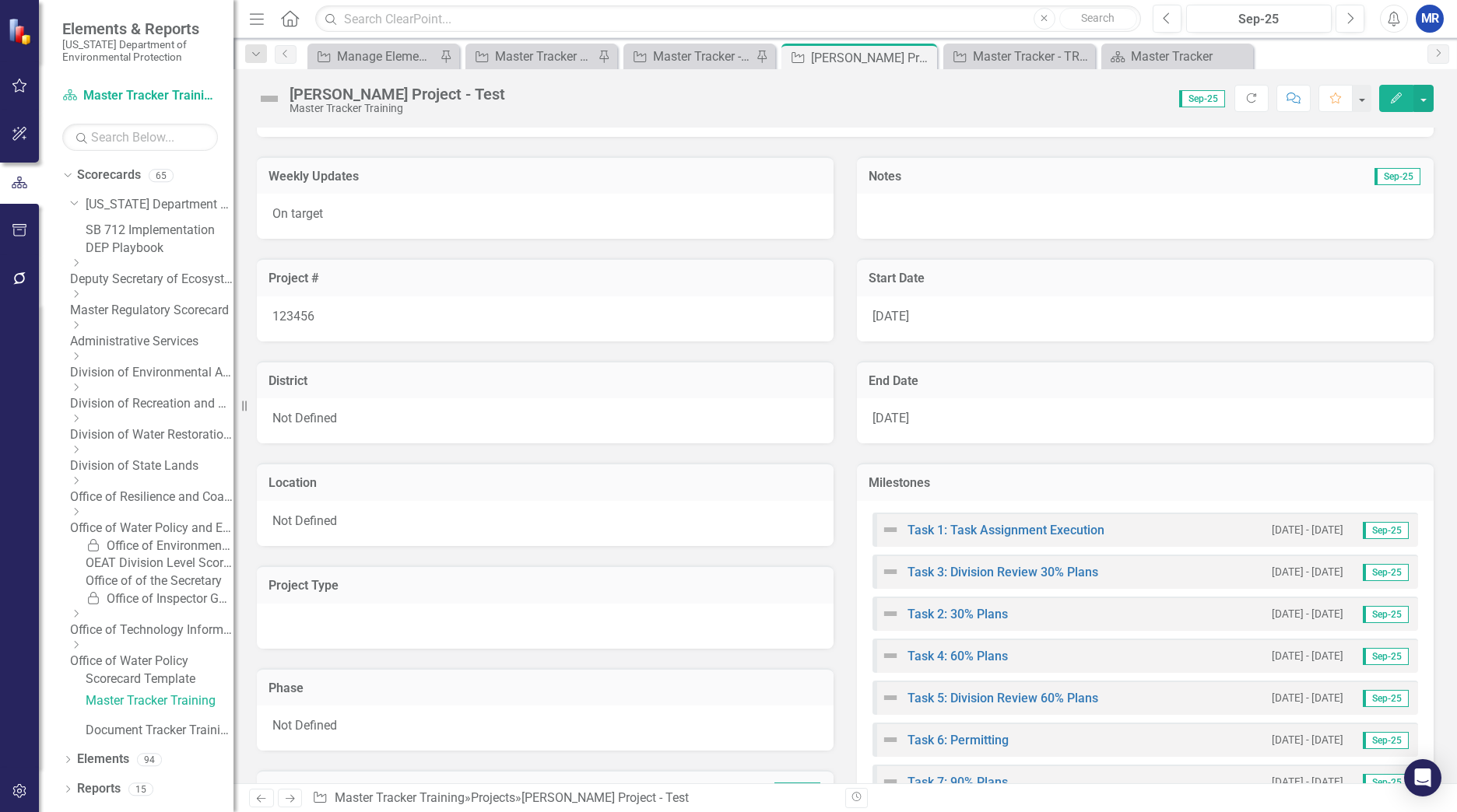
scroll to position [56, 0]
click at [82, 383] on icon "Dropdown" at bounding box center [76, 387] width 12 height 9
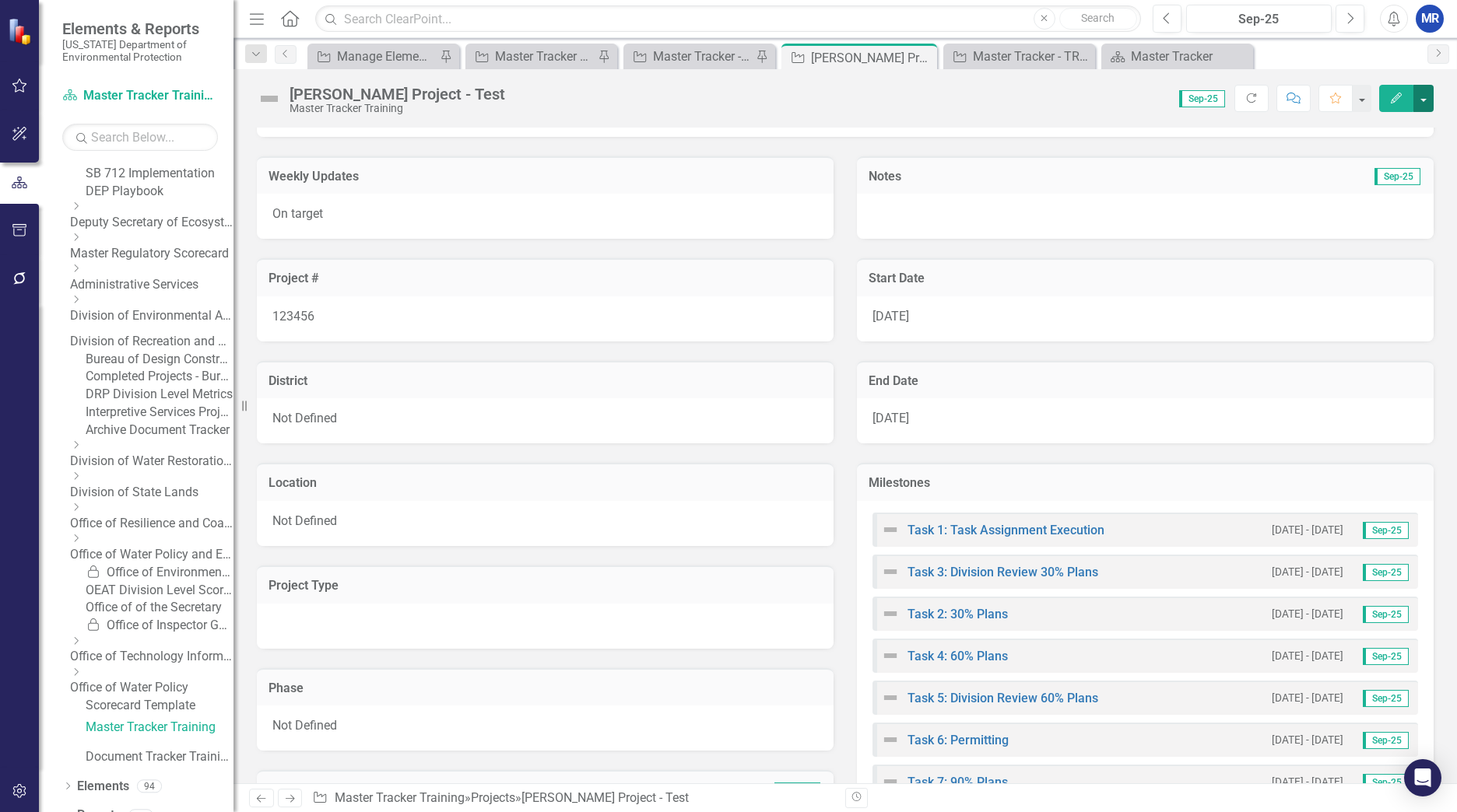
click at [1432, 105] on button "button" at bounding box center [1423, 98] width 20 height 27
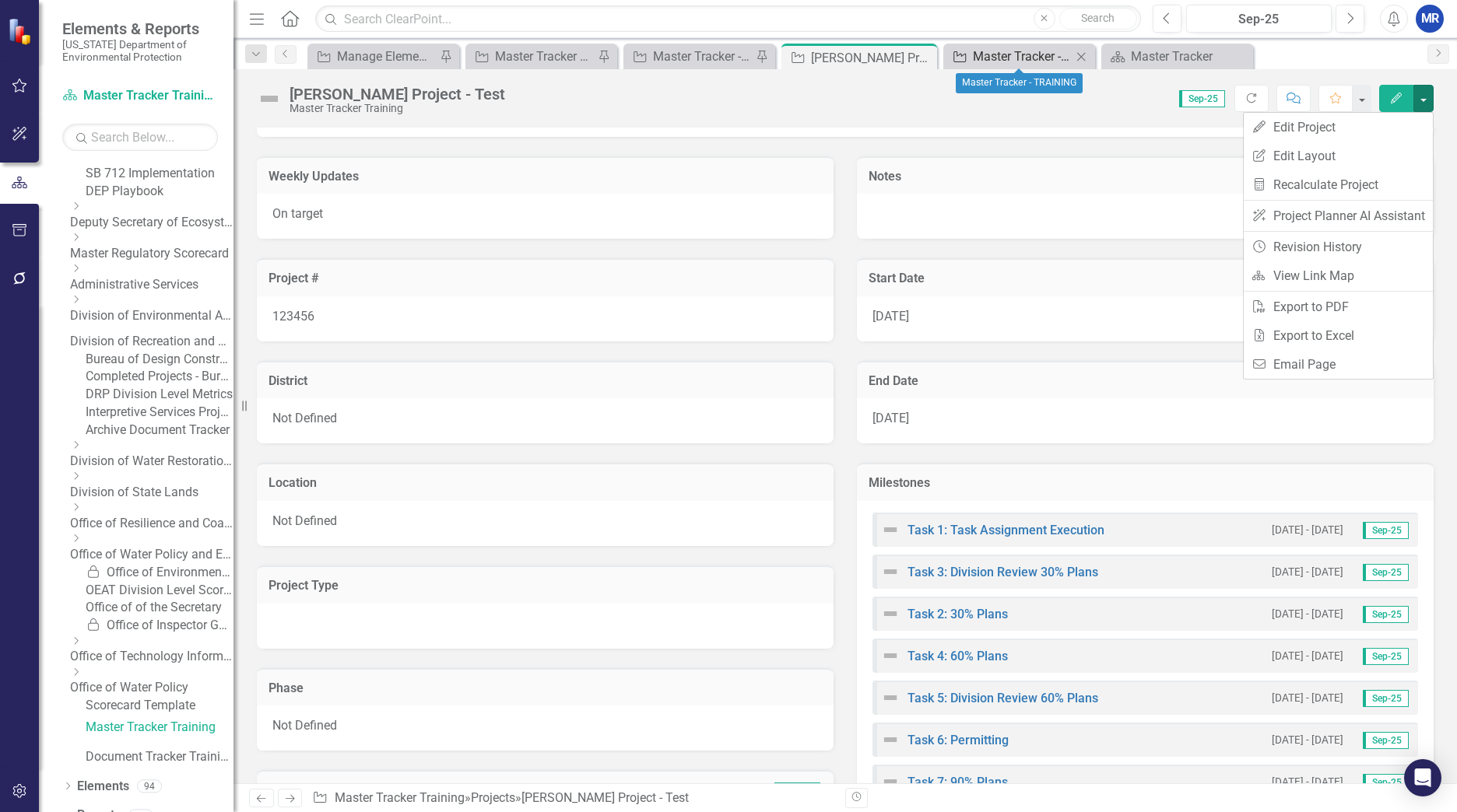
click at [1001, 61] on div "Master Tracker - TRAINING" at bounding box center [1022, 56] width 98 height 19
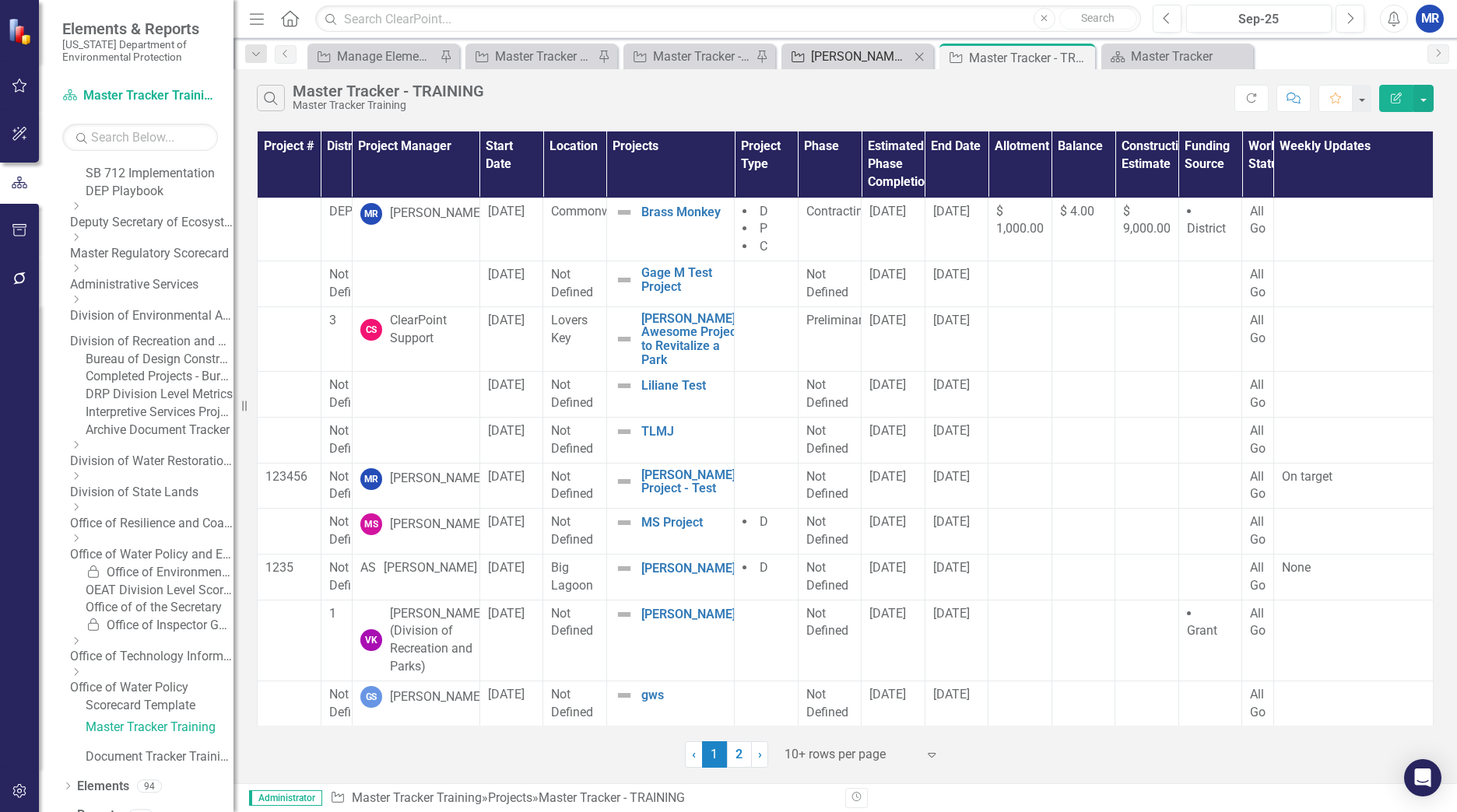
click at [872, 53] on div "[PERSON_NAME] Project - Test" at bounding box center [859, 56] width 98 height 19
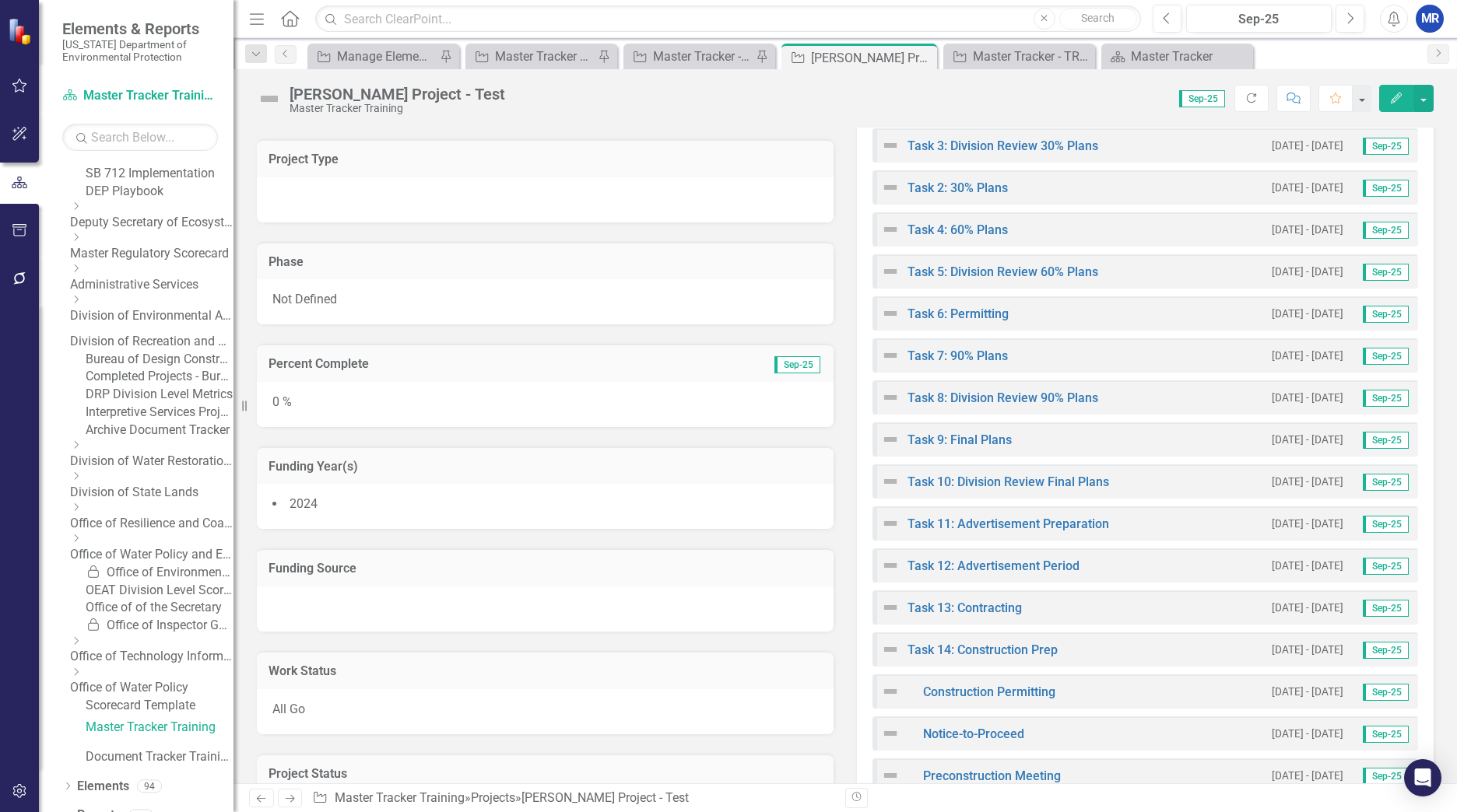
scroll to position [467, 0]
